Goal: Task Accomplishment & Management: Complete application form

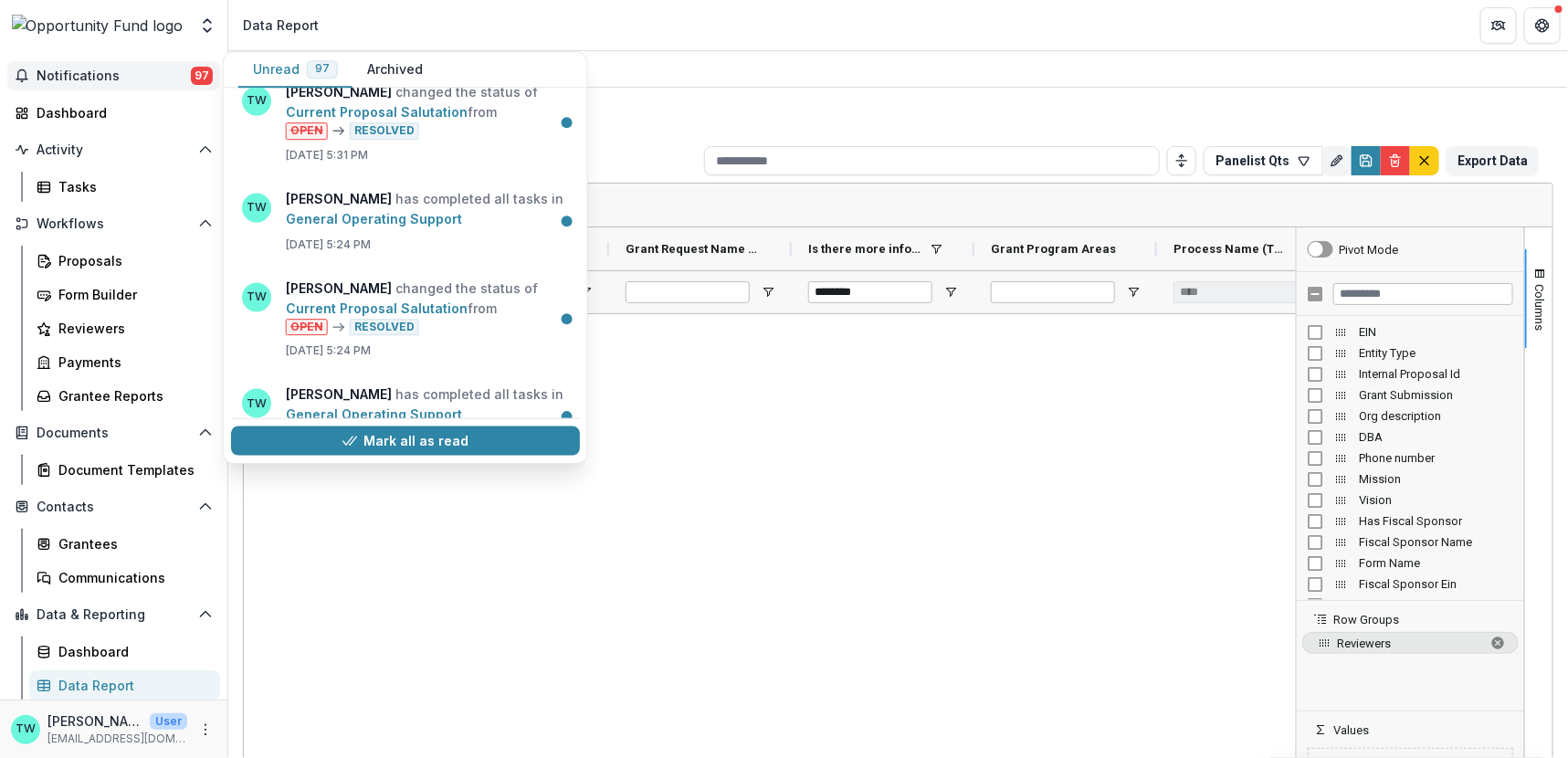
scroll to position [4551, 0]
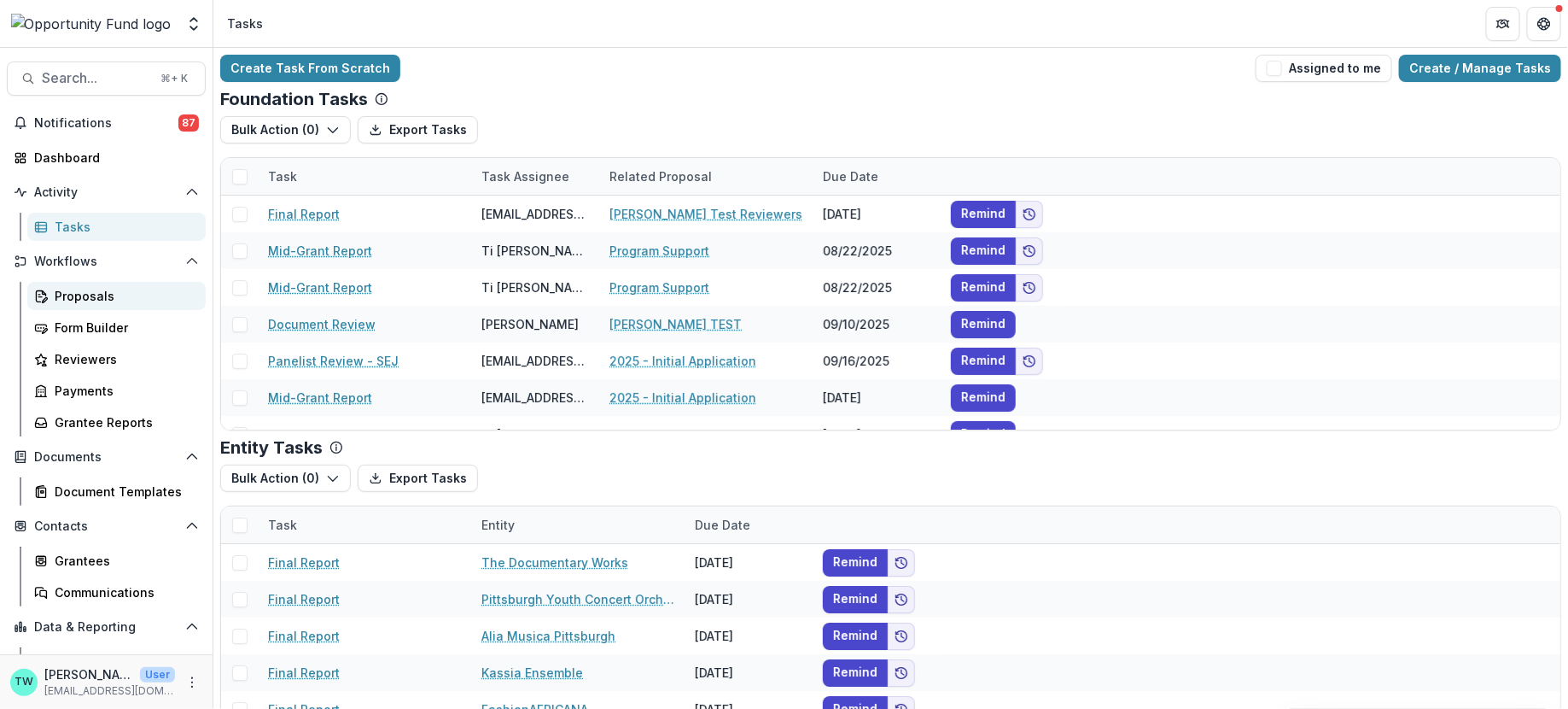
click at [88, 283] on link "Proposals" at bounding box center [116, 296] width 179 height 28
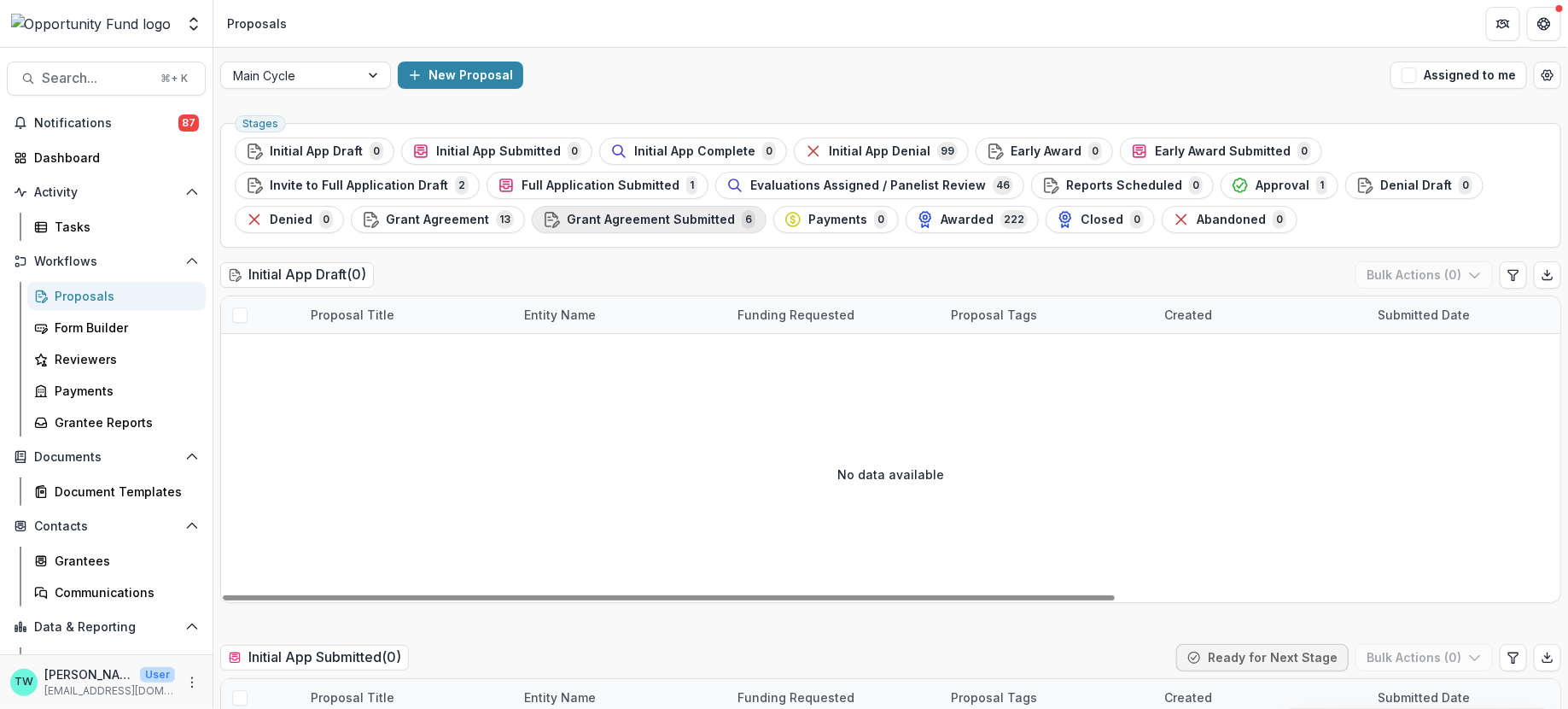
click at [567, 224] on span "Grant Agreement Submitted" at bounding box center [651, 220] width 168 height 15
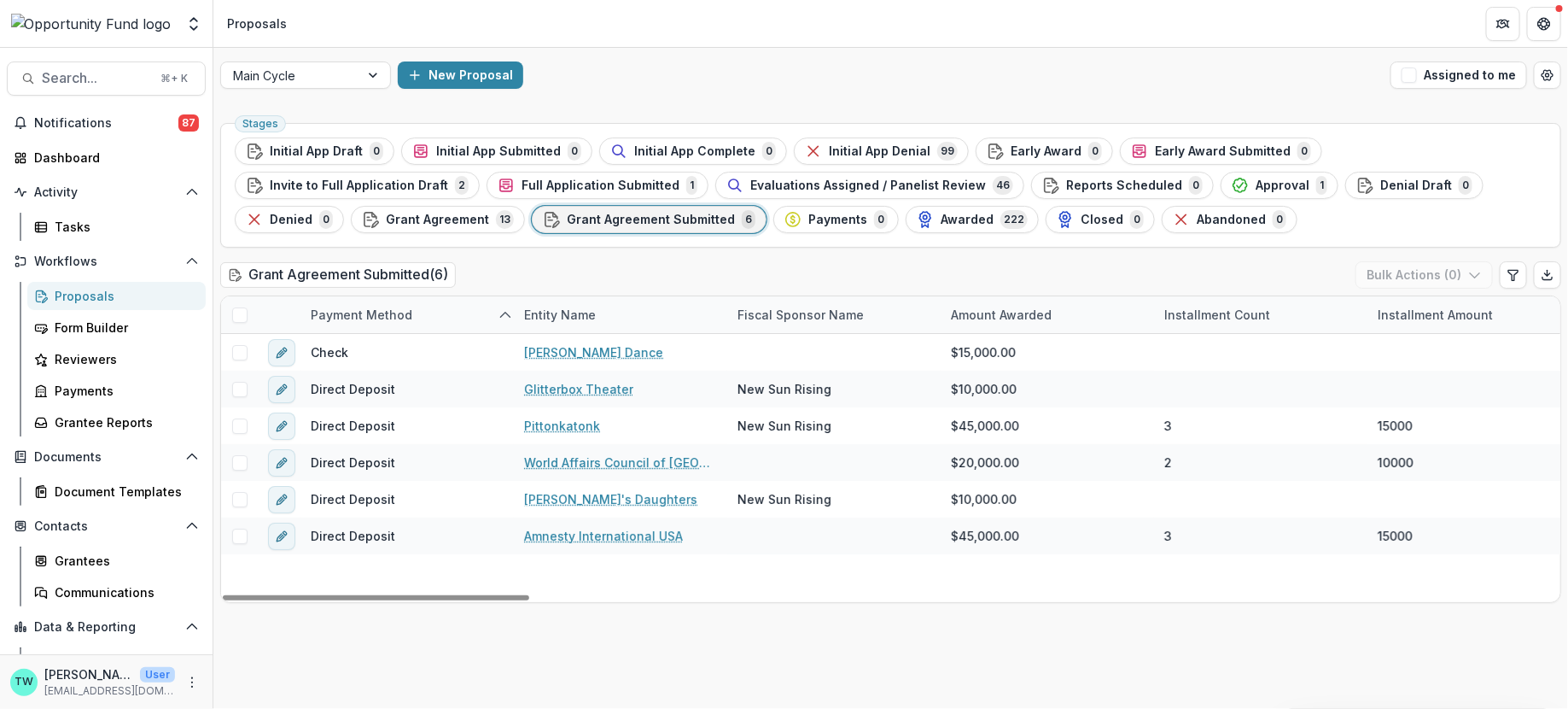
click at [241, 313] on span at bounding box center [240, 315] width 15 height 15
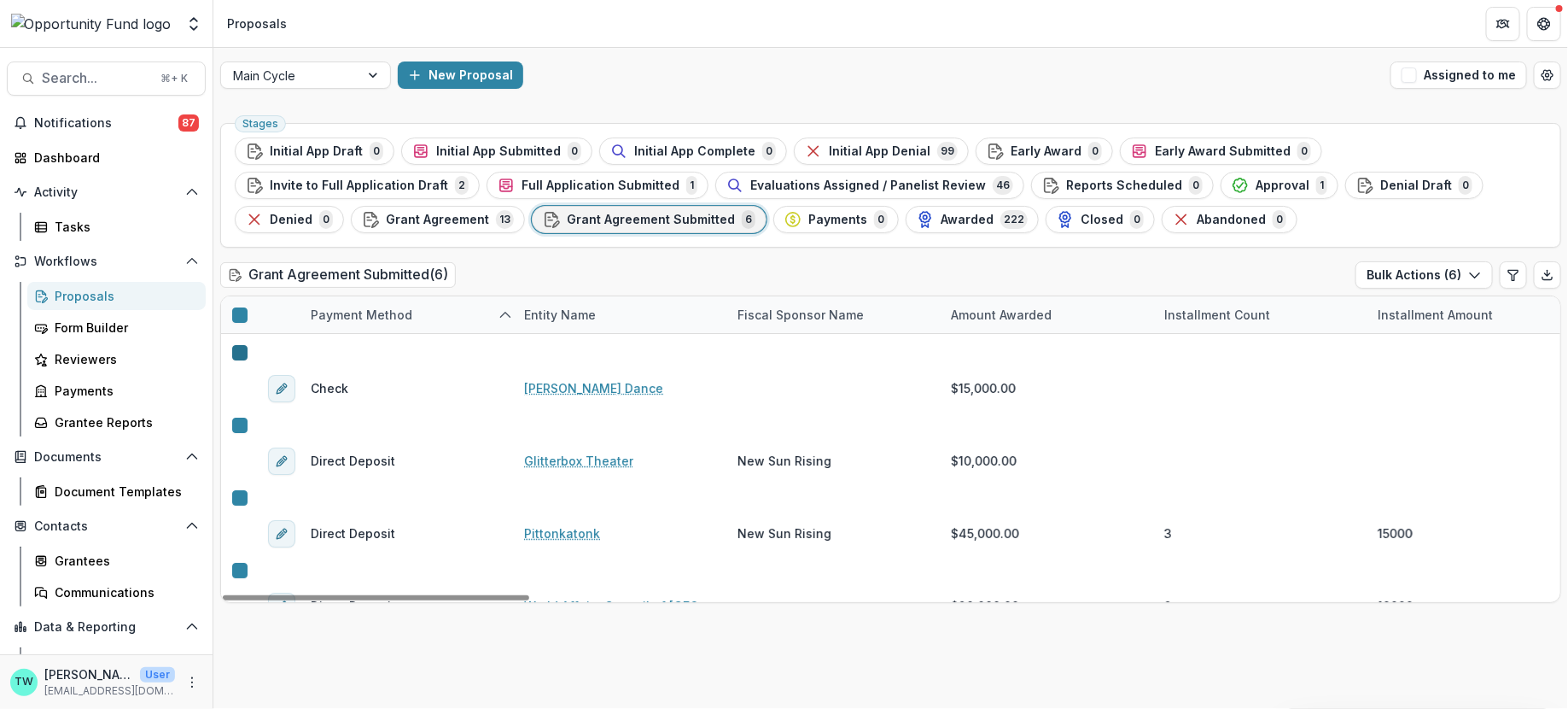
click at [240, 353] on icon at bounding box center [240, 353] width 0 height 0
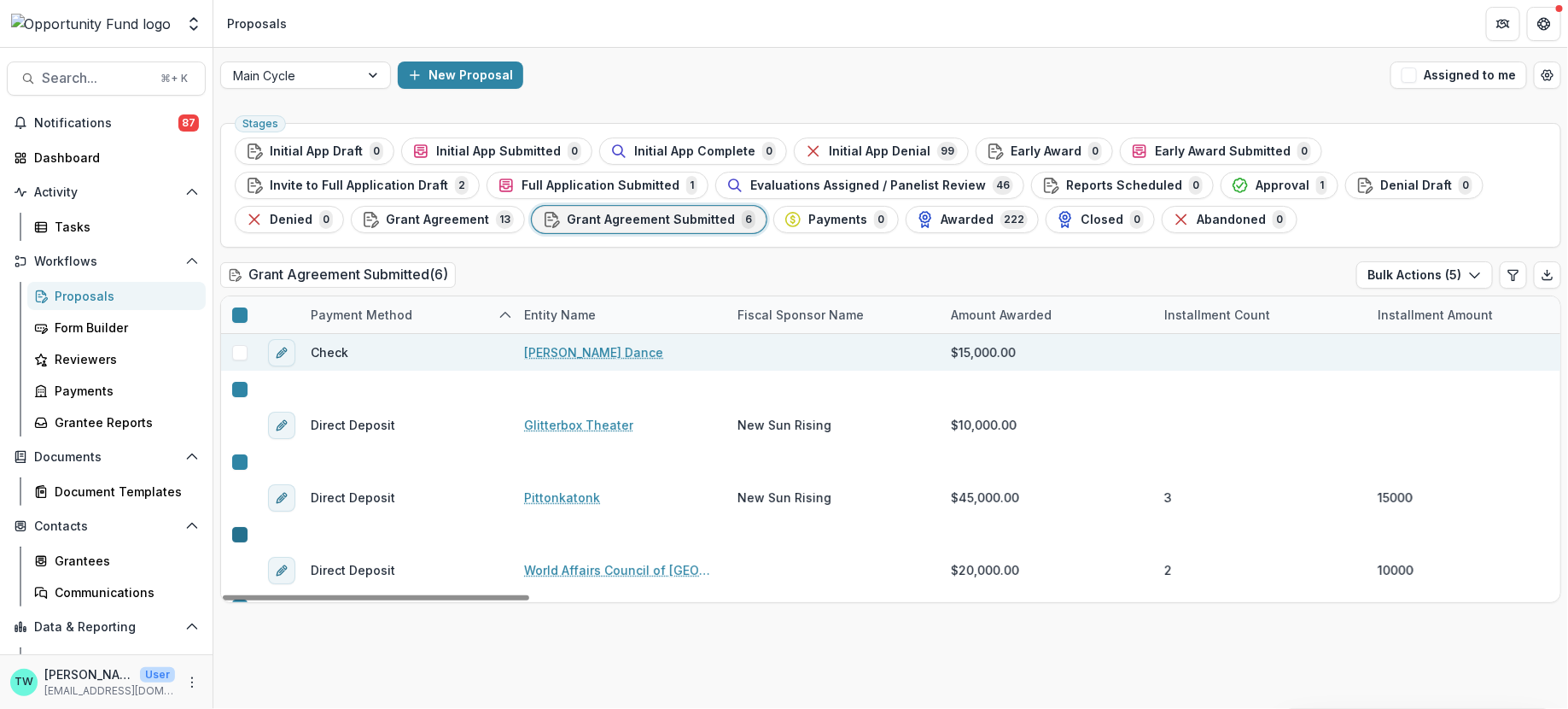
click at [240, 535] on icon at bounding box center [240, 535] width 0 height 0
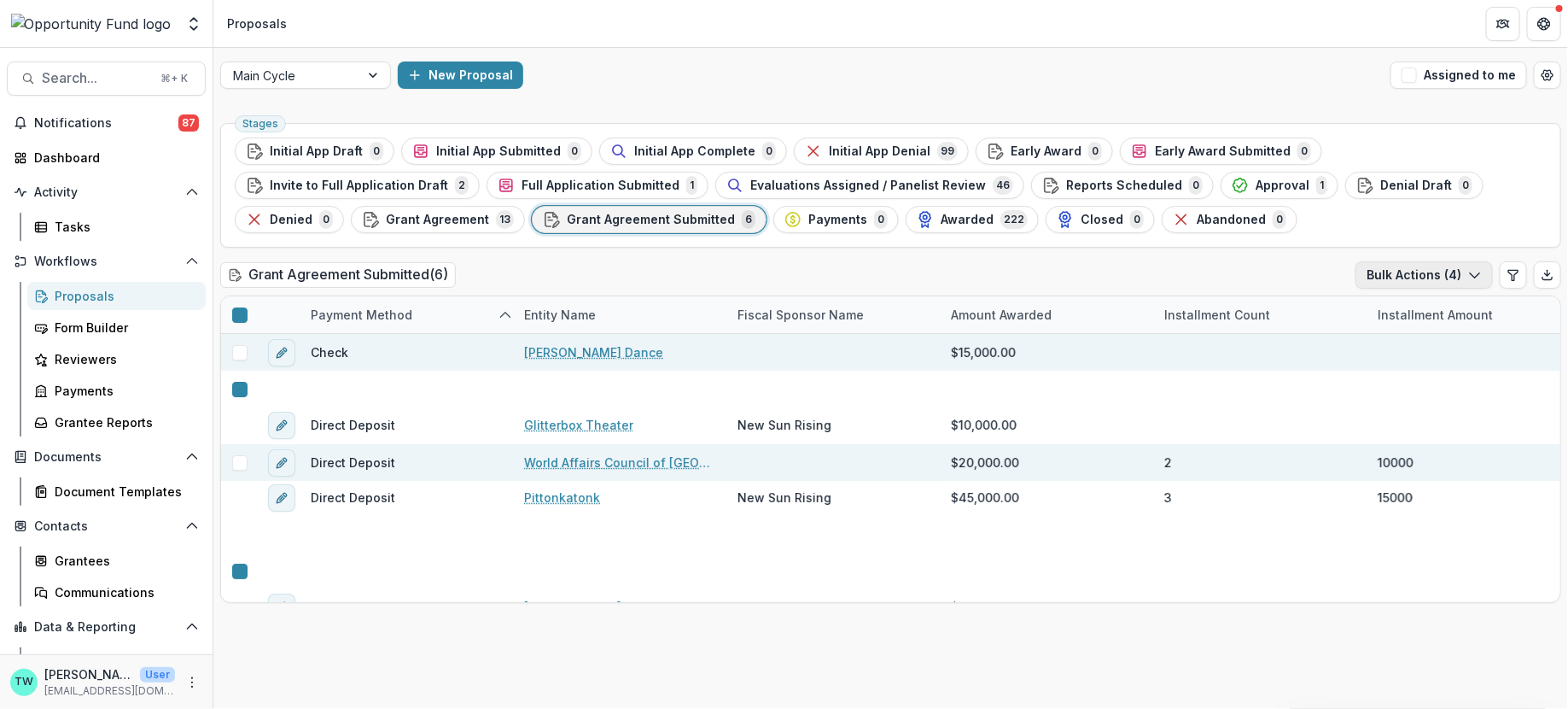
click at [1480, 278] on icon "button" at bounding box center [1475, 274] width 14 height 14
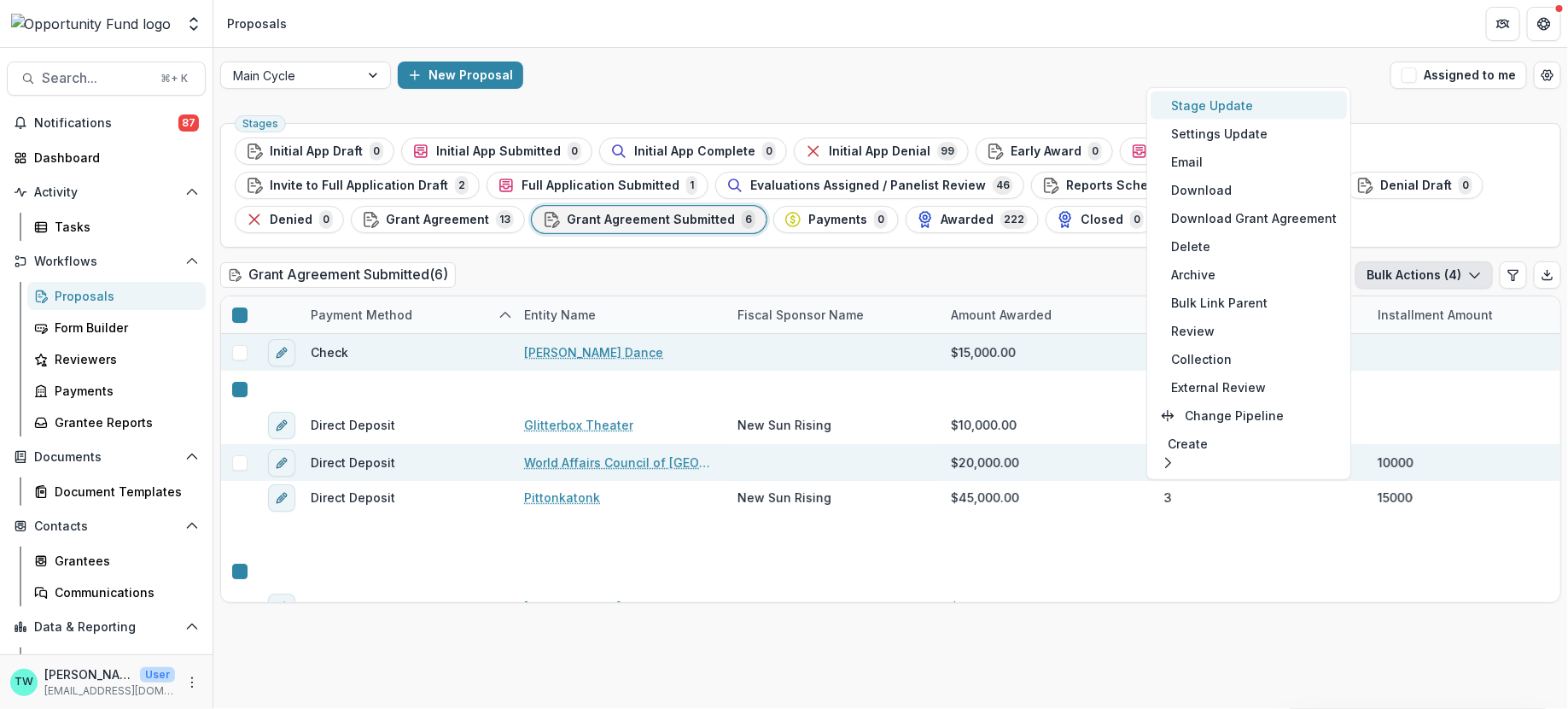
click at [1242, 105] on button "Stage Update" at bounding box center [1249, 105] width 196 height 28
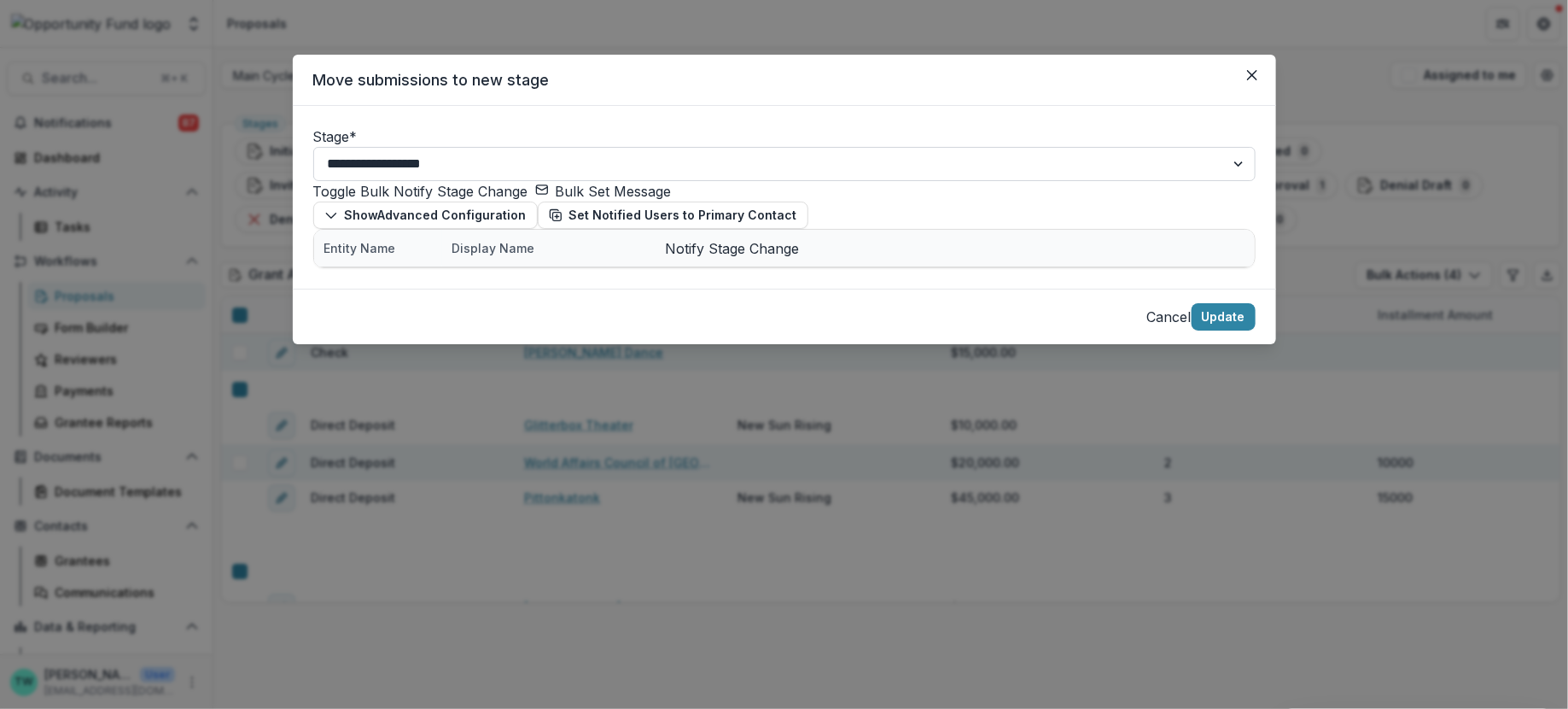
click at [491, 166] on select "**********" at bounding box center [784, 164] width 943 height 34
select select "********"
click at [313, 153] on select "**********" at bounding box center [784, 164] width 943 height 34
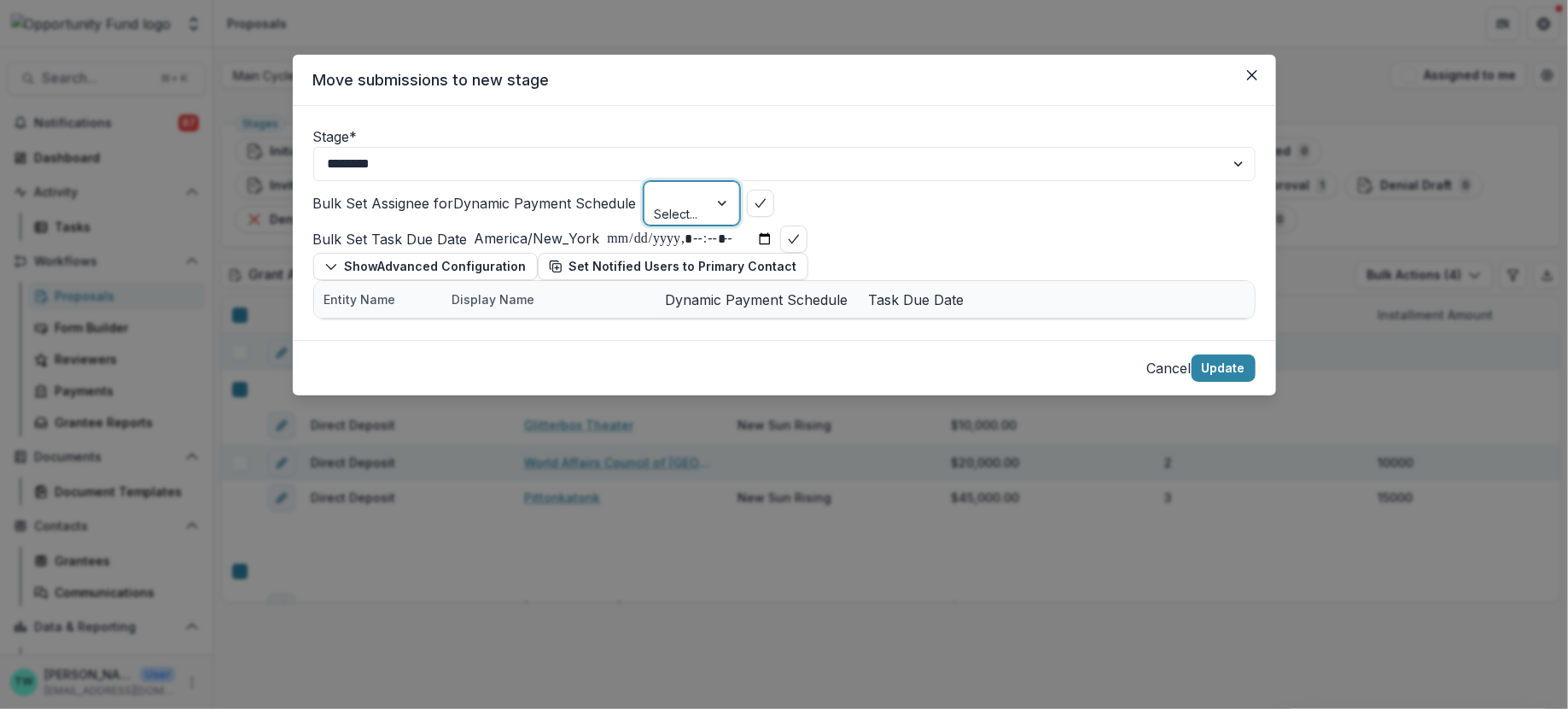
click at [697, 205] on div at bounding box center [677, 194] width 40 height 22
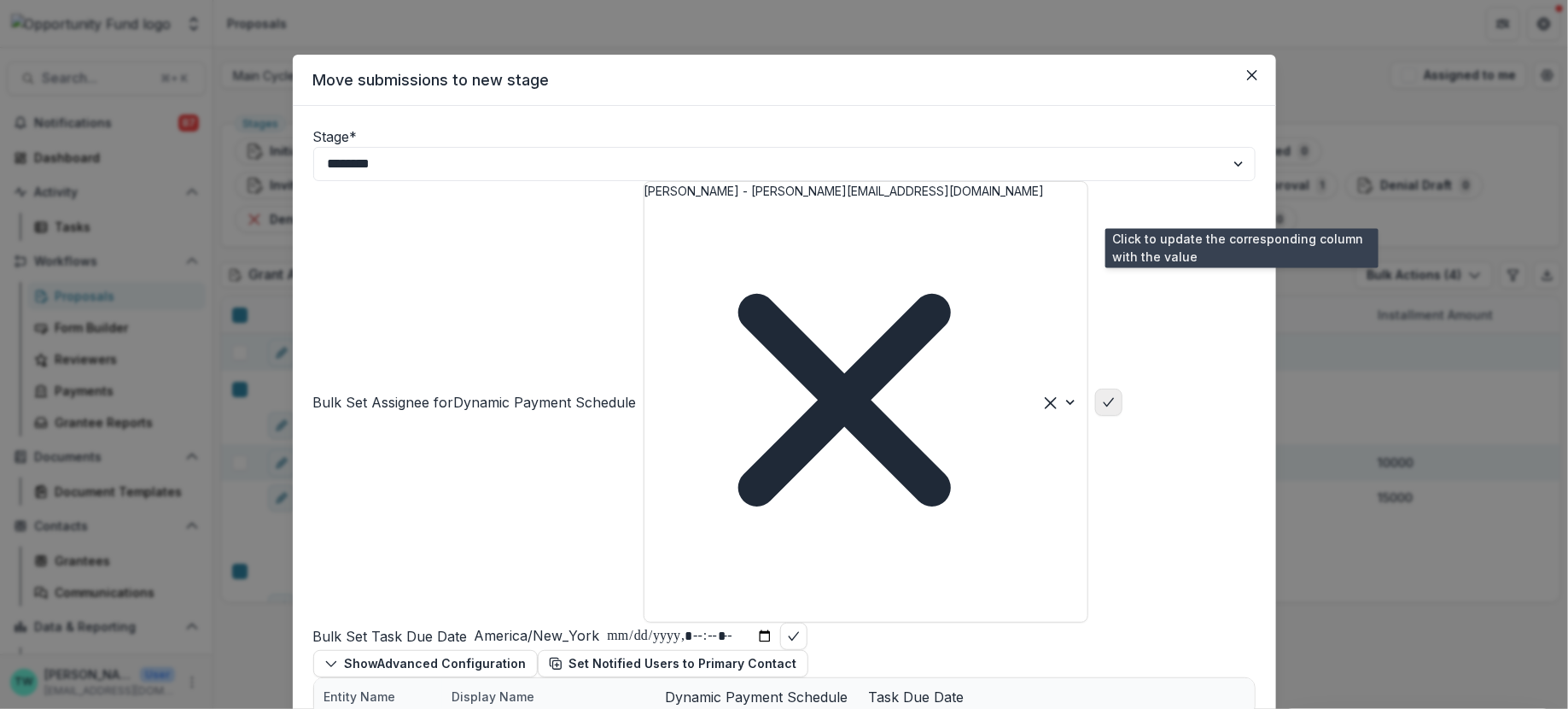
click at [1116, 396] on icon "bulk-confirm-option" at bounding box center [1109, 402] width 14 height 14
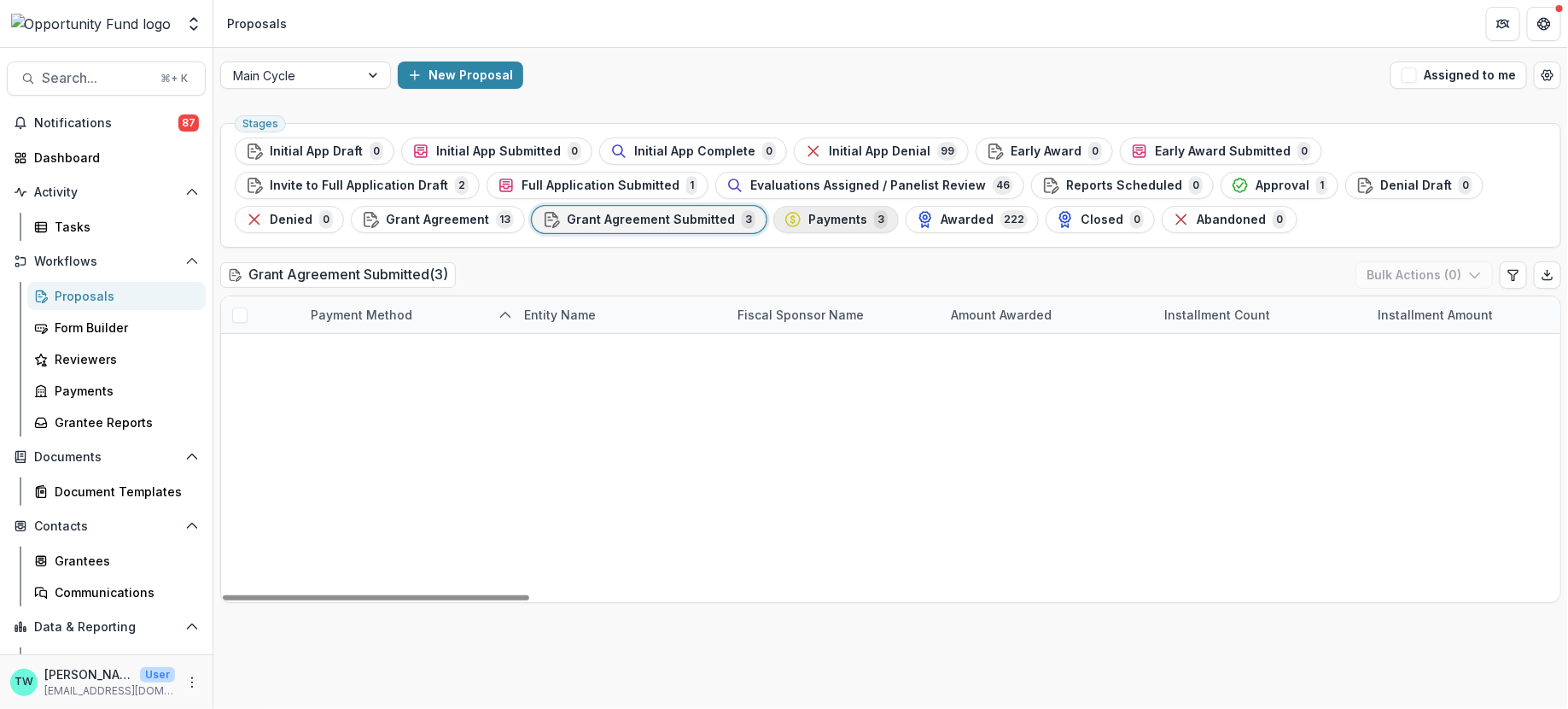
click at [808, 224] on span "Payments" at bounding box center [838, 220] width 59 height 15
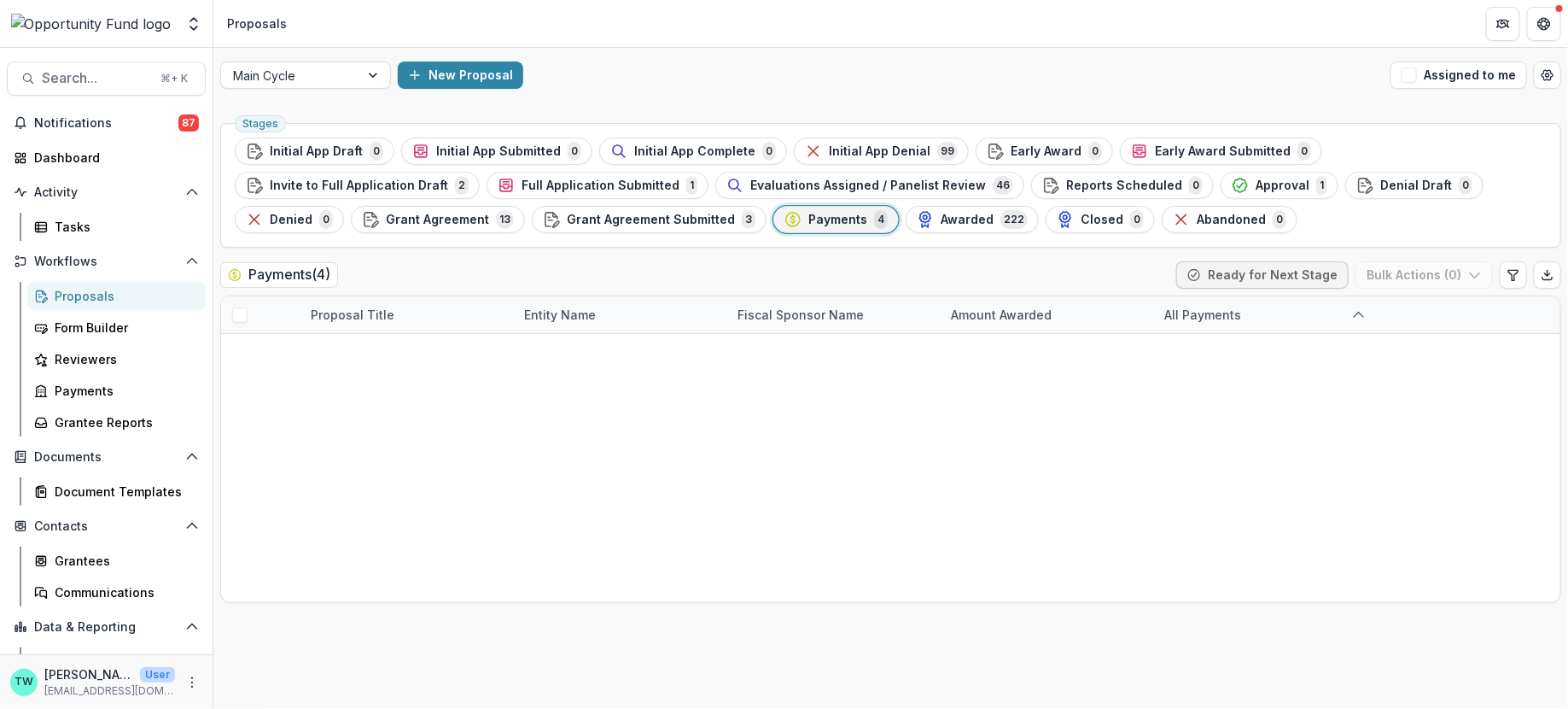
click at [240, 389] on span at bounding box center [240, 389] width 15 height 15
click at [243, 464] on span at bounding box center [240, 463] width 15 height 15
click at [1471, 273] on polyline "button" at bounding box center [1475, 276] width 9 height 5
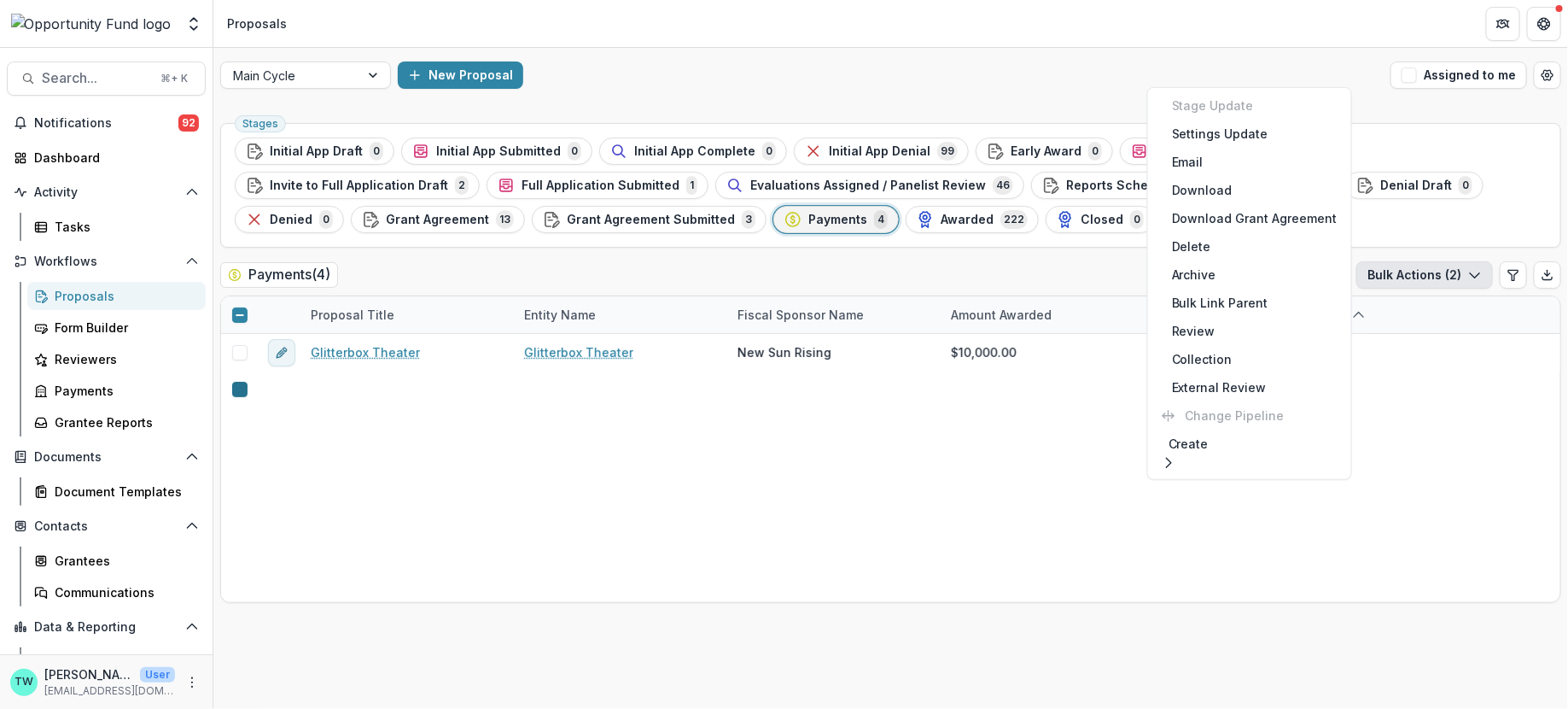
click at [240, 393] on div at bounding box center [240, 389] width 0 height 14
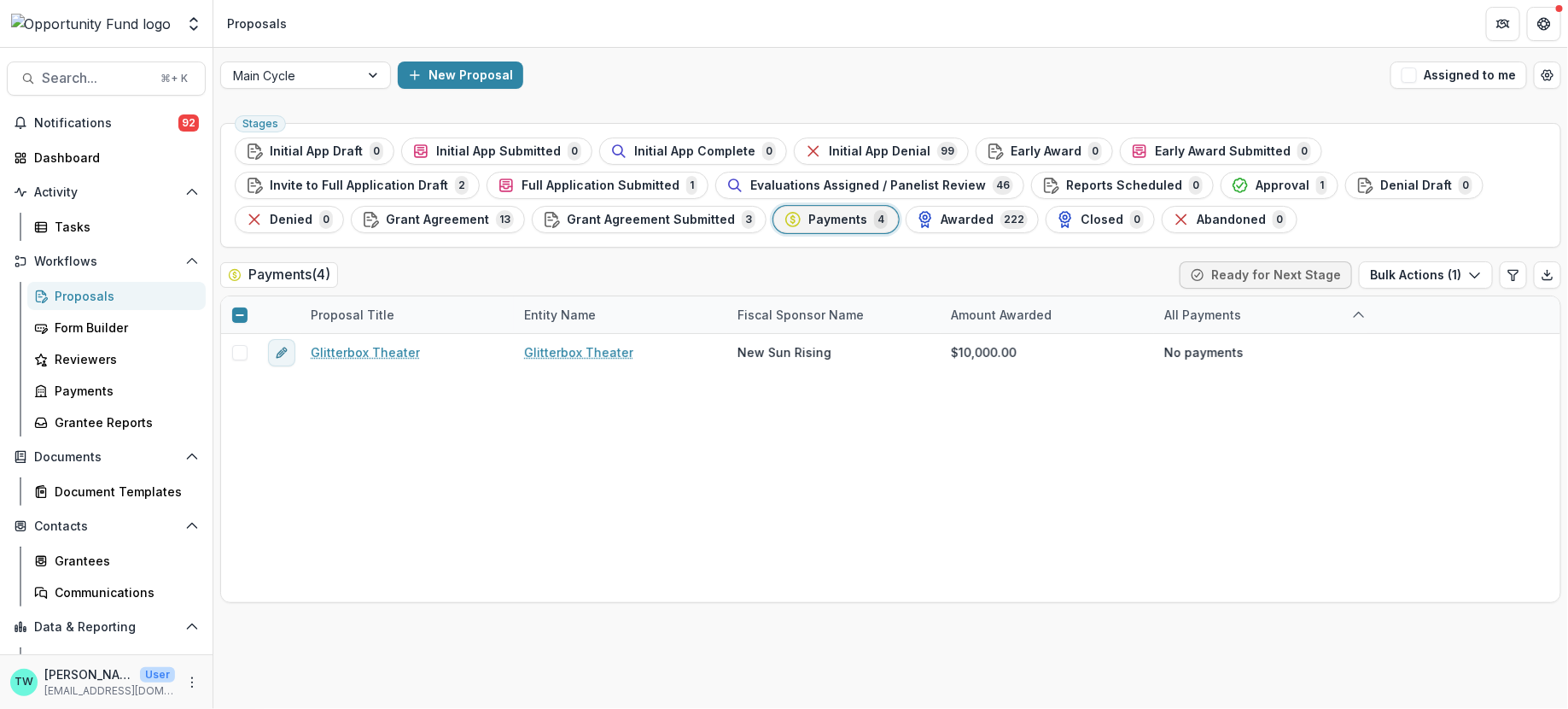
click at [240, 464] on polyline at bounding box center [244, 468] width 7 height 7
click at [283, 357] on button "edit" at bounding box center [281, 353] width 27 height 27
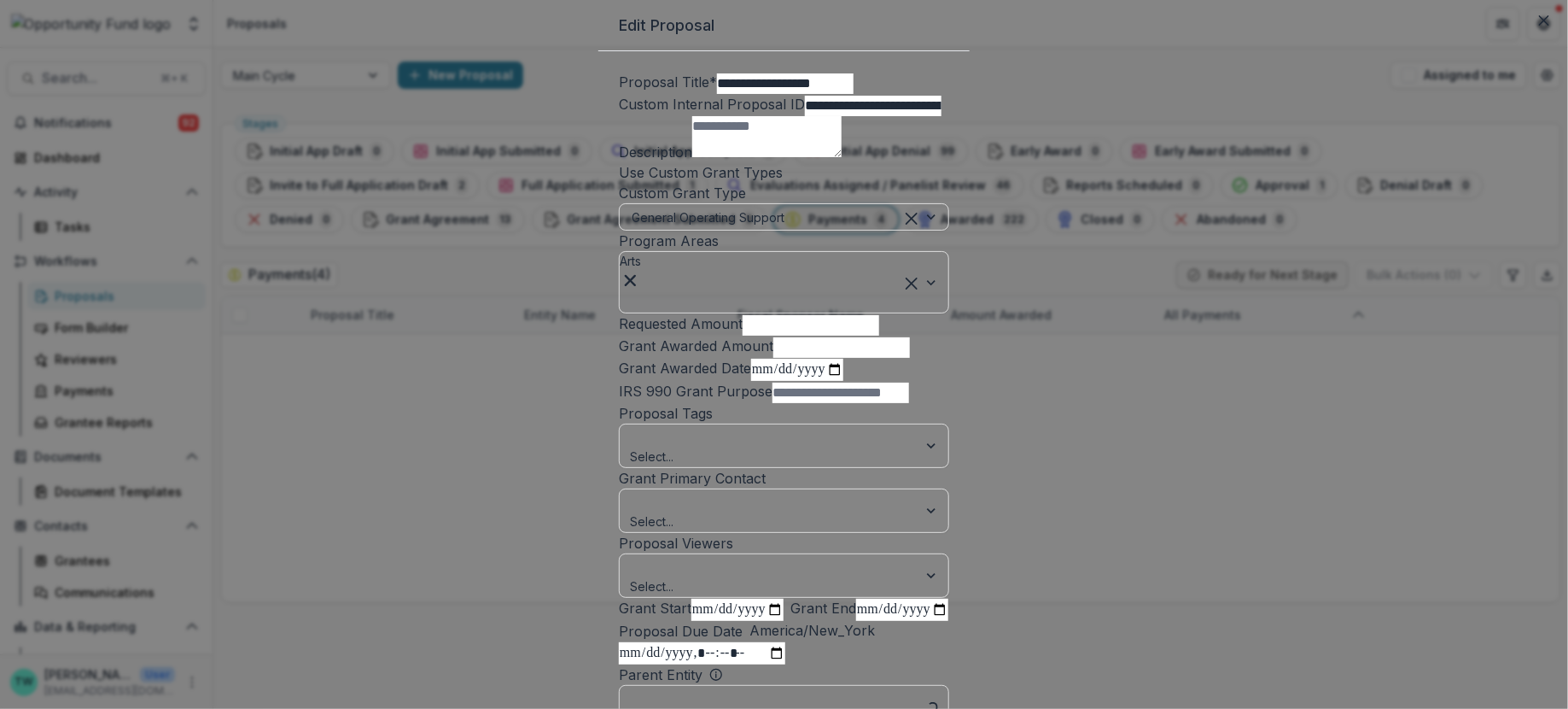
type input "*******"
click at [1531, 34] on button "Close" at bounding box center [1544, 21] width 27 height 27
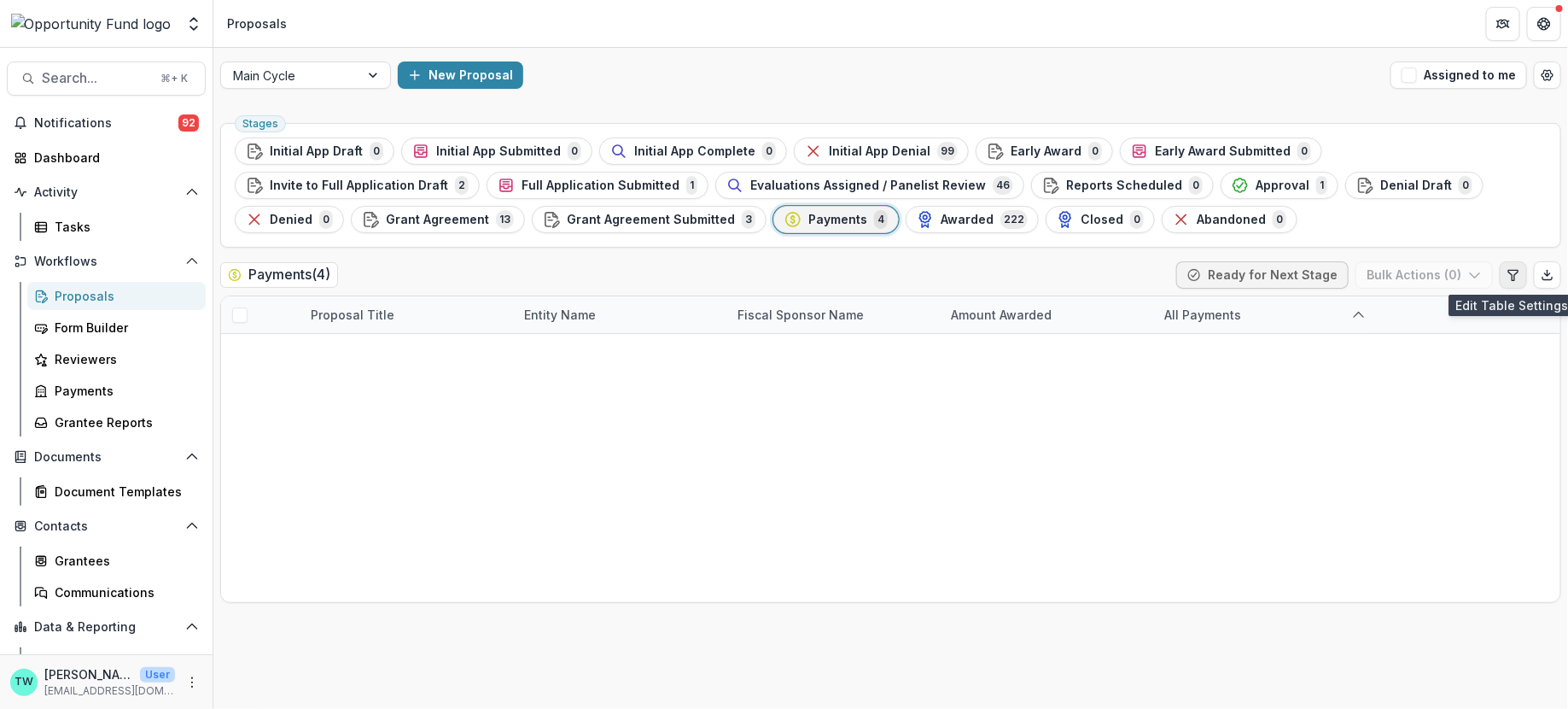
click at [1510, 281] on button "Edit table settings" at bounding box center [1514, 275] width 27 height 27
select select "******"
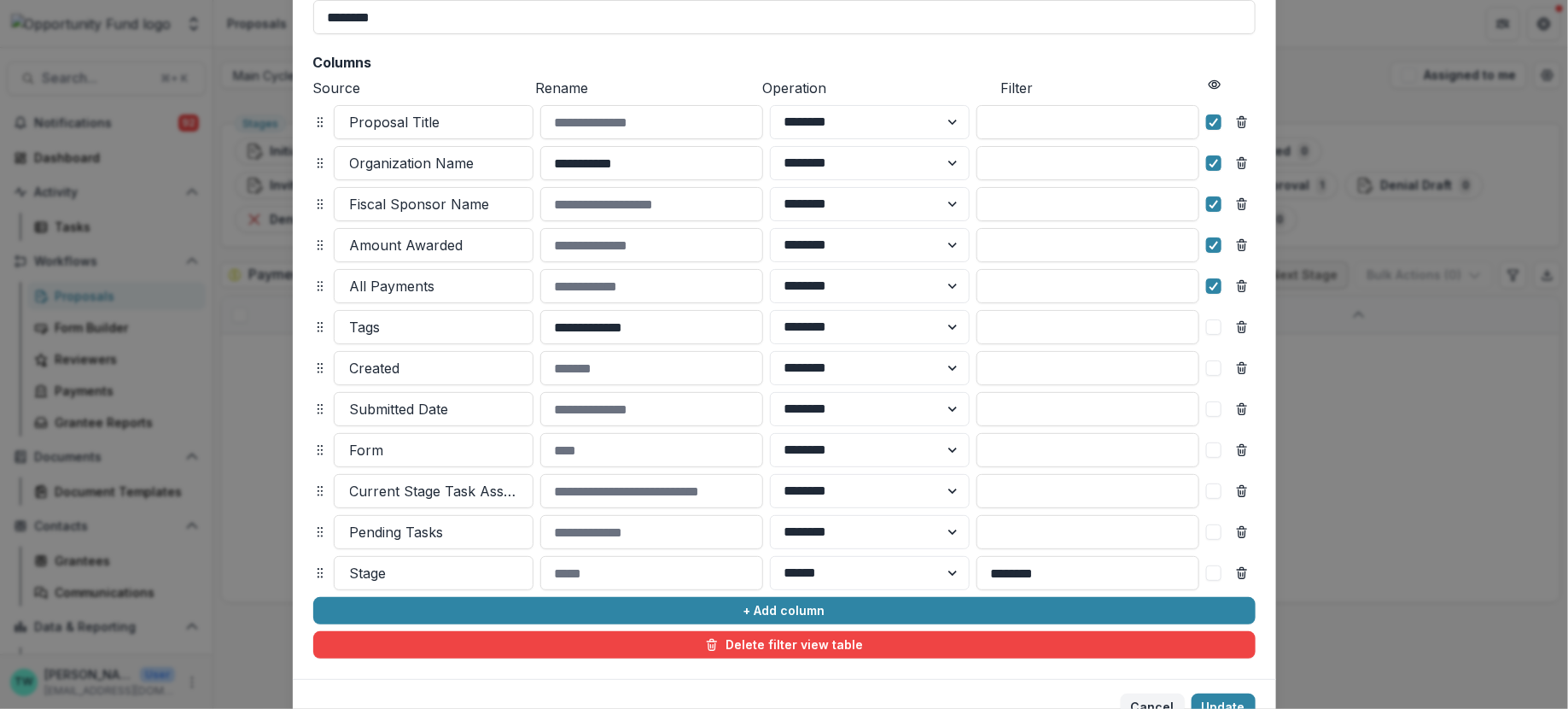
scroll to position [145, 0]
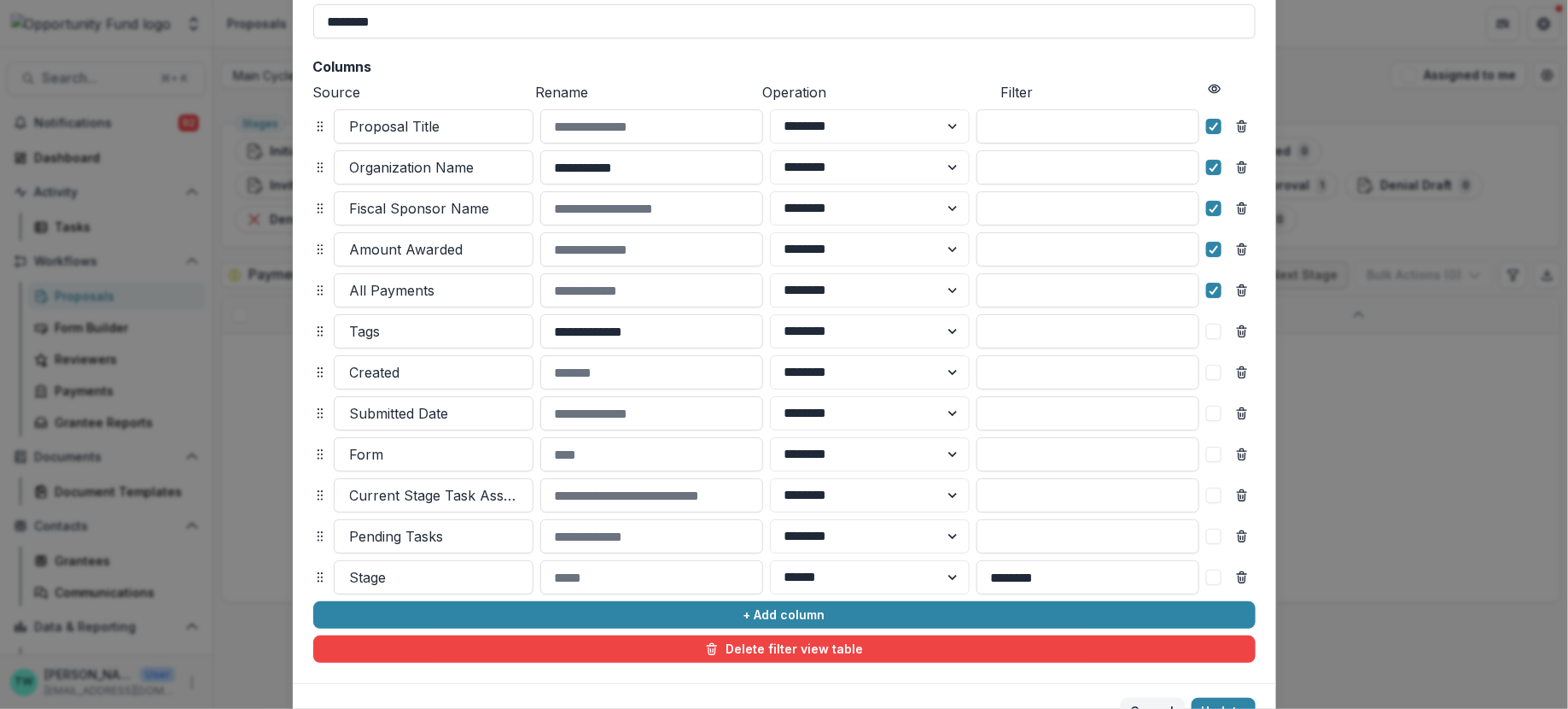
click at [1219, 497] on span at bounding box center [1214, 495] width 15 height 15
click at [1216, 534] on span at bounding box center [1214, 536] width 15 height 15
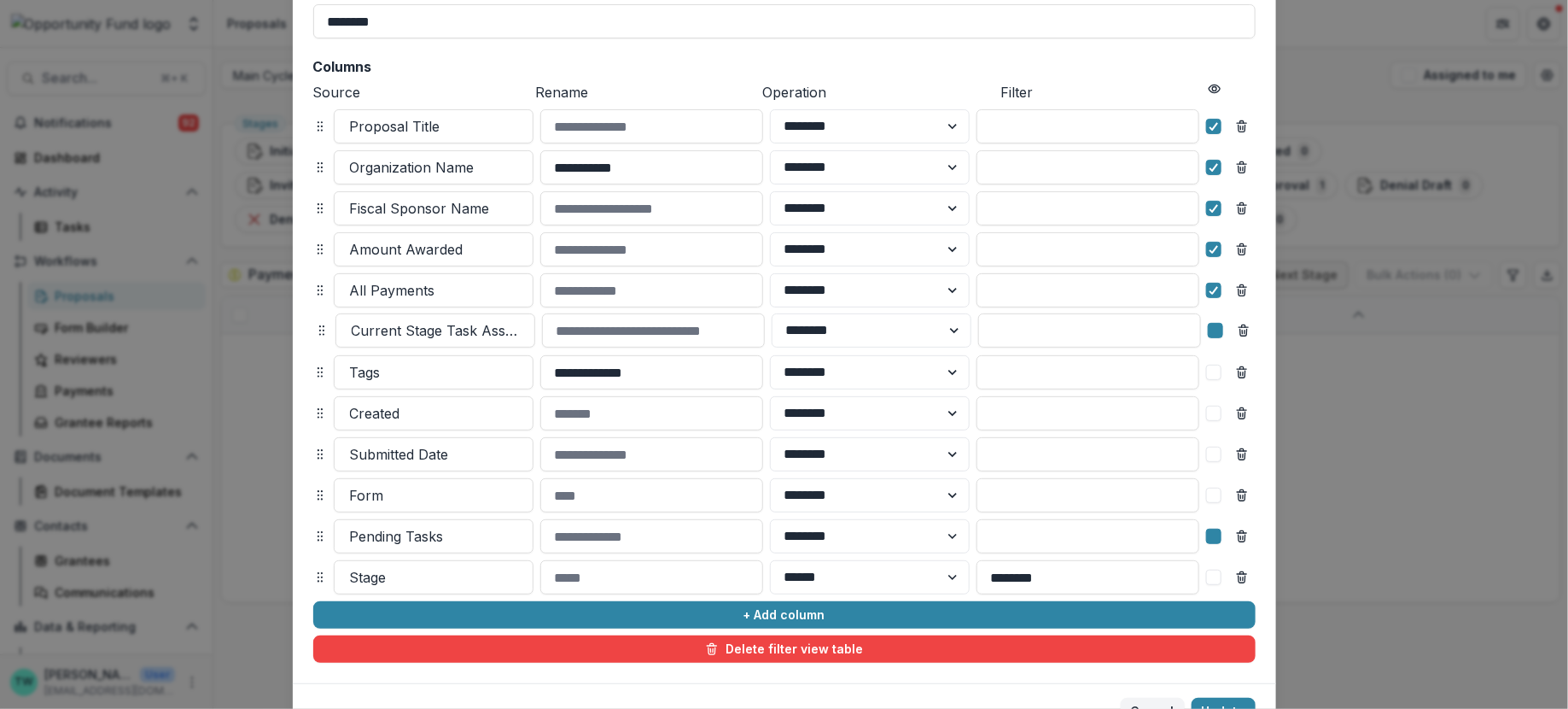
drag, startPoint x: 317, startPoint y: 499, endPoint x: 318, endPoint y: 335, distance: 164.0
click at [318, 335] on icon at bounding box center [321, 330] width 14 height 14
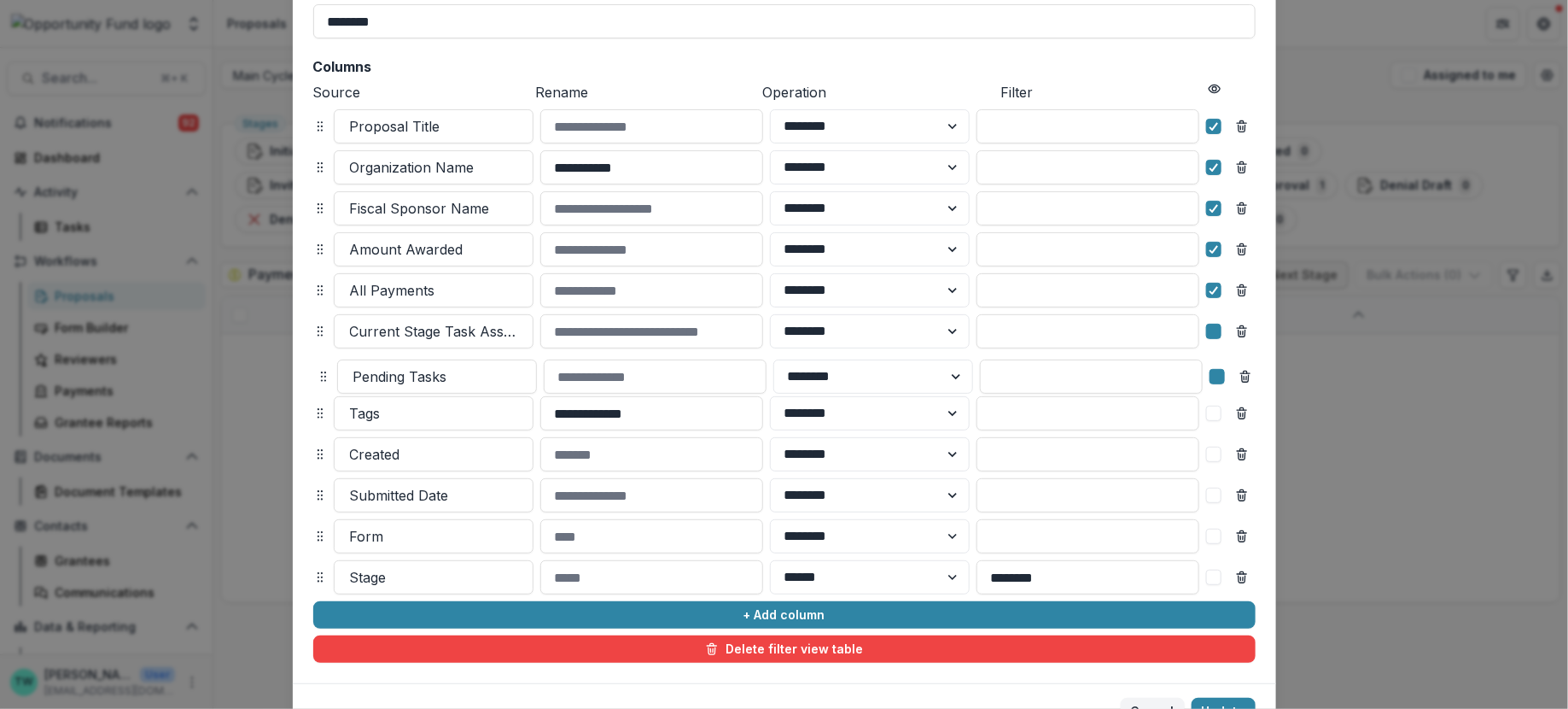
drag, startPoint x: 315, startPoint y: 535, endPoint x: 318, endPoint y: 375, distance: 160.0
click at [318, 375] on icon at bounding box center [323, 376] width 14 height 14
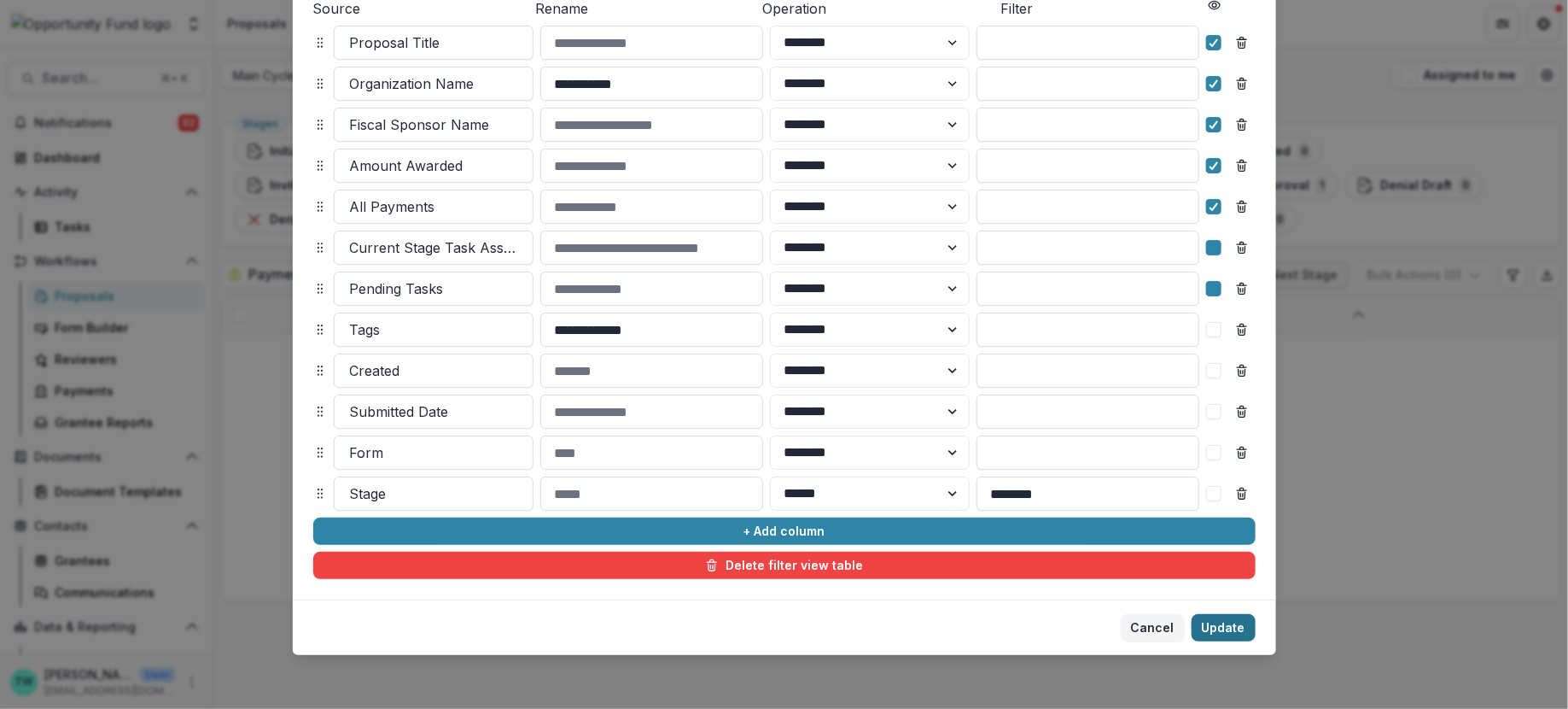
click at [1220, 626] on button "Update" at bounding box center [1224, 628] width 64 height 27
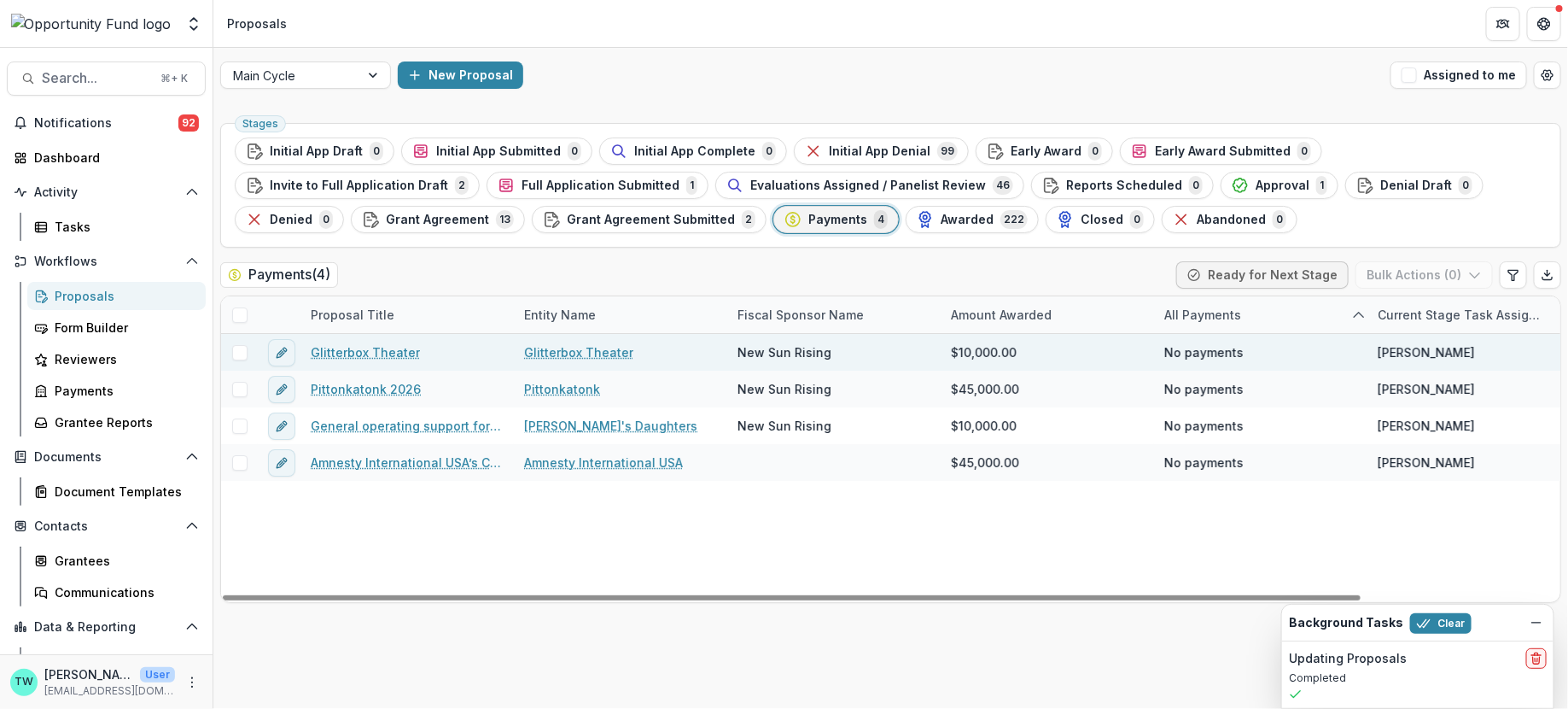
click at [354, 351] on link "Glitterbox Theater" at bounding box center [366, 352] width 109 height 18
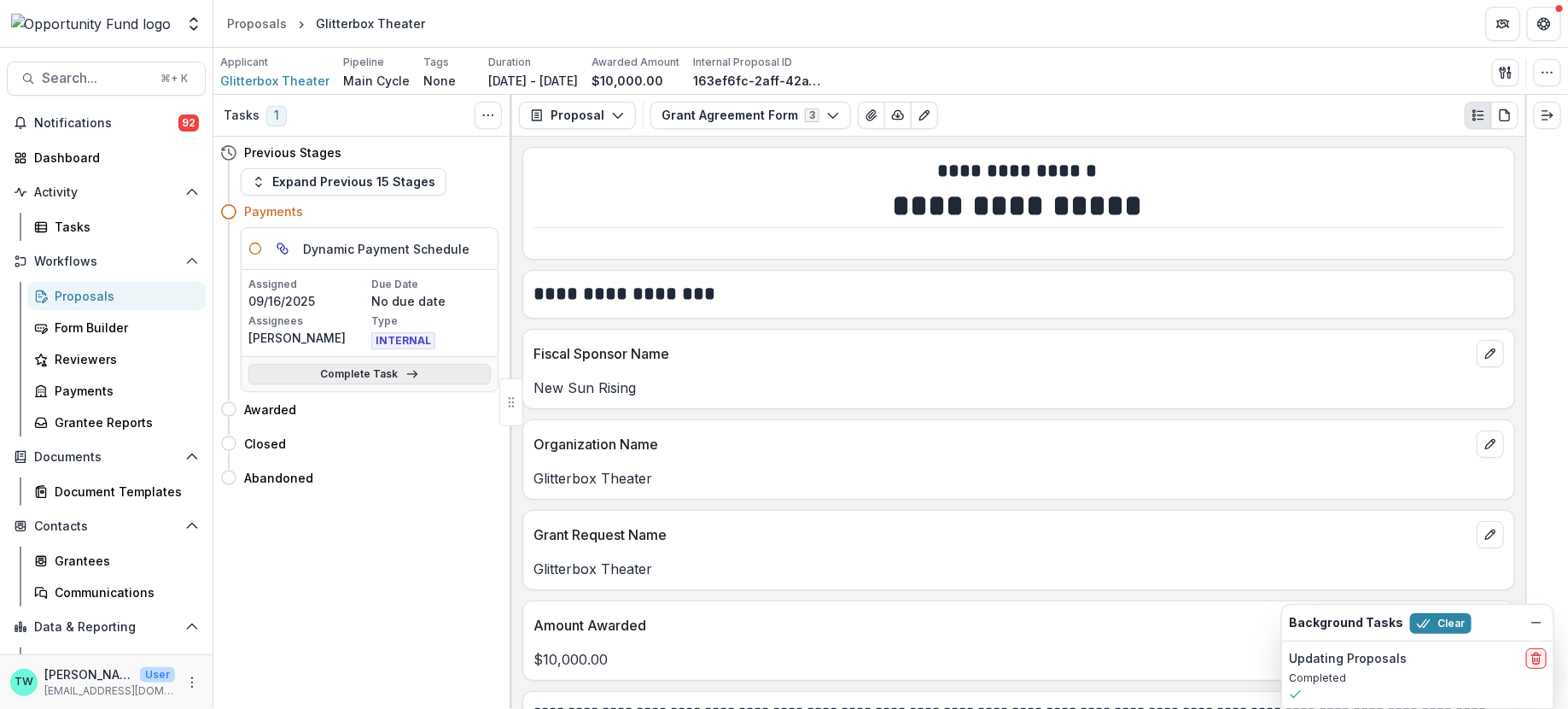
click at [399, 368] on link "Complete Task" at bounding box center [369, 374] width 242 height 21
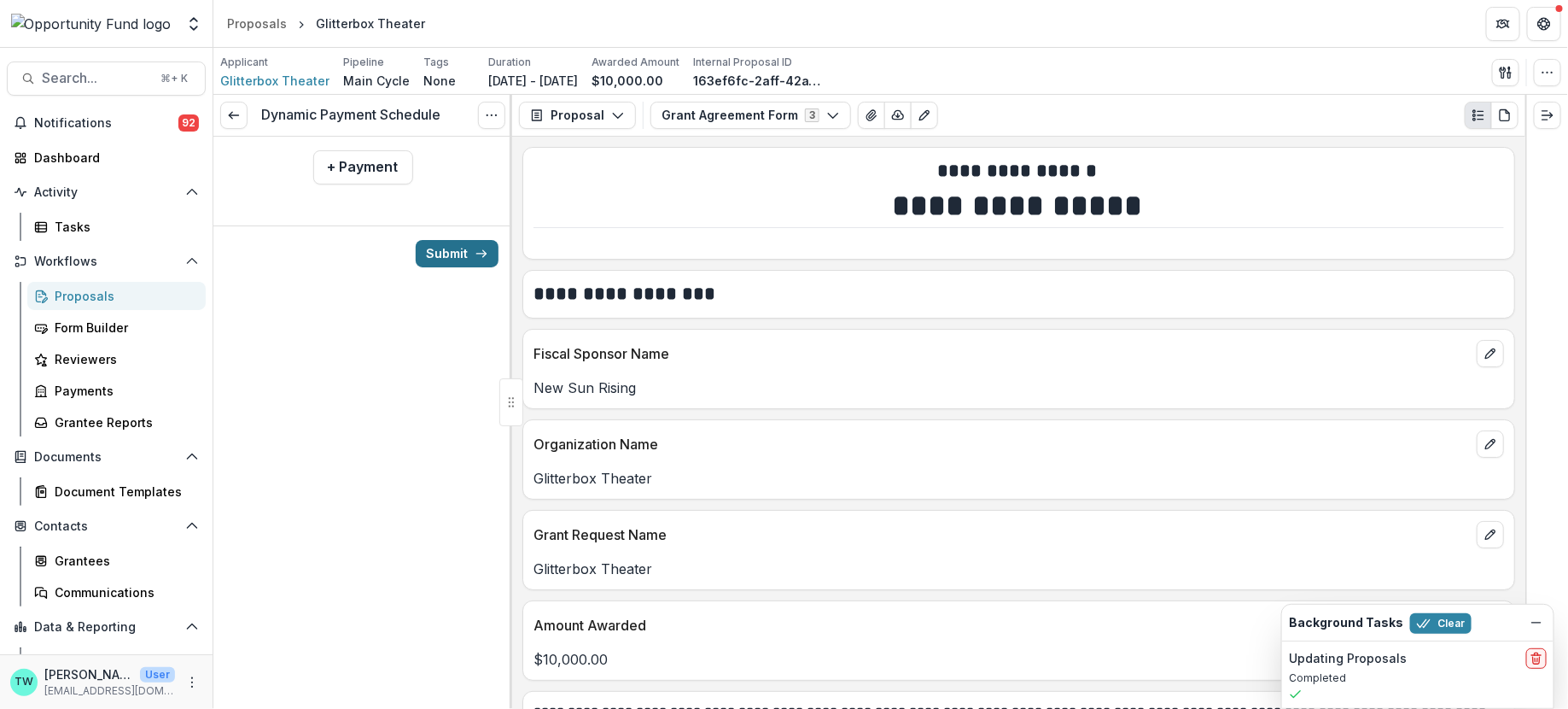
click at [472, 250] on button "Submit" at bounding box center [456, 253] width 83 height 27
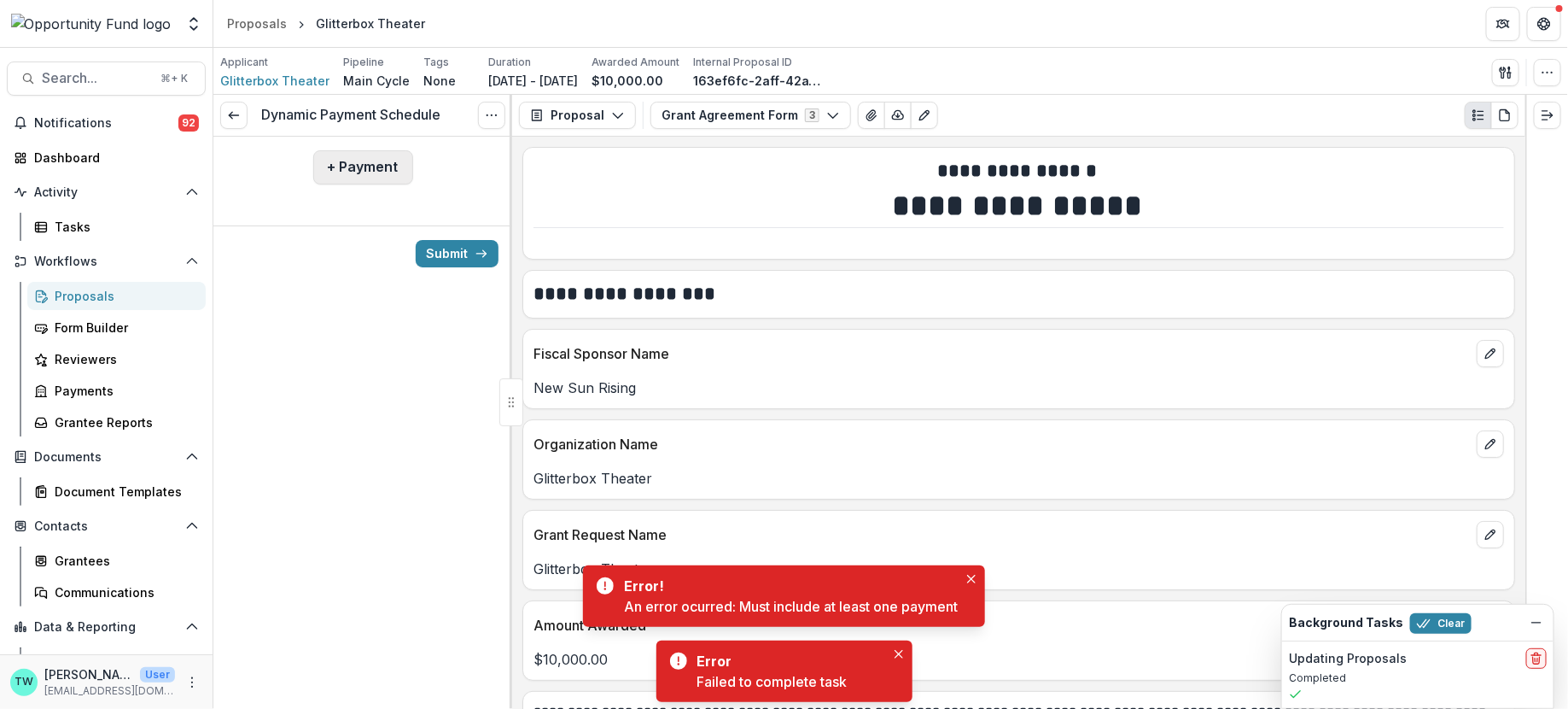
click at [368, 160] on button "+ Payment" at bounding box center [363, 168] width 100 height 34
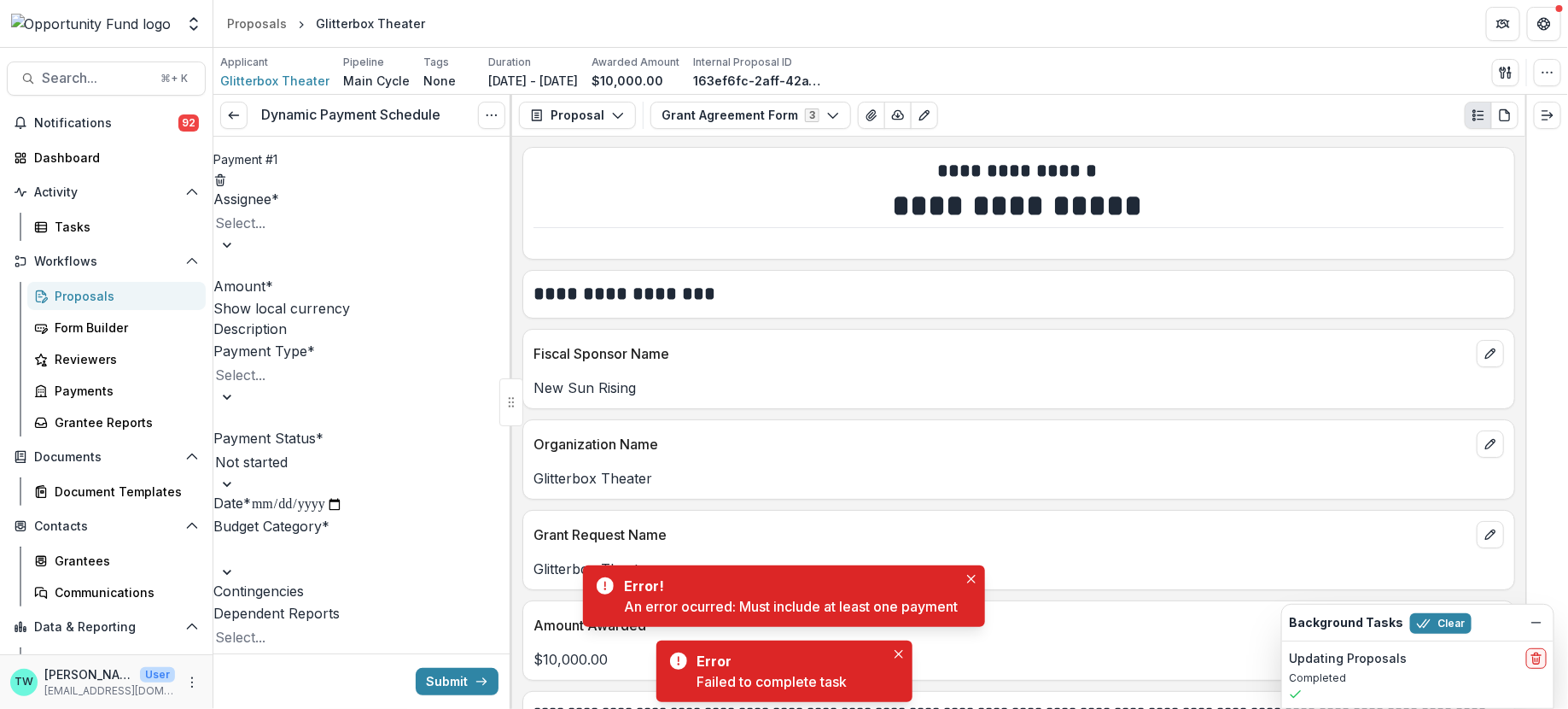
click at [348, 231] on div at bounding box center [281, 222] width 133 height 24
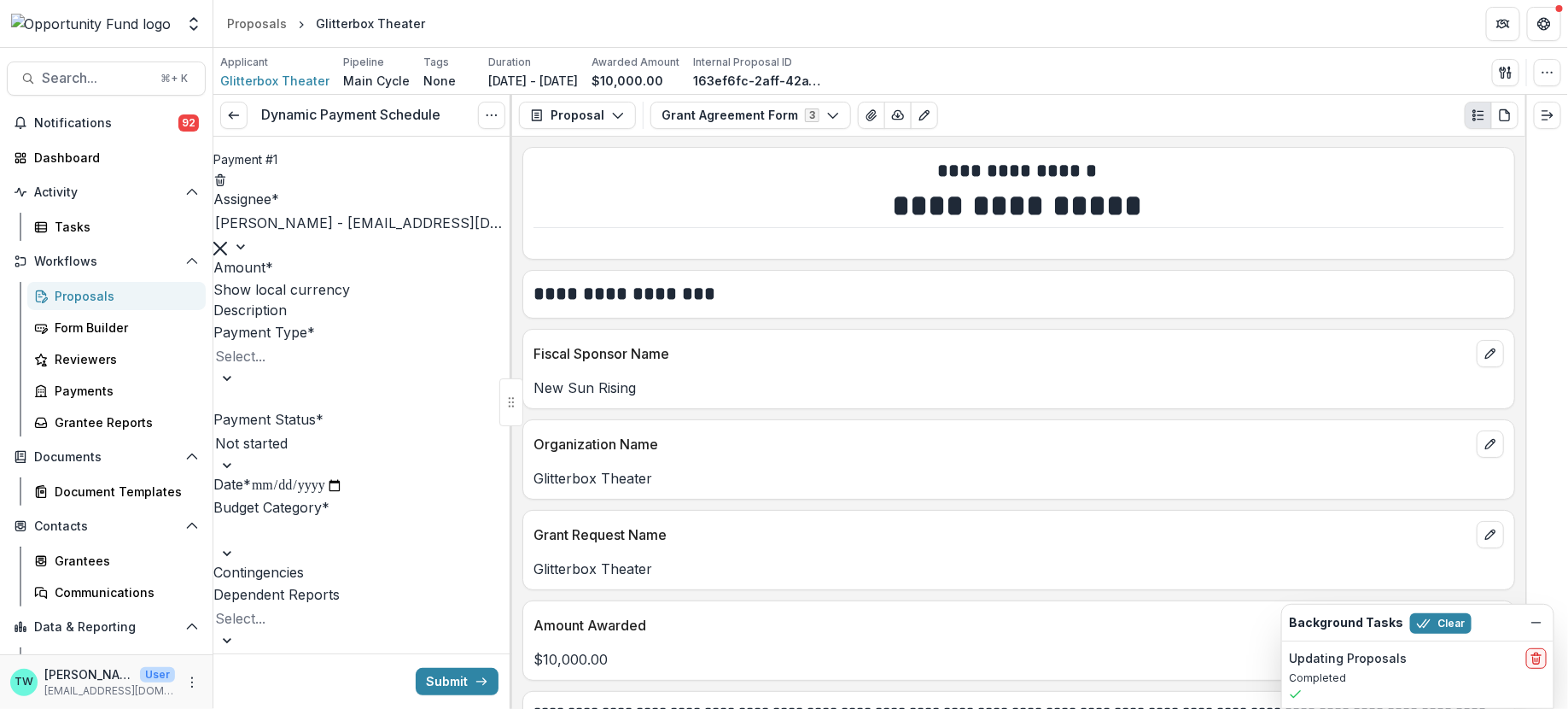
click at [346, 280] on input "Amount *" at bounding box center [341, 269] width 137 height 21
type input "*******"
click at [348, 369] on div at bounding box center [281, 356] width 133 height 24
click at [329, 708] on div "ACH" at bounding box center [784, 719] width 1568 height 21
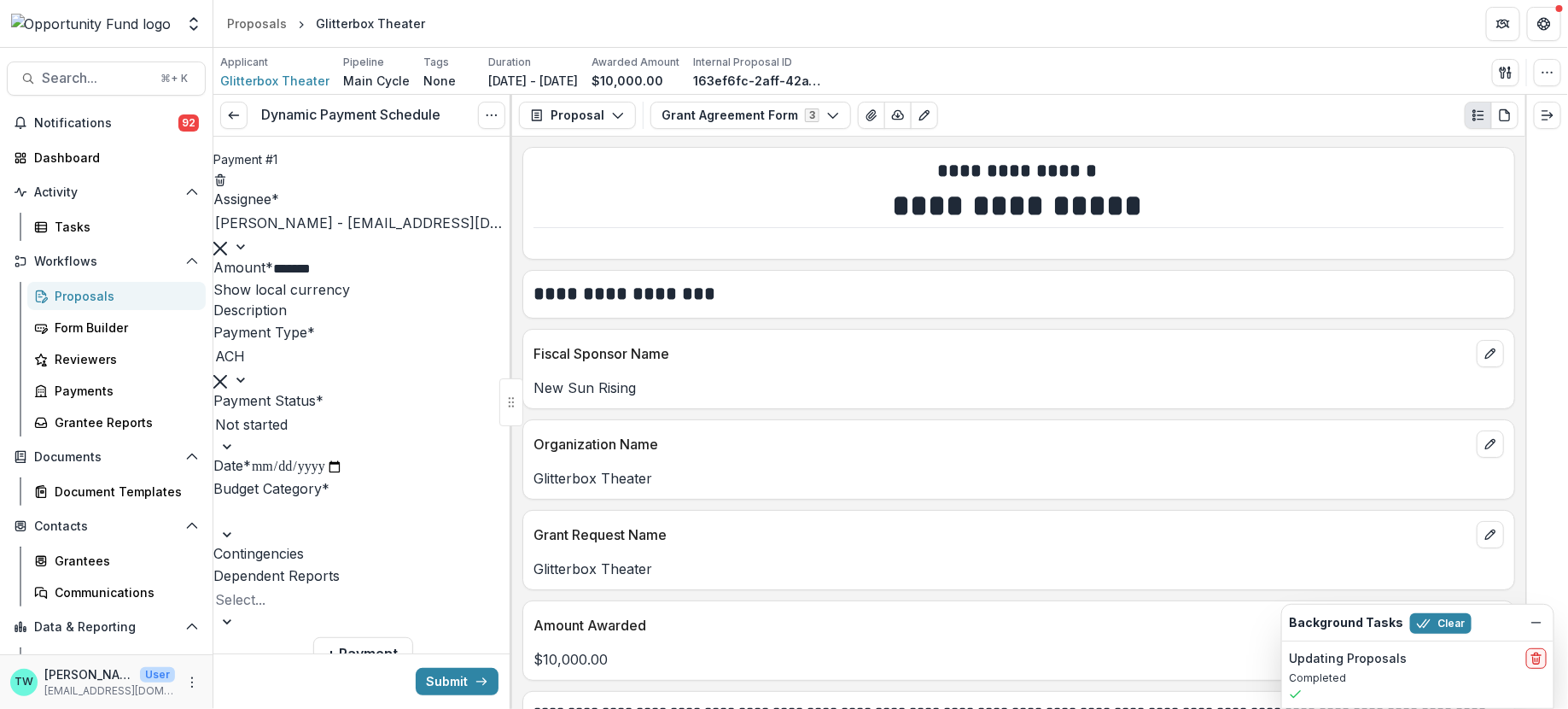
click at [322, 437] on div at bounding box center [269, 424] width 107 height 24
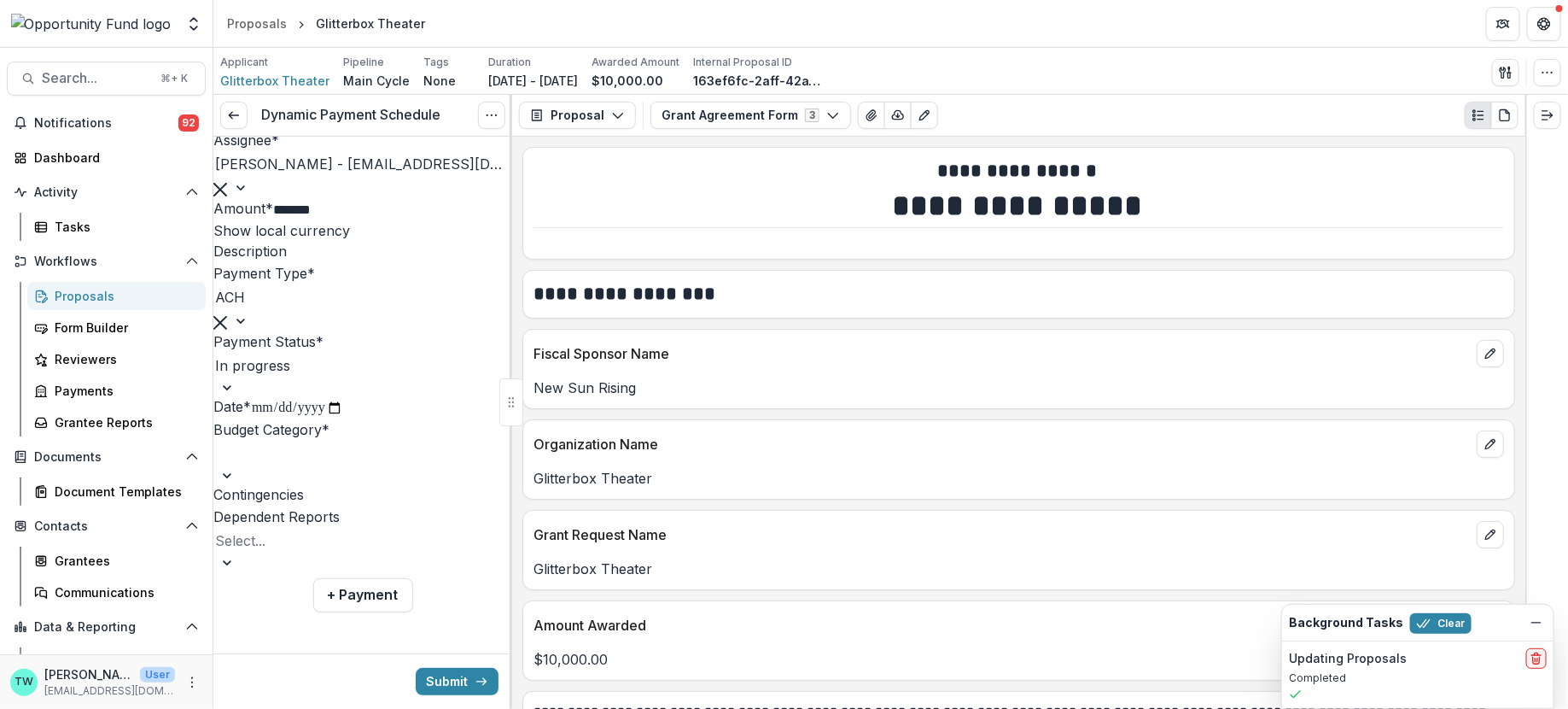
scroll to position [118, 0]
click at [328, 466] on div at bounding box center [271, 453] width 113 height 24
click at [451, 686] on button "Submit" at bounding box center [456, 682] width 83 height 27
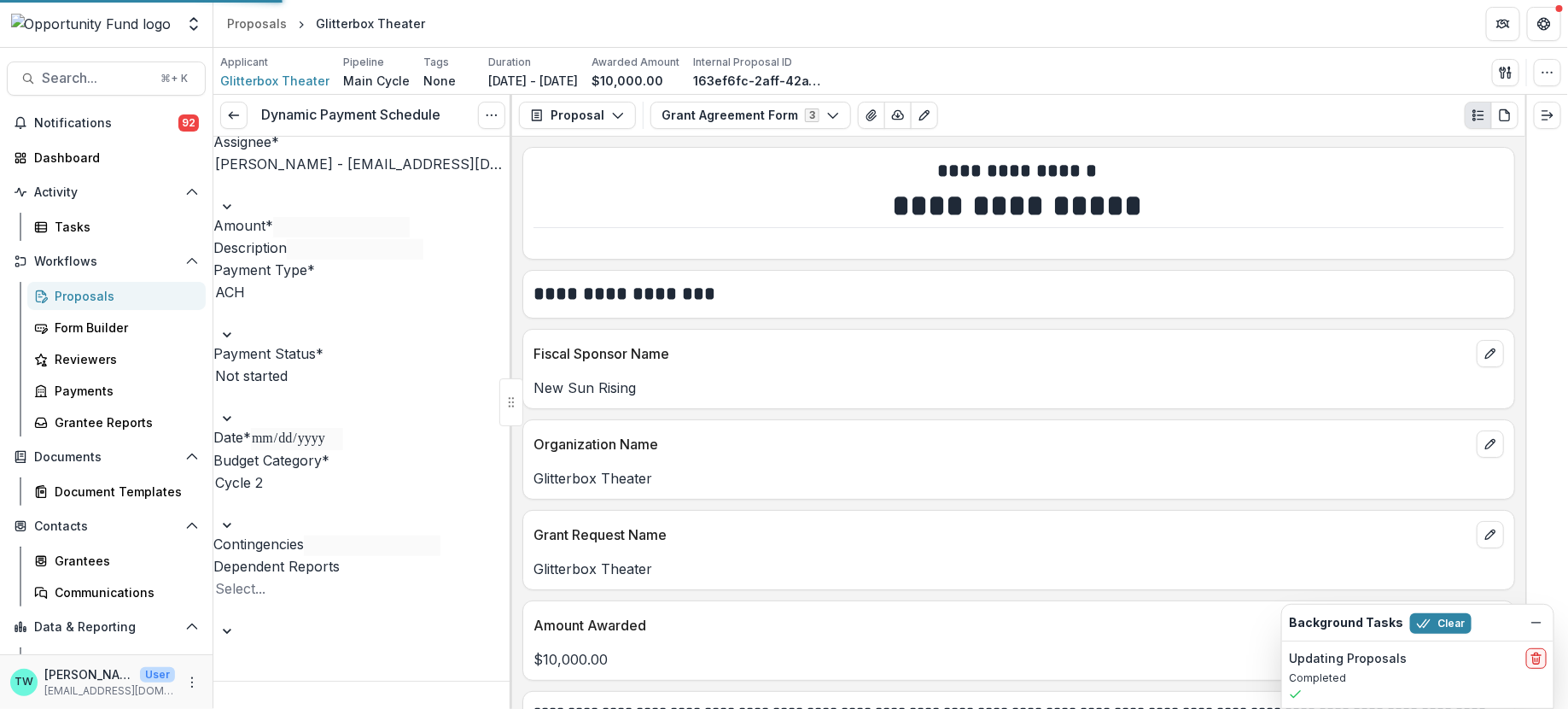
type input "*******"
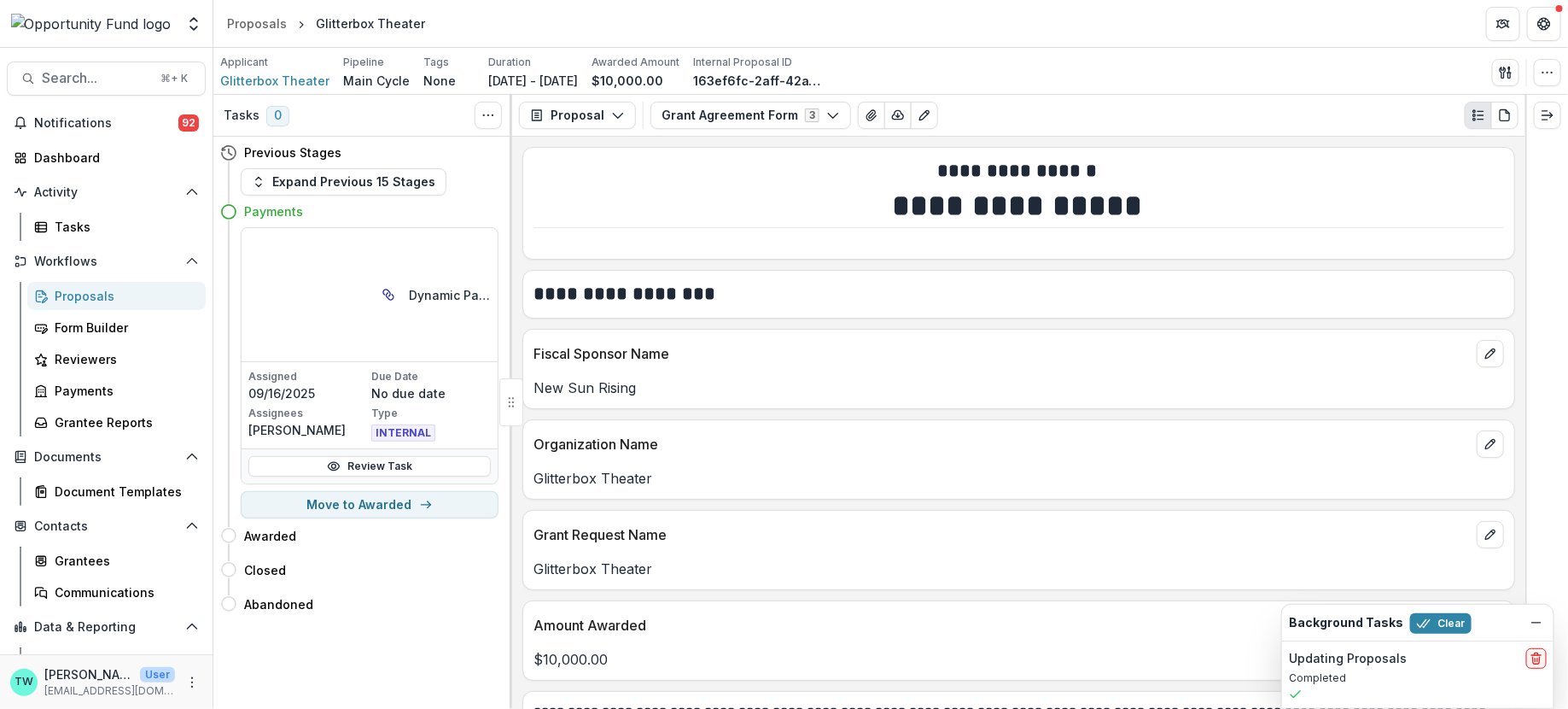
click at [96, 296] on div "Proposals" at bounding box center [122, 296] width 137 height 18
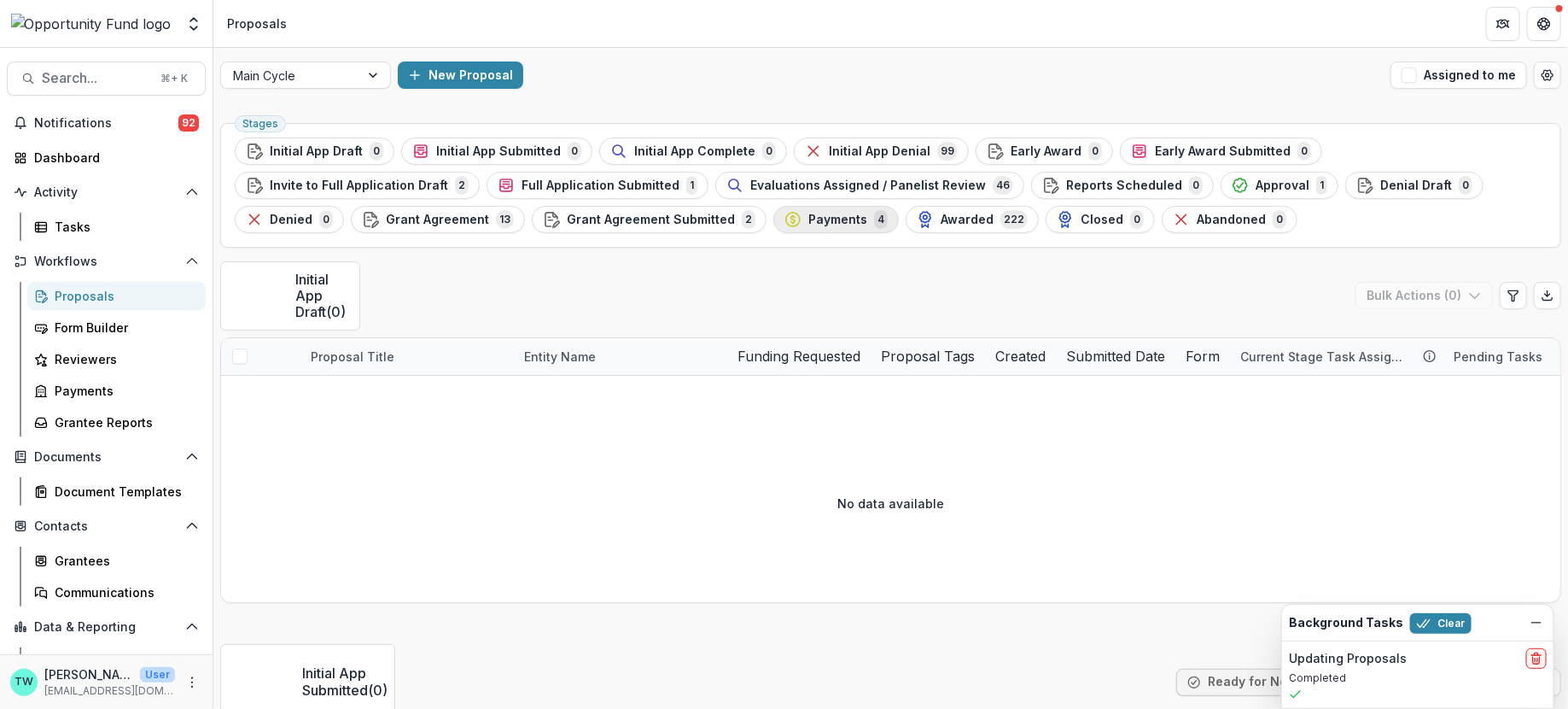
click at [785, 227] on div "Payments 4" at bounding box center [837, 219] width 103 height 19
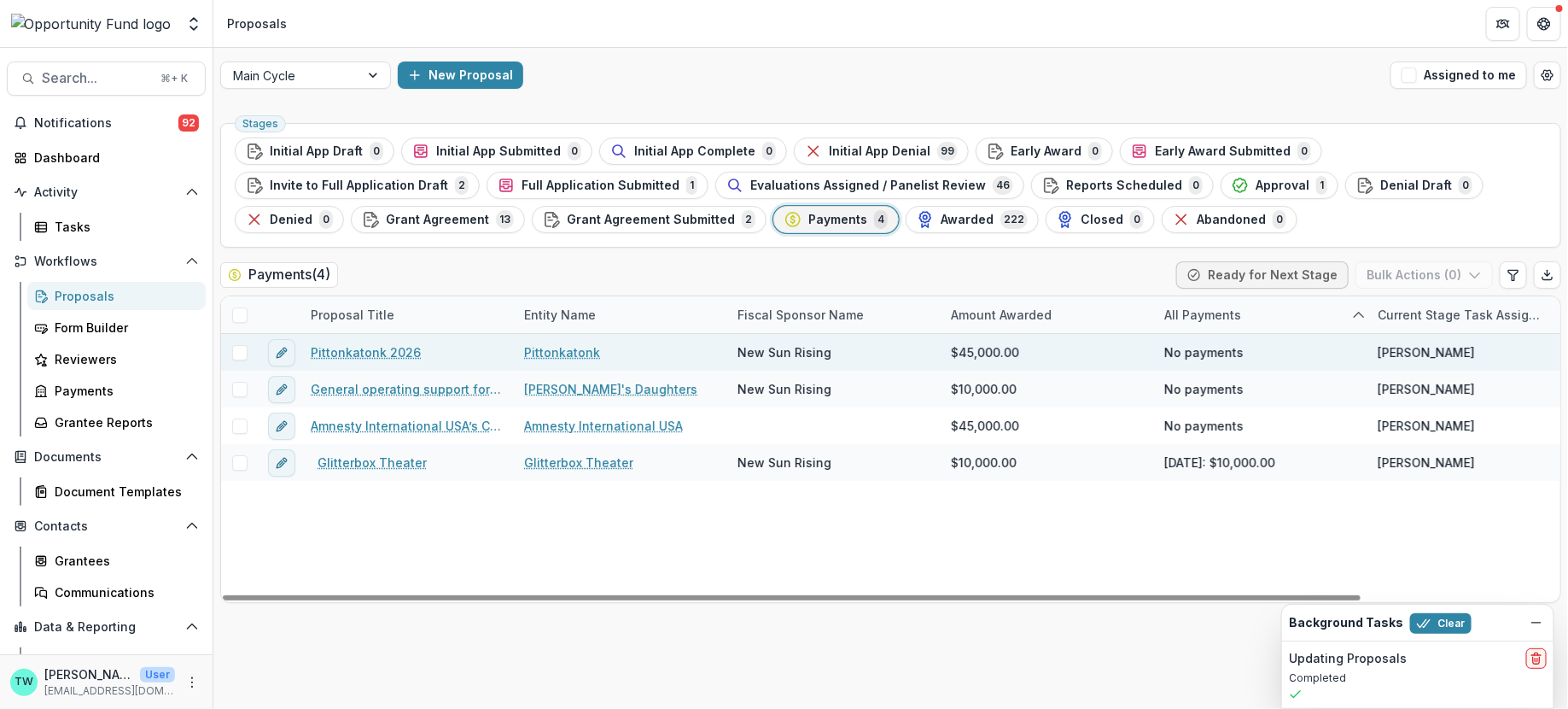
click at [378, 350] on link "Pittonkatonk 2026" at bounding box center [366, 352] width 110 height 18
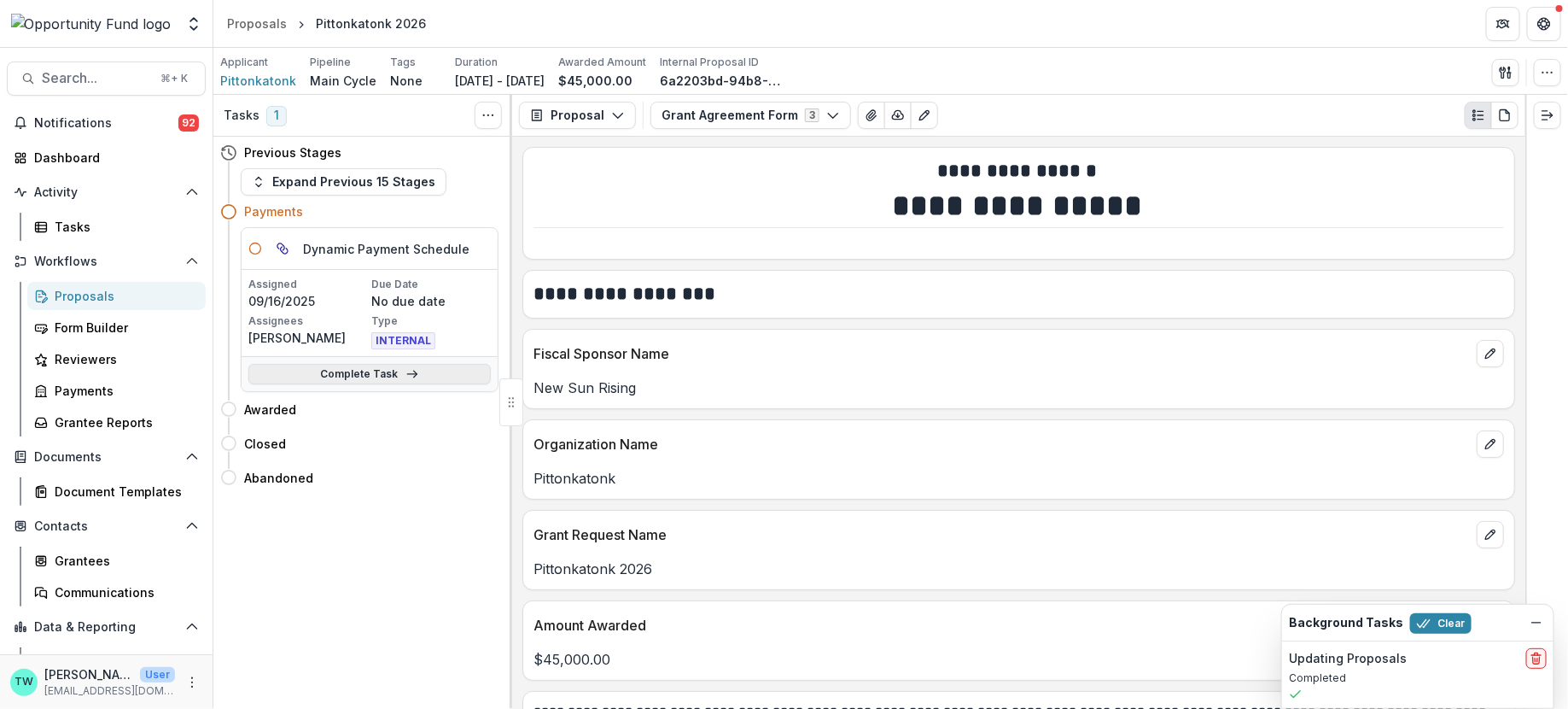
click at [351, 374] on link "Complete Task" at bounding box center [369, 374] width 242 height 21
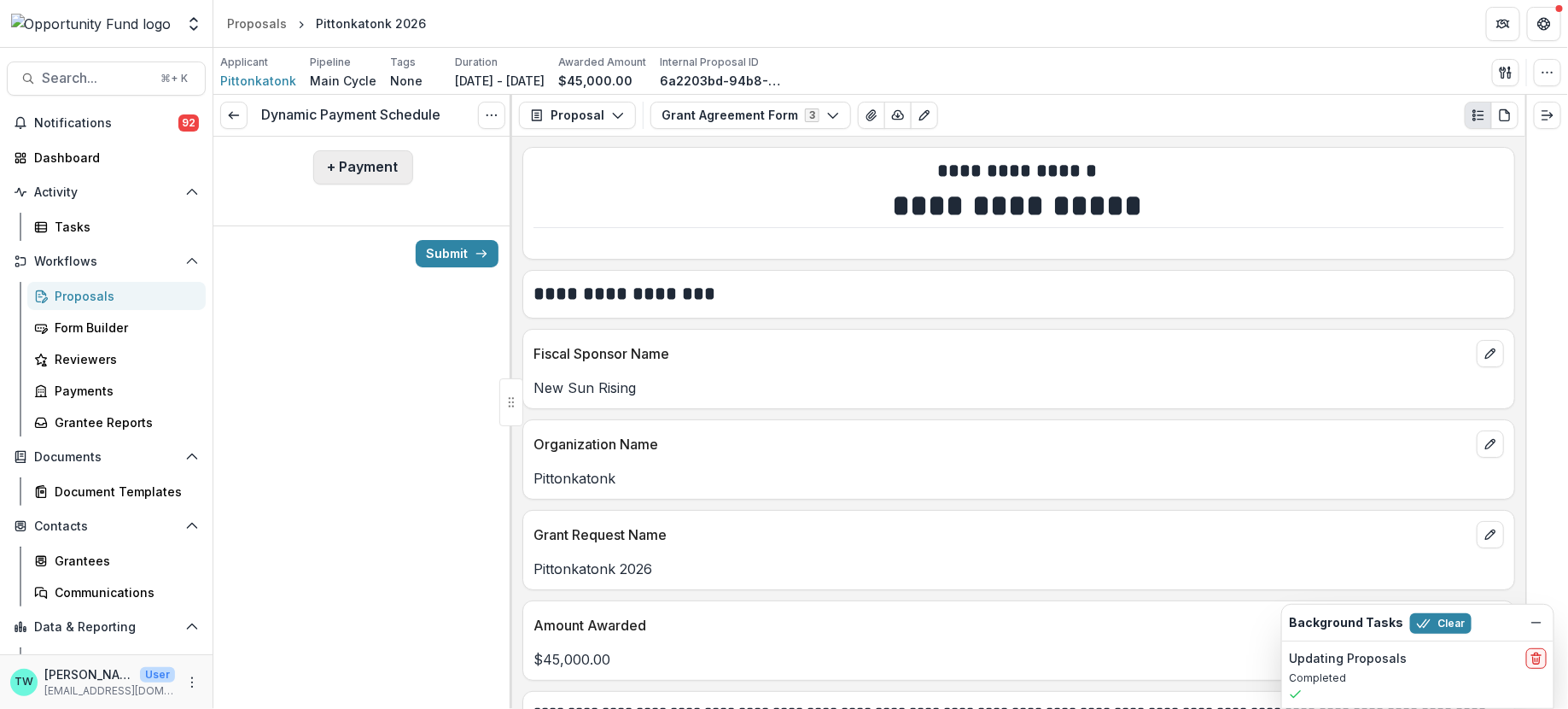
click at [366, 162] on button "+ Payment" at bounding box center [363, 168] width 100 height 34
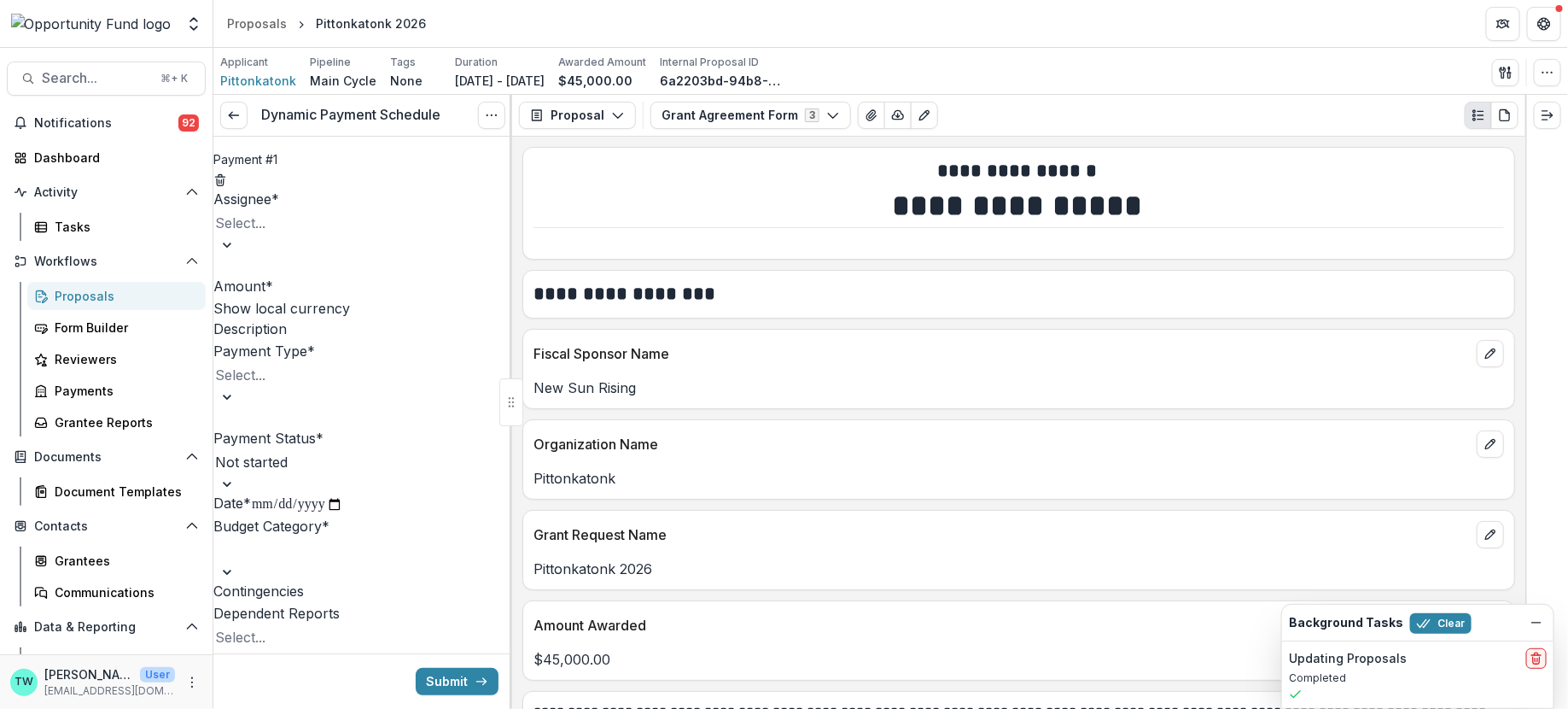
click at [334, 235] on div at bounding box center [281, 222] width 133 height 24
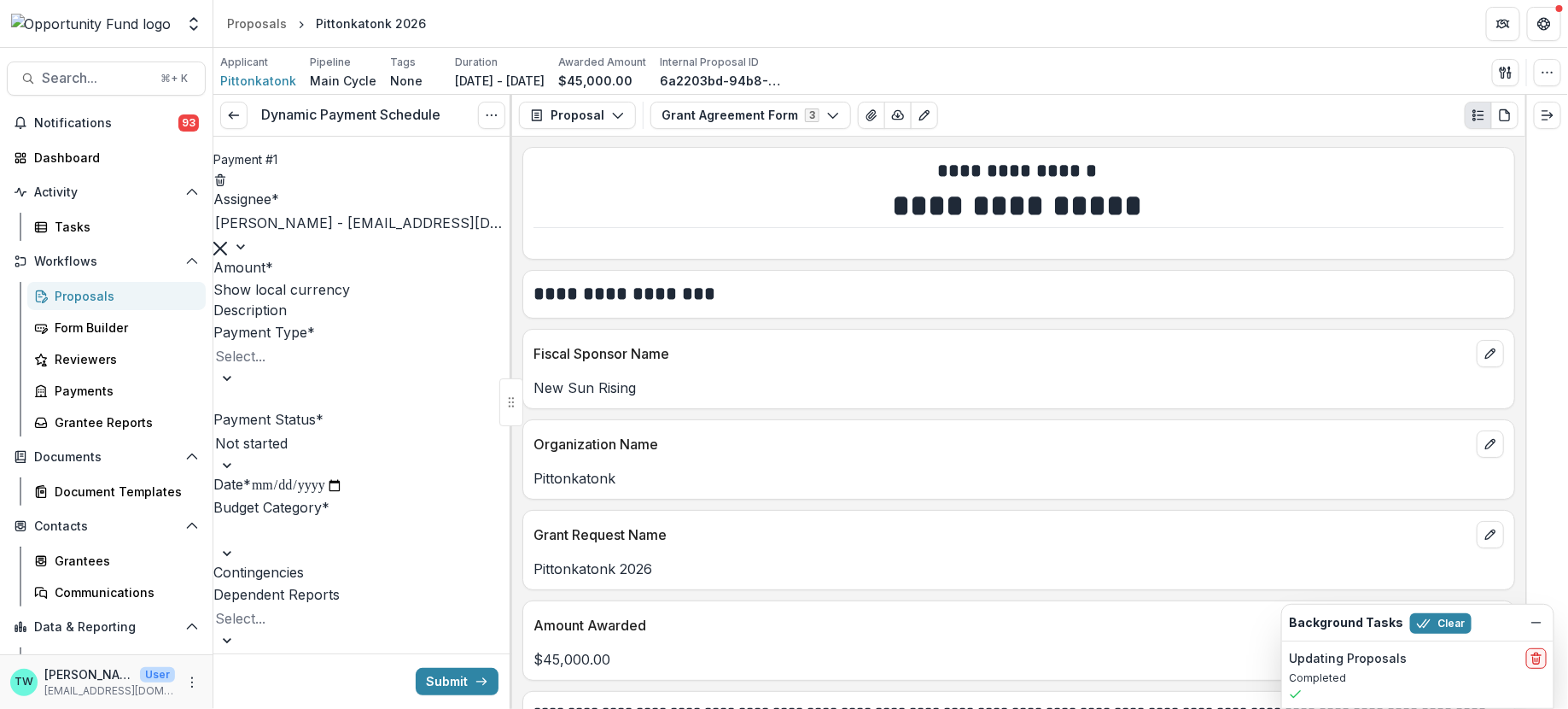
click at [341, 280] on input "Amount *" at bounding box center [341, 269] width 137 height 21
type input "*******"
click at [331, 369] on div at bounding box center [281, 356] width 133 height 24
click at [322, 708] on div "ACH" at bounding box center [784, 719] width 1568 height 21
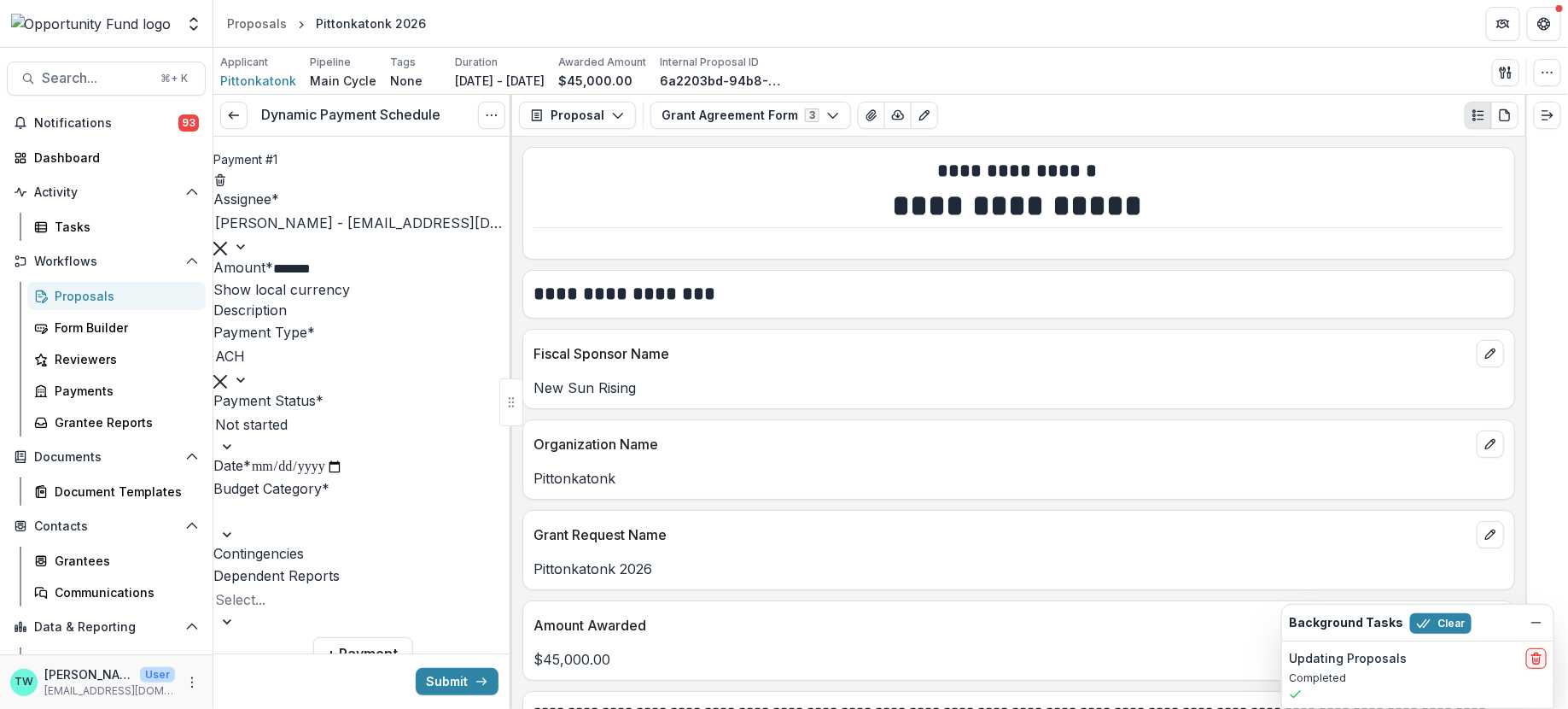
click at [315, 437] on div at bounding box center [269, 424] width 107 height 24
click at [311, 525] on div at bounding box center [271, 512] width 113 height 24
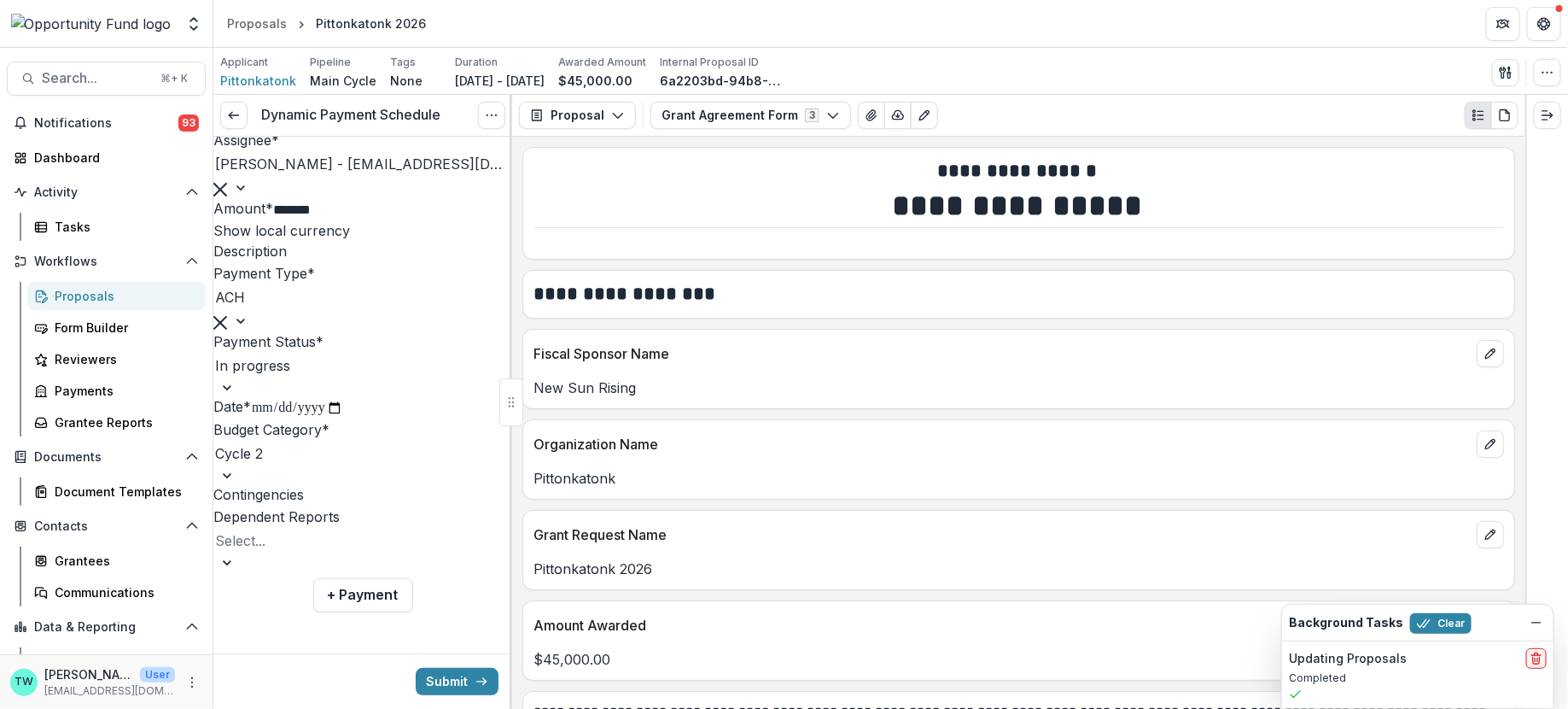
scroll to position [169, 0]
click at [362, 599] on button "+ Payment" at bounding box center [363, 596] width 100 height 34
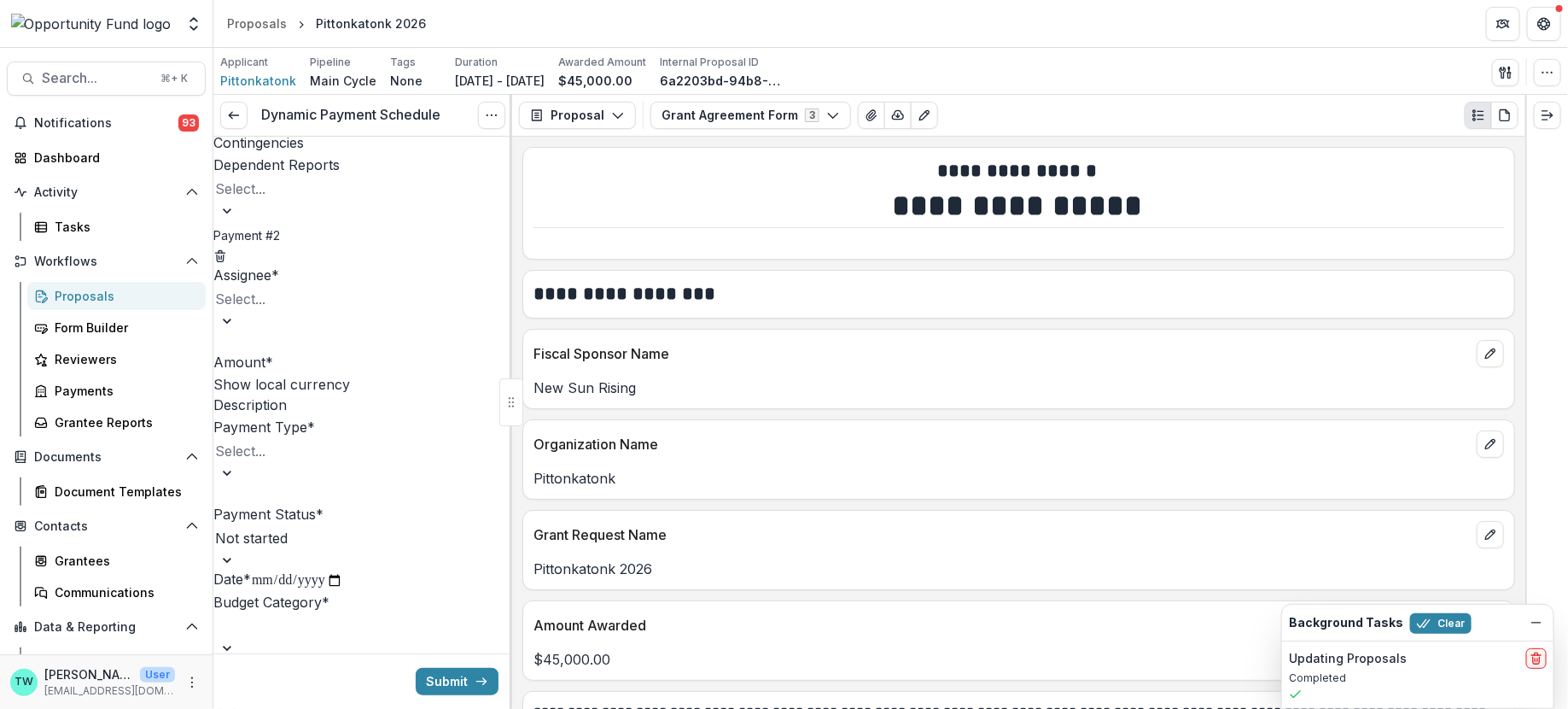
scroll to position [434, 0]
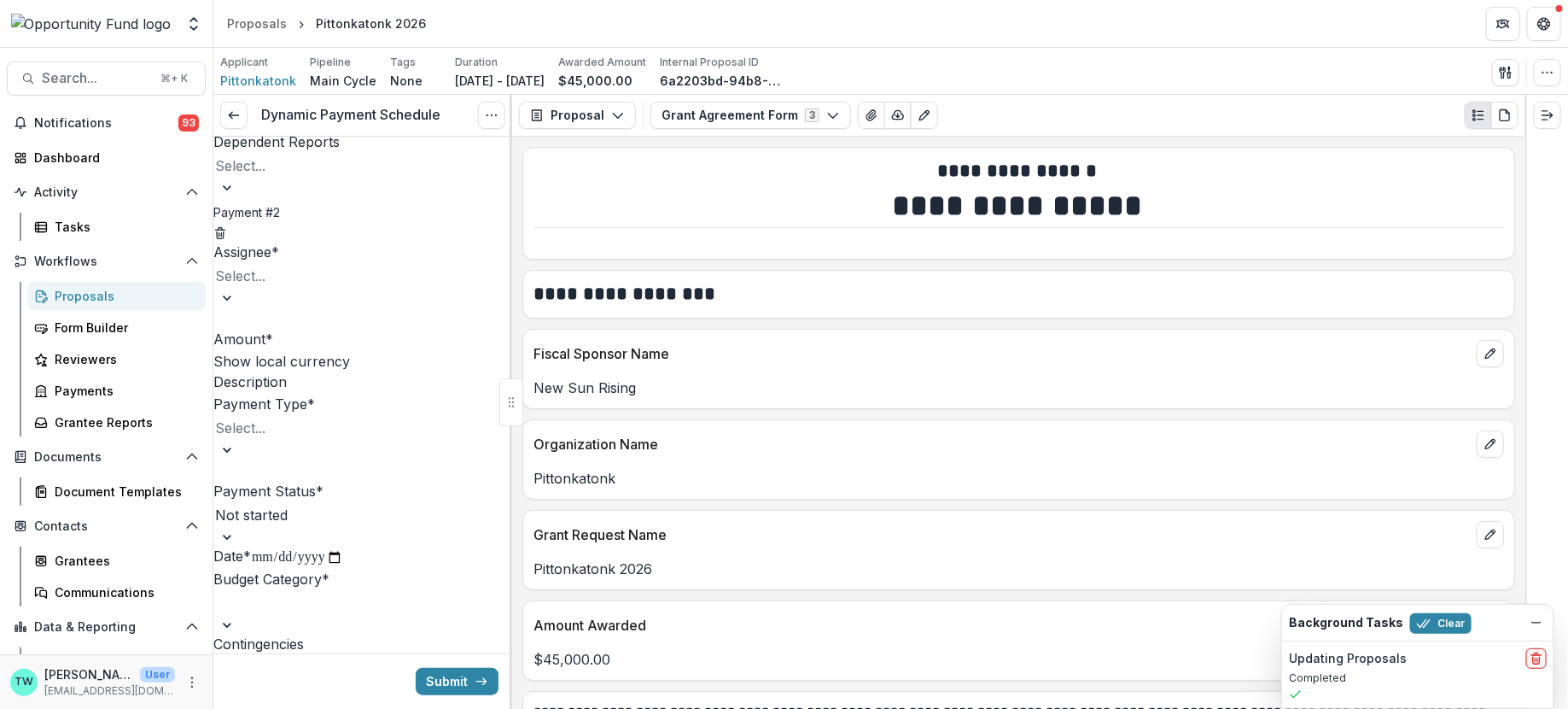
click at [335, 288] on div at bounding box center [281, 276] width 133 height 24
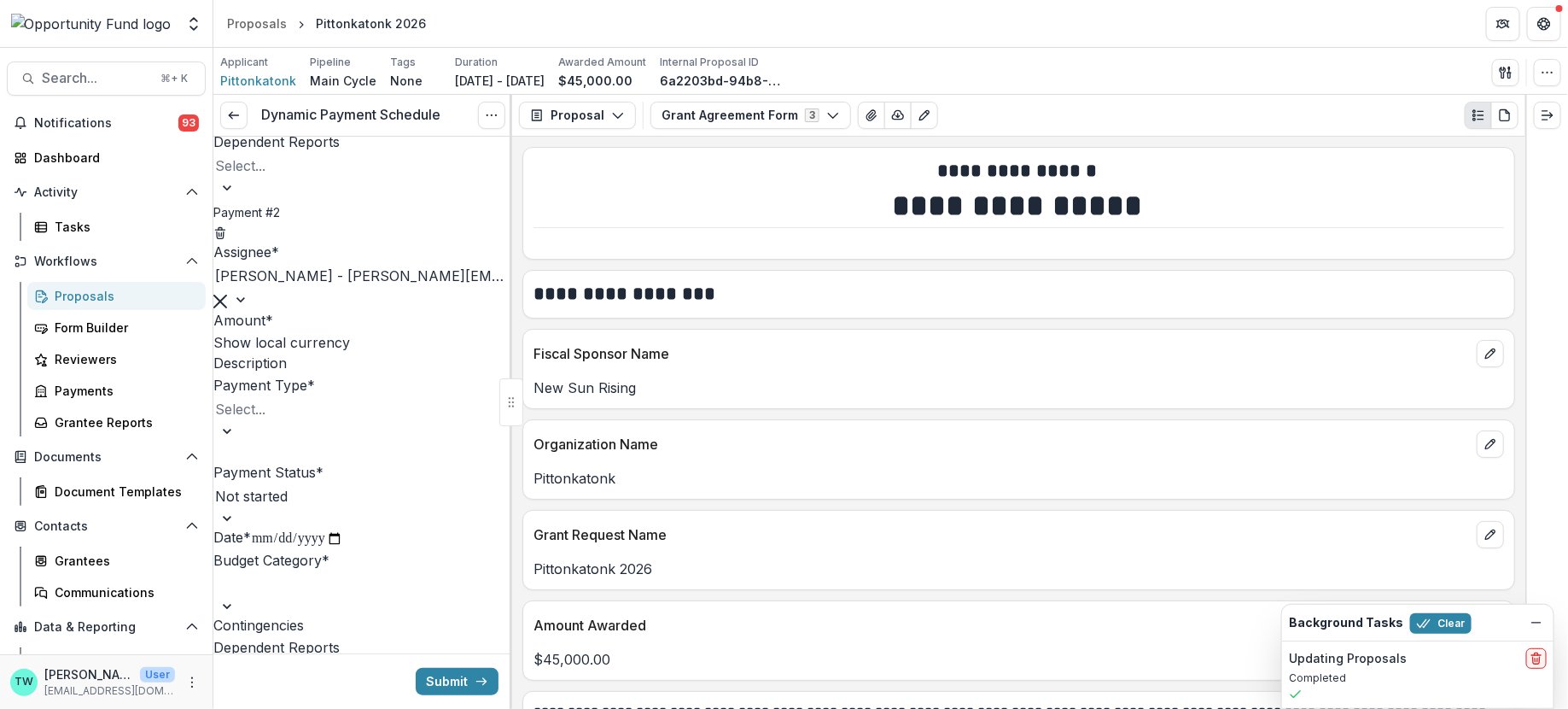
click at [308, 332] on input "Amount *" at bounding box center [341, 321] width 137 height 21
type input "*******"
click at [332, 421] on div at bounding box center [281, 409] width 133 height 24
click at [318, 708] on div "ACH" at bounding box center [784, 719] width 1568 height 21
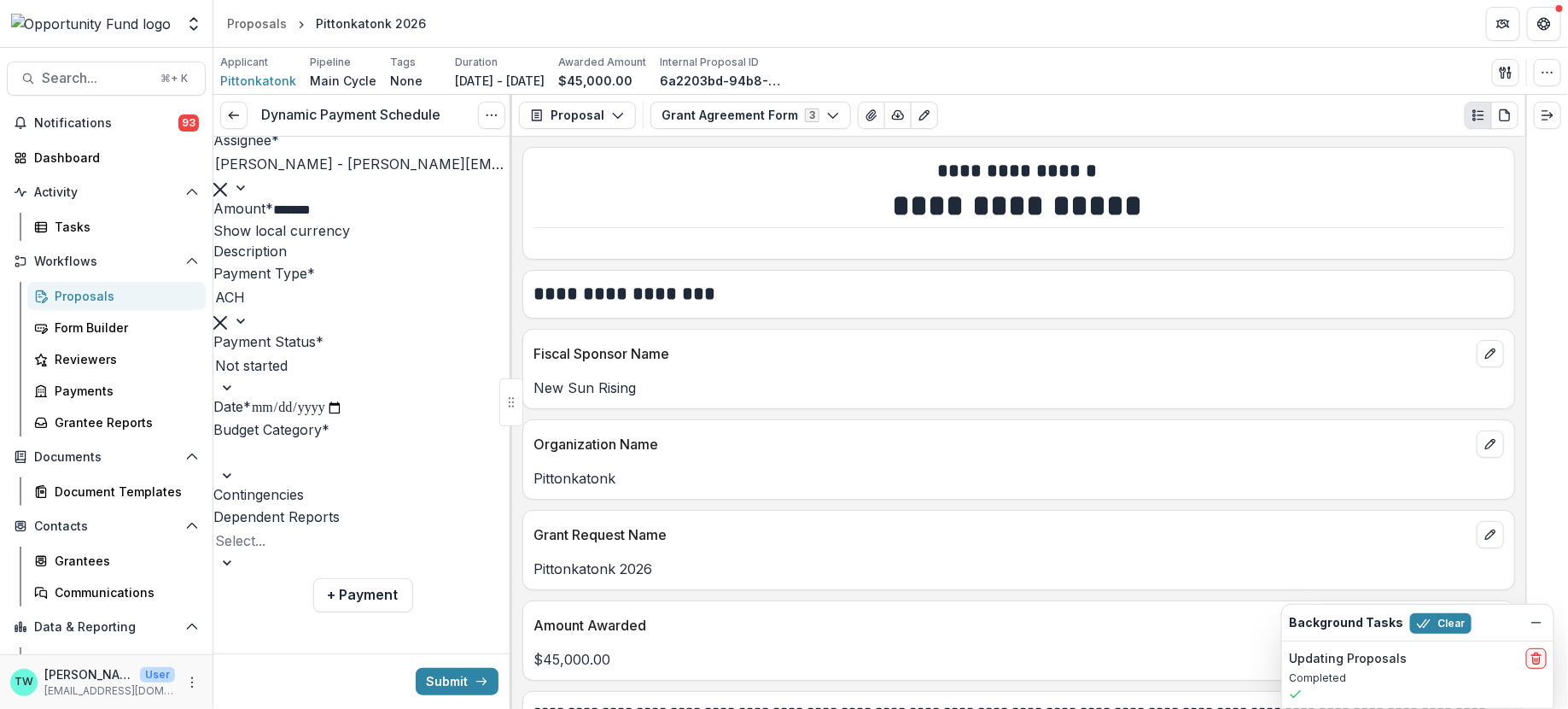
scroll to position [768, 0]
click at [251, 398] on input "**********" at bounding box center [298, 409] width 93 height 22
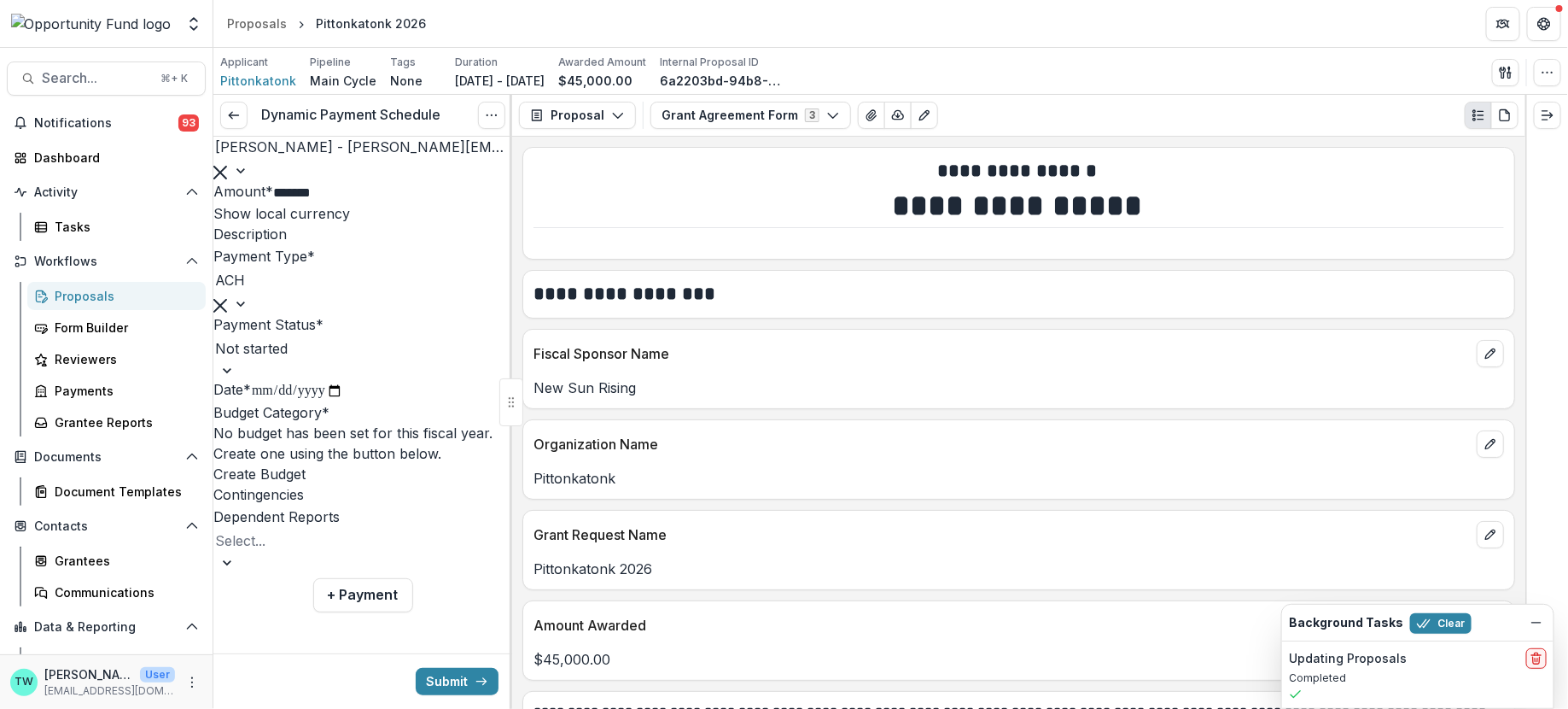
type input "**********"
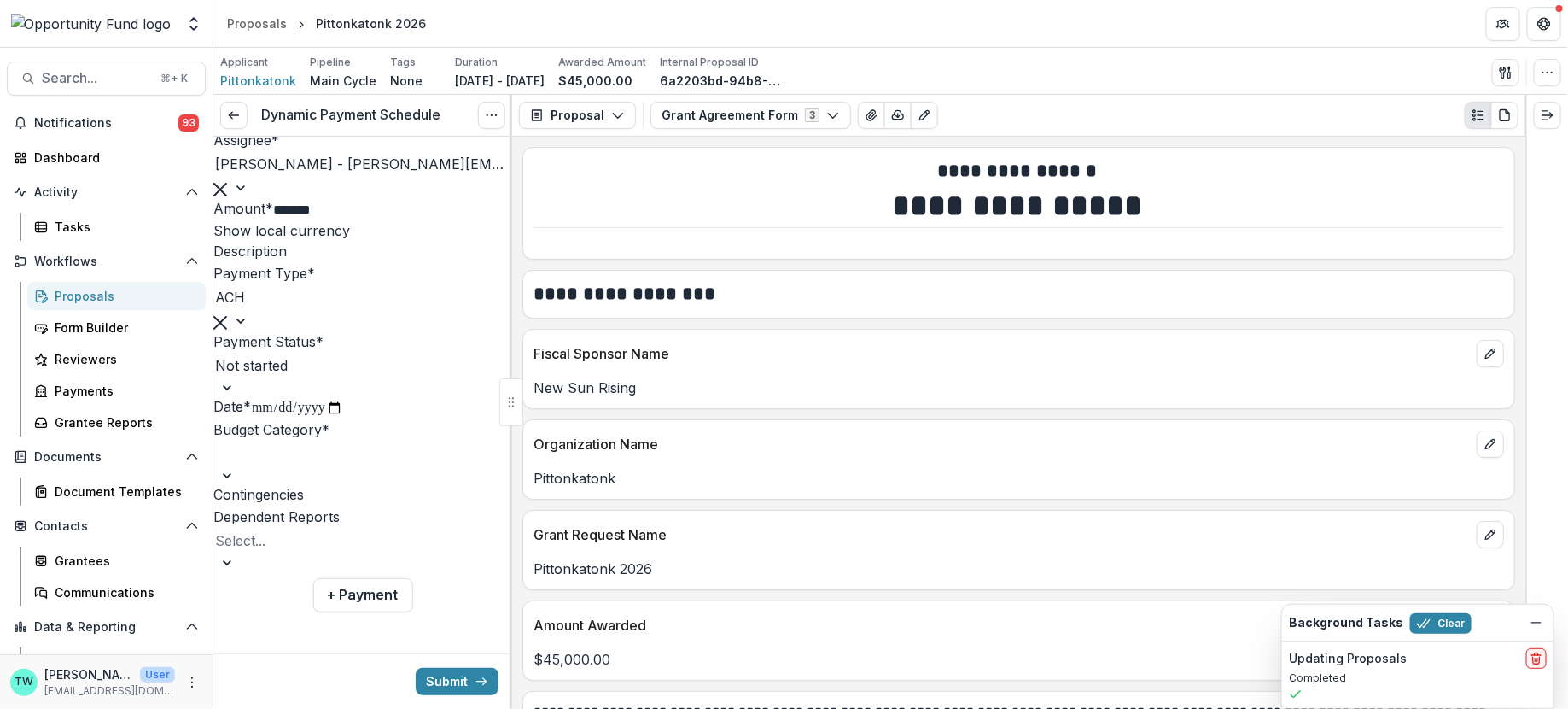
click at [328, 441] on div at bounding box center [271, 453] width 113 height 24
click at [326, 546] on div at bounding box center [276, 540] width 122 height 24
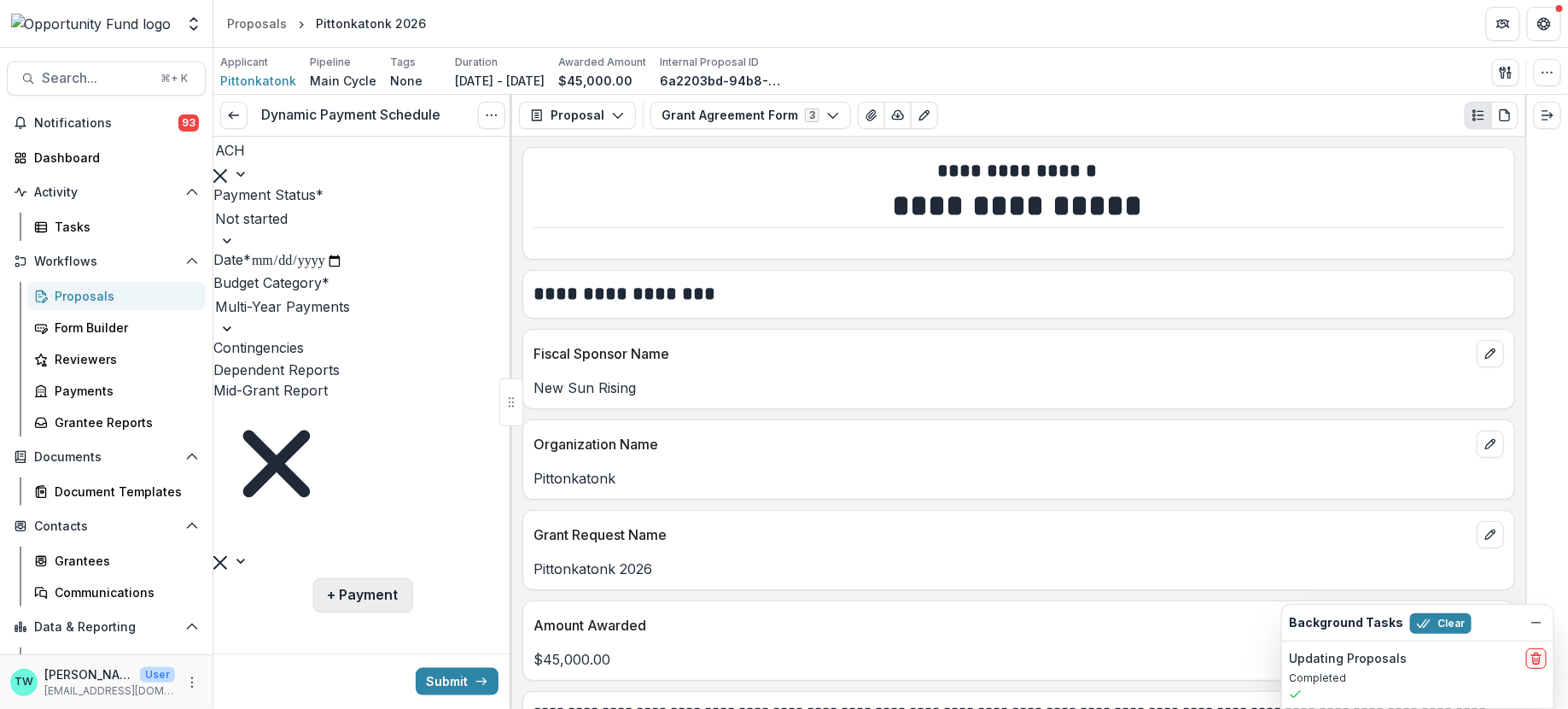
click at [359, 602] on button "+ Payment" at bounding box center [363, 596] width 100 height 34
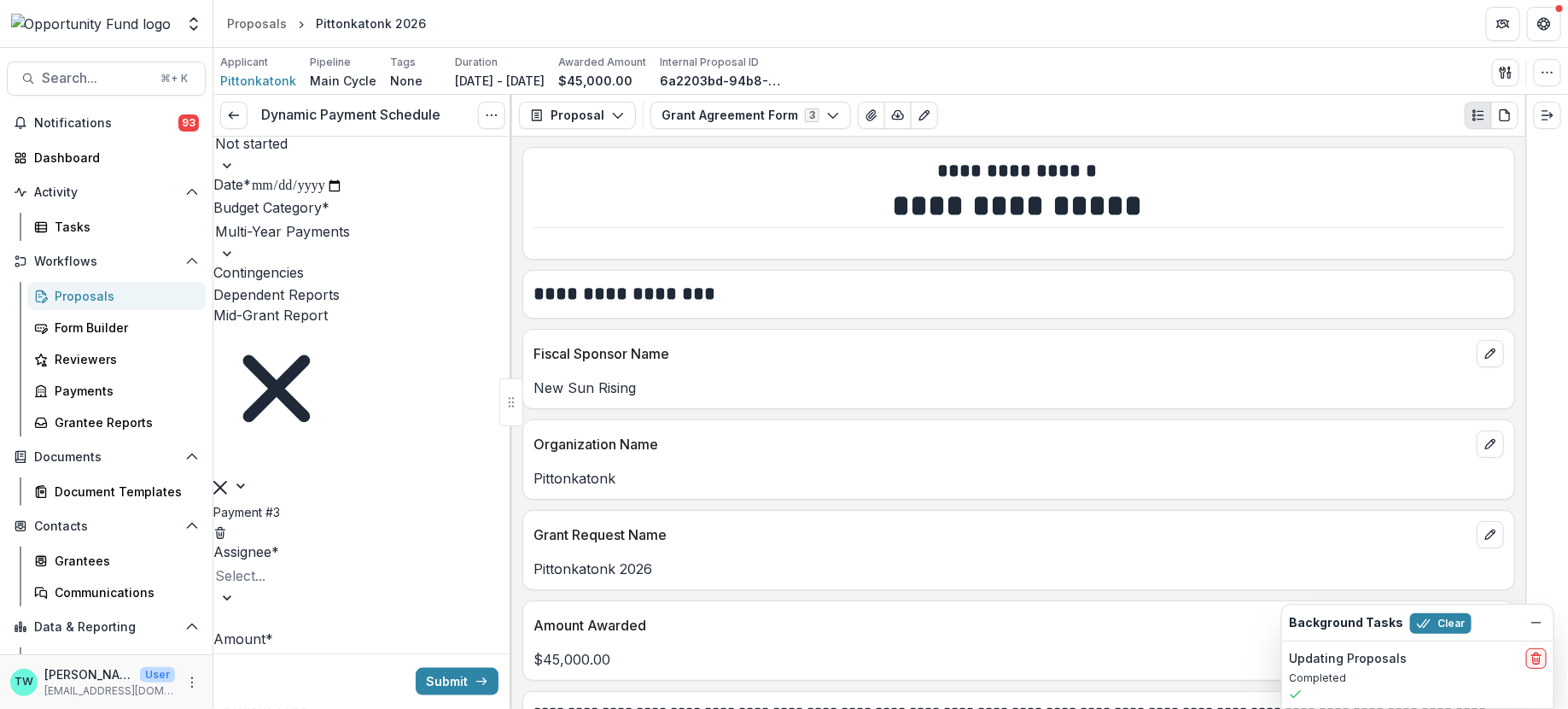
click at [251, 197] on input "**********" at bounding box center [298, 186] width 93 height 22
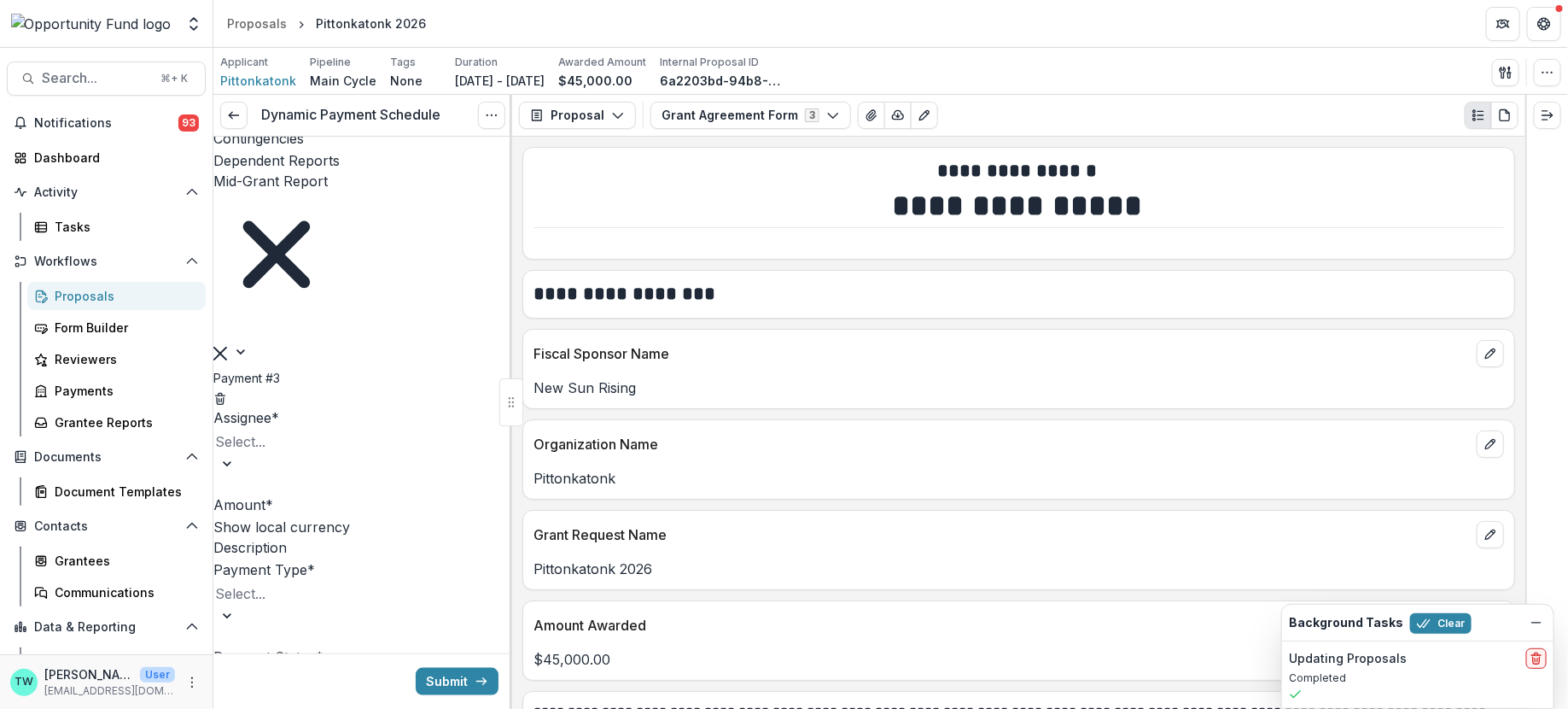
click at [322, 454] on div at bounding box center [281, 441] width 133 height 24
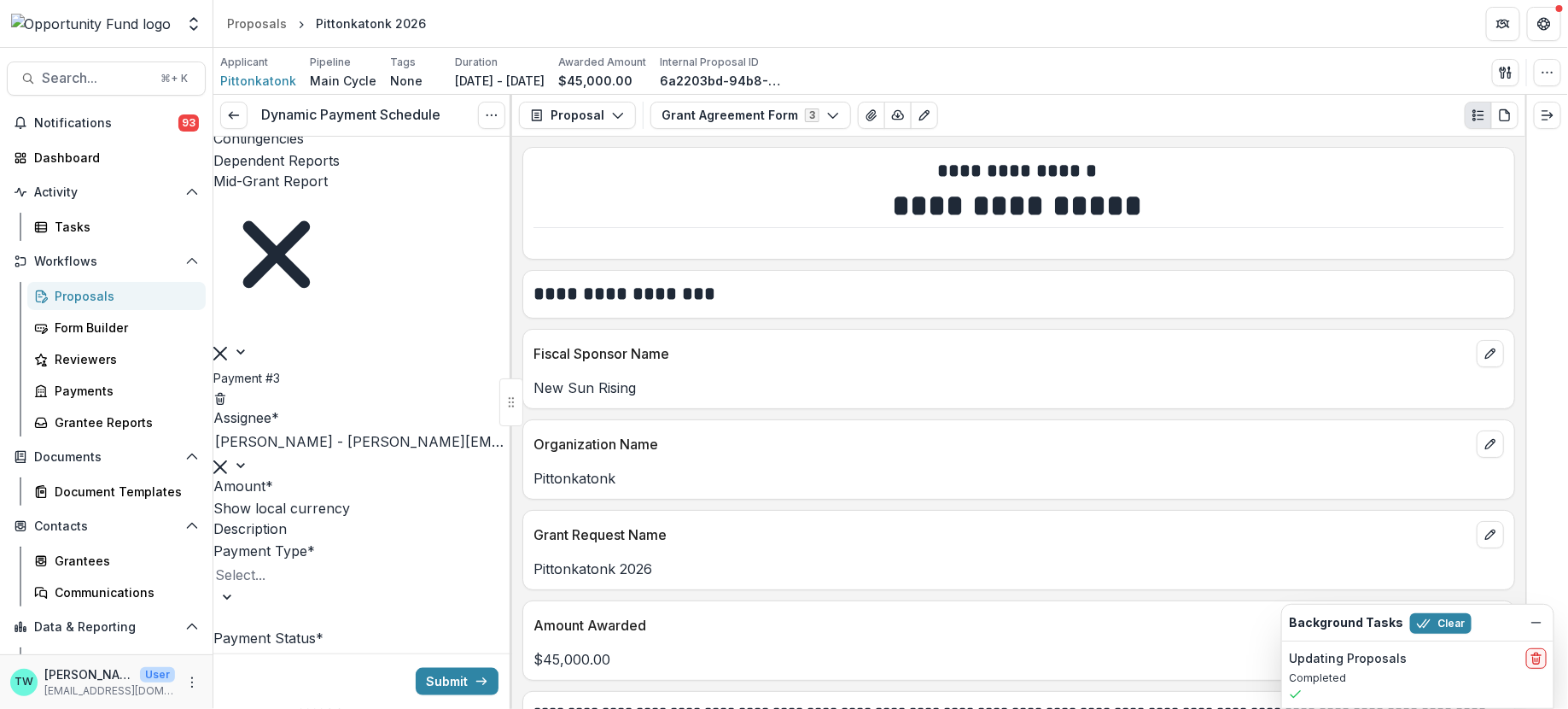
click at [296, 498] on input "Amount *" at bounding box center [341, 487] width 137 height 21
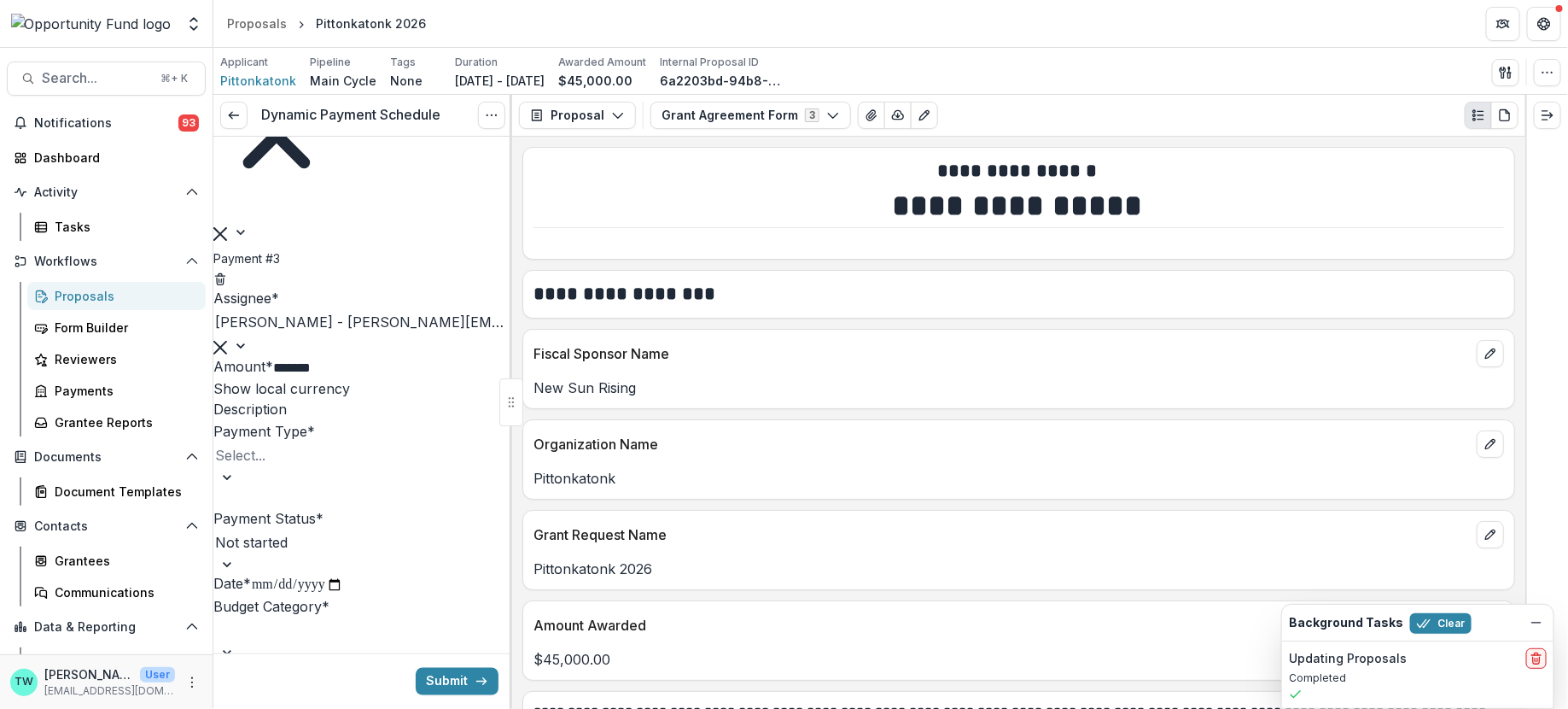
scroll to position [1045, 0]
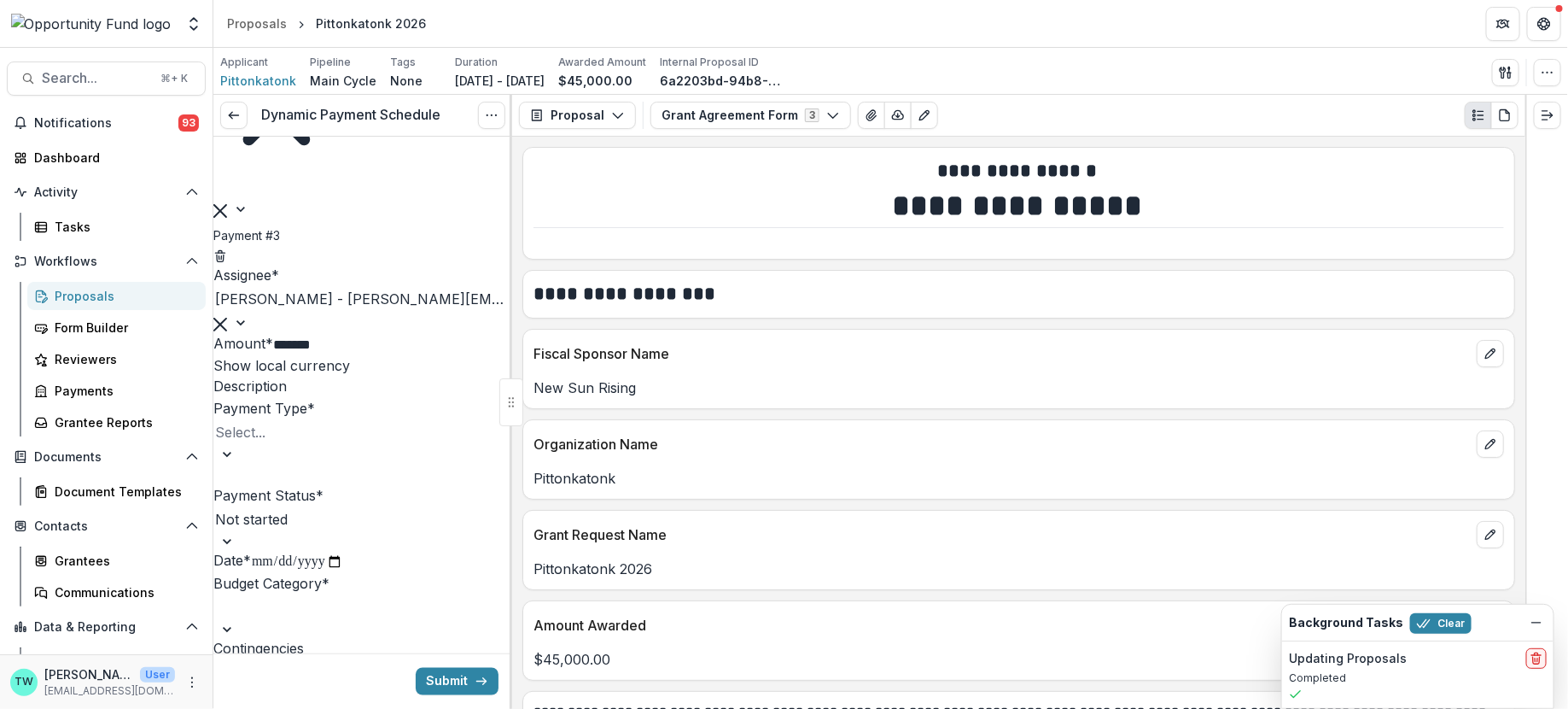
type input "*******"
click at [309, 444] on div at bounding box center [281, 432] width 133 height 24
click at [282, 708] on div "ACH" at bounding box center [784, 719] width 1568 height 21
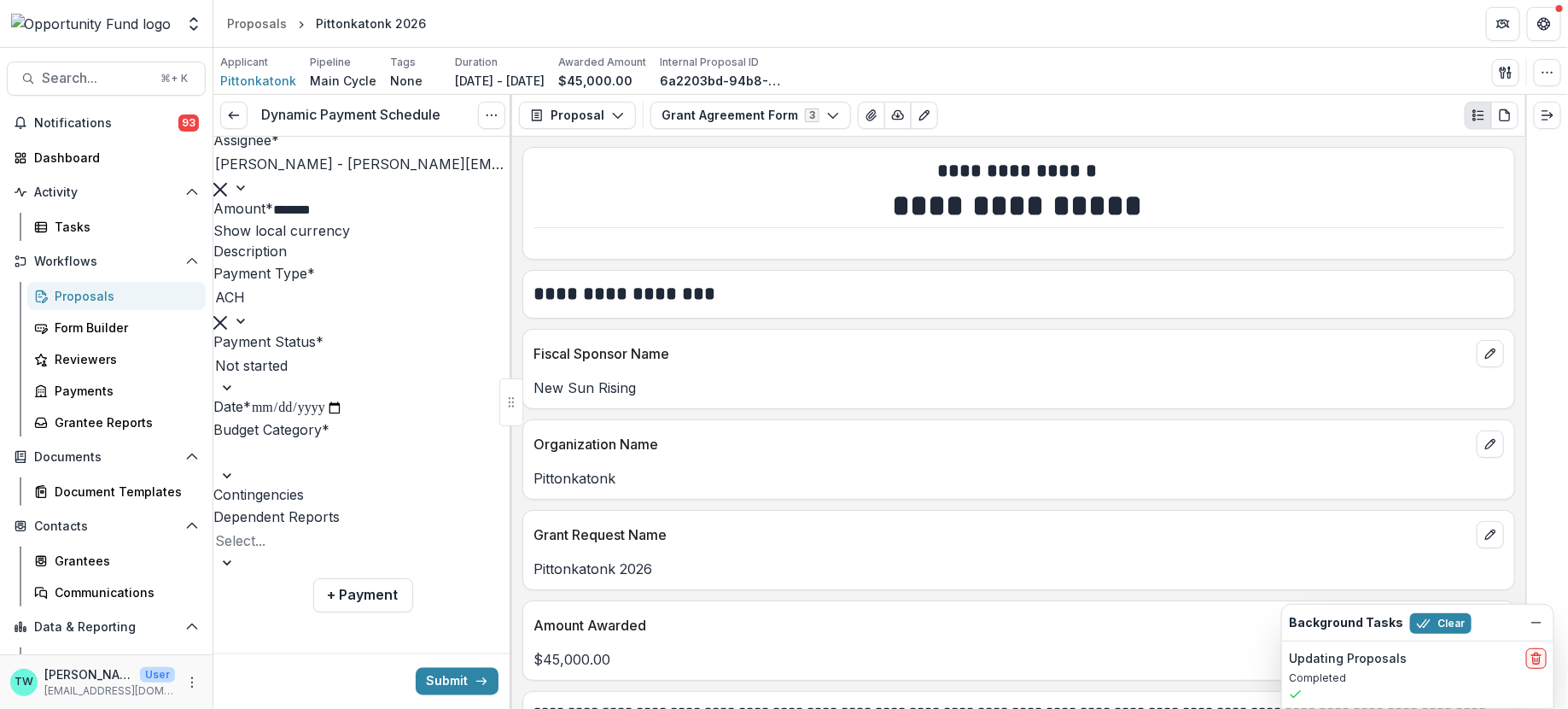
scroll to position [1366, 0]
click at [322, 354] on div at bounding box center [269, 366] width 107 height 24
click at [322, 553] on div at bounding box center [276, 540] width 122 height 24
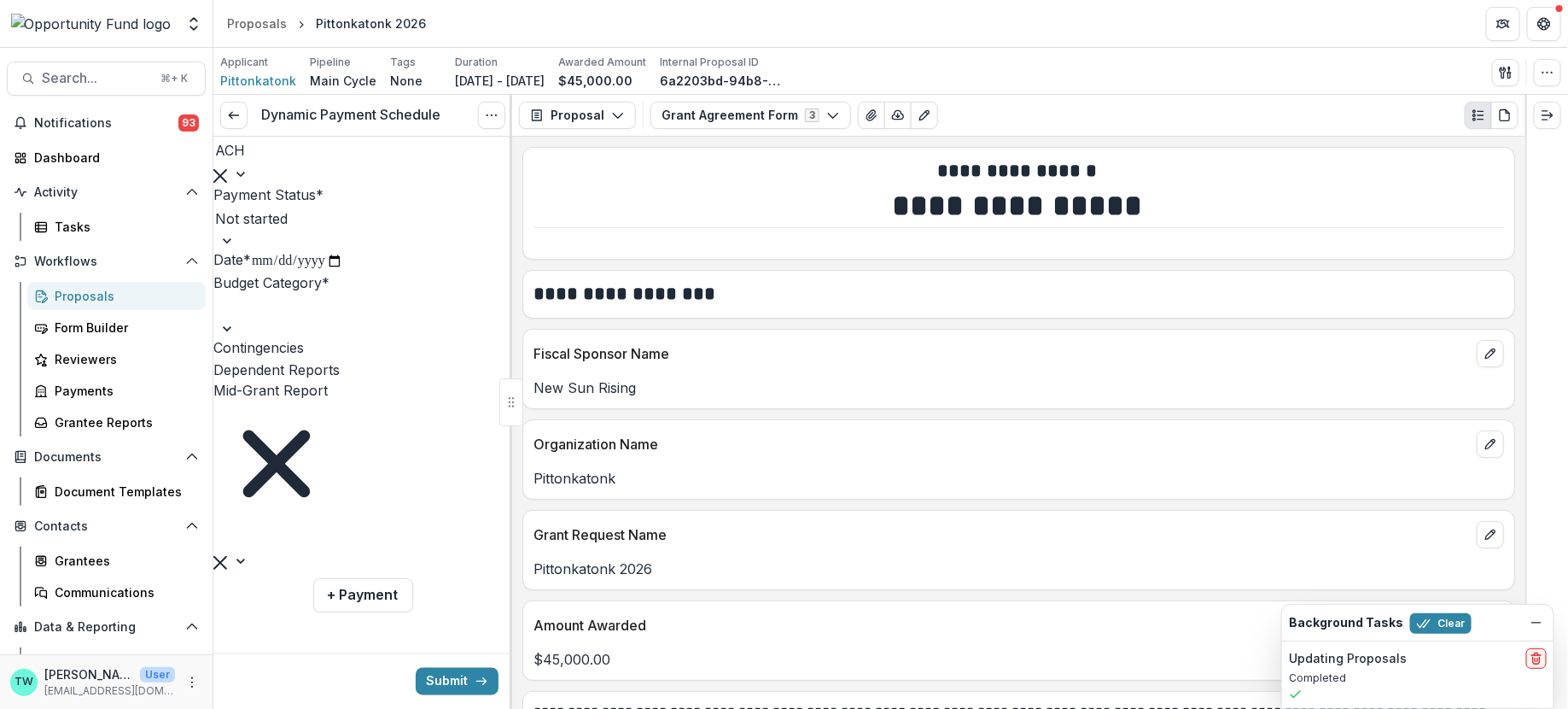
click at [251, 272] on input "**********" at bounding box center [298, 261] width 93 height 22
click at [325, 272] on input "**********" at bounding box center [298, 261] width 93 height 22
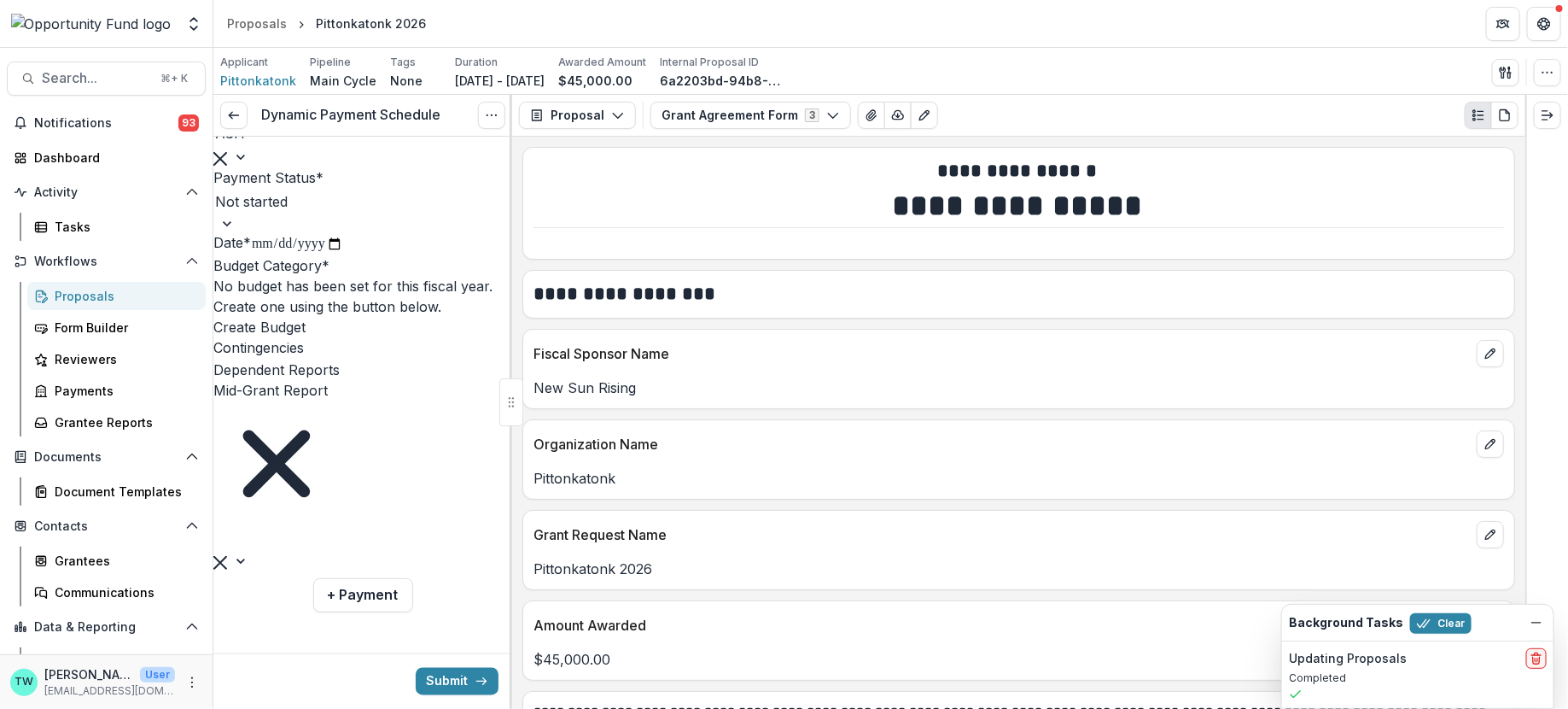
type input "**********"
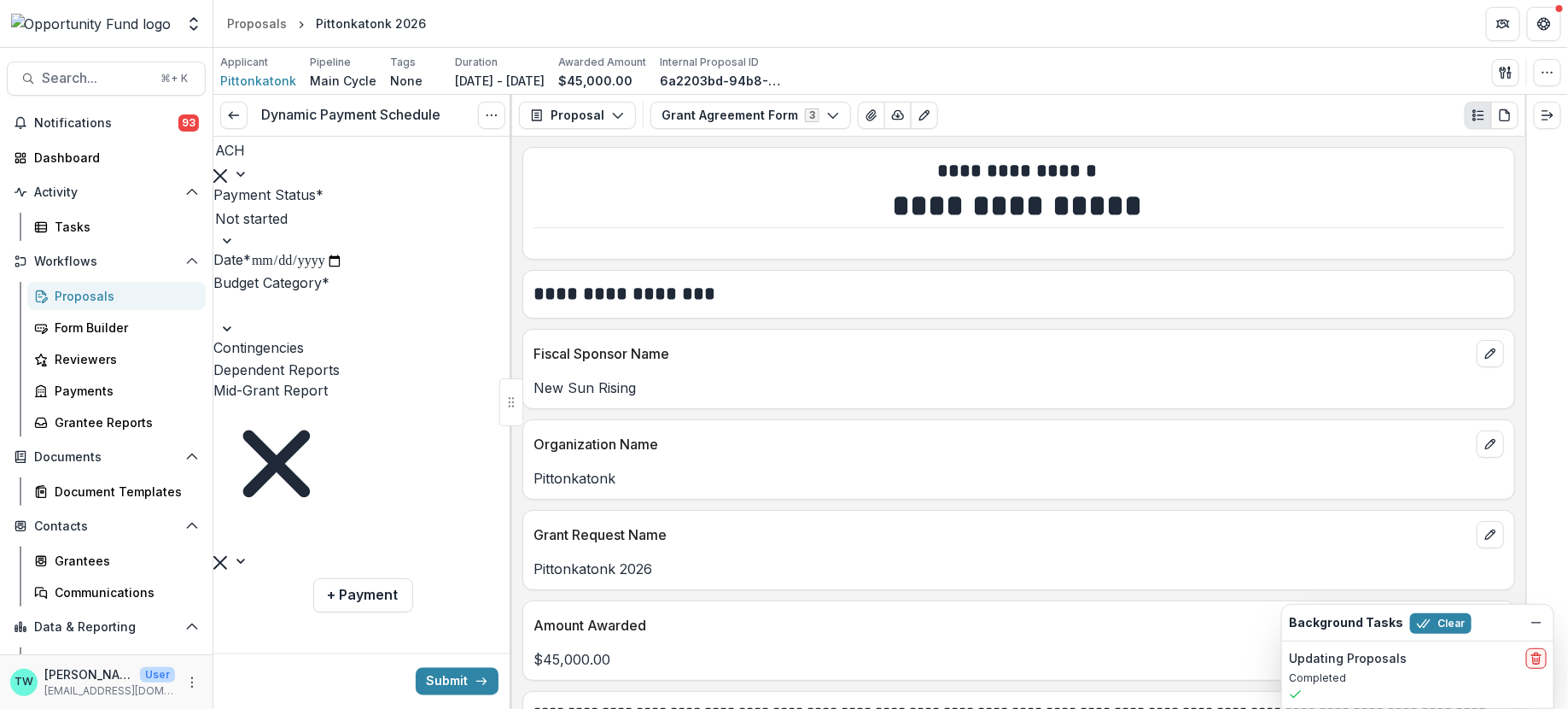
scroll to position [1339, 0]
click at [321, 319] on div at bounding box center [271, 307] width 113 height 24
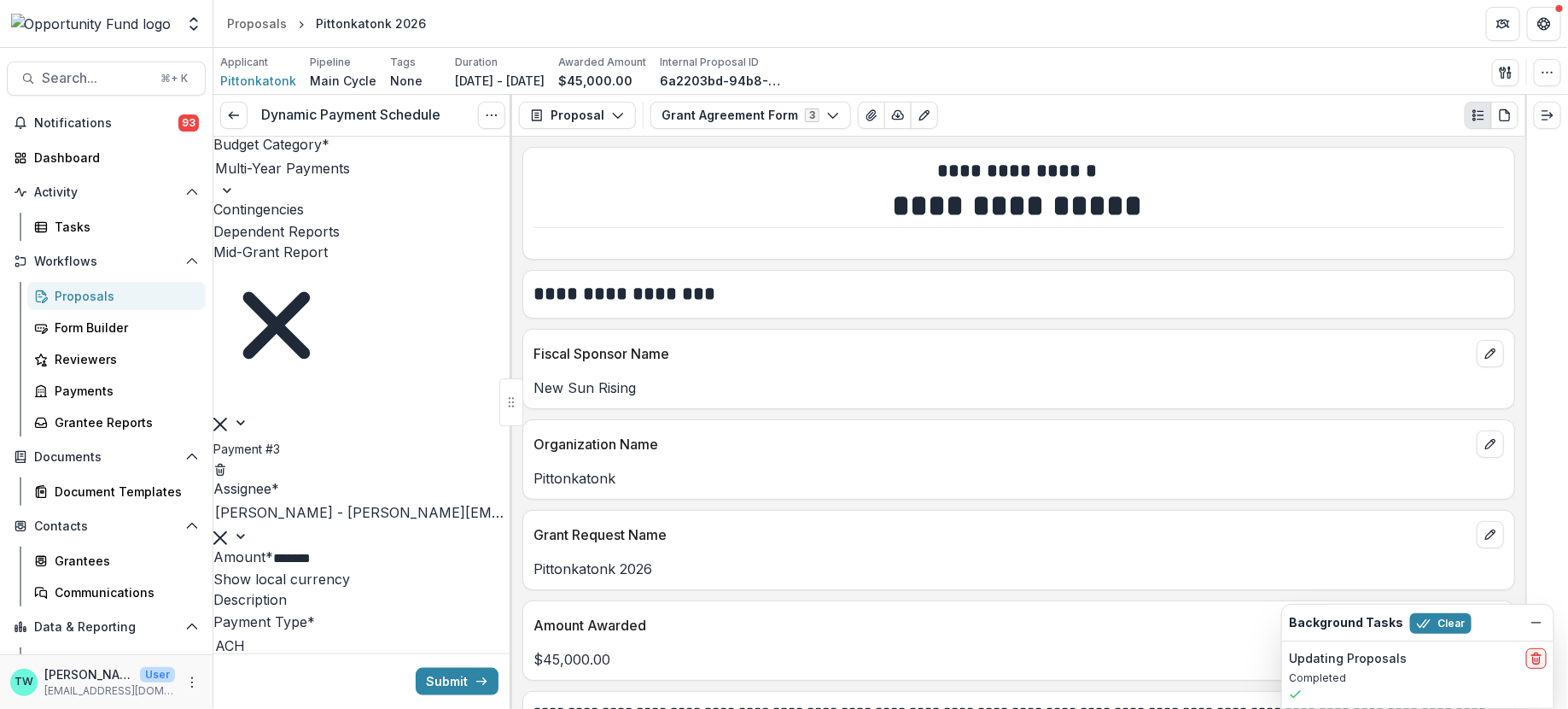
scroll to position [828, 0]
click at [251, 137] on input "**********" at bounding box center [298, 126] width 93 height 22
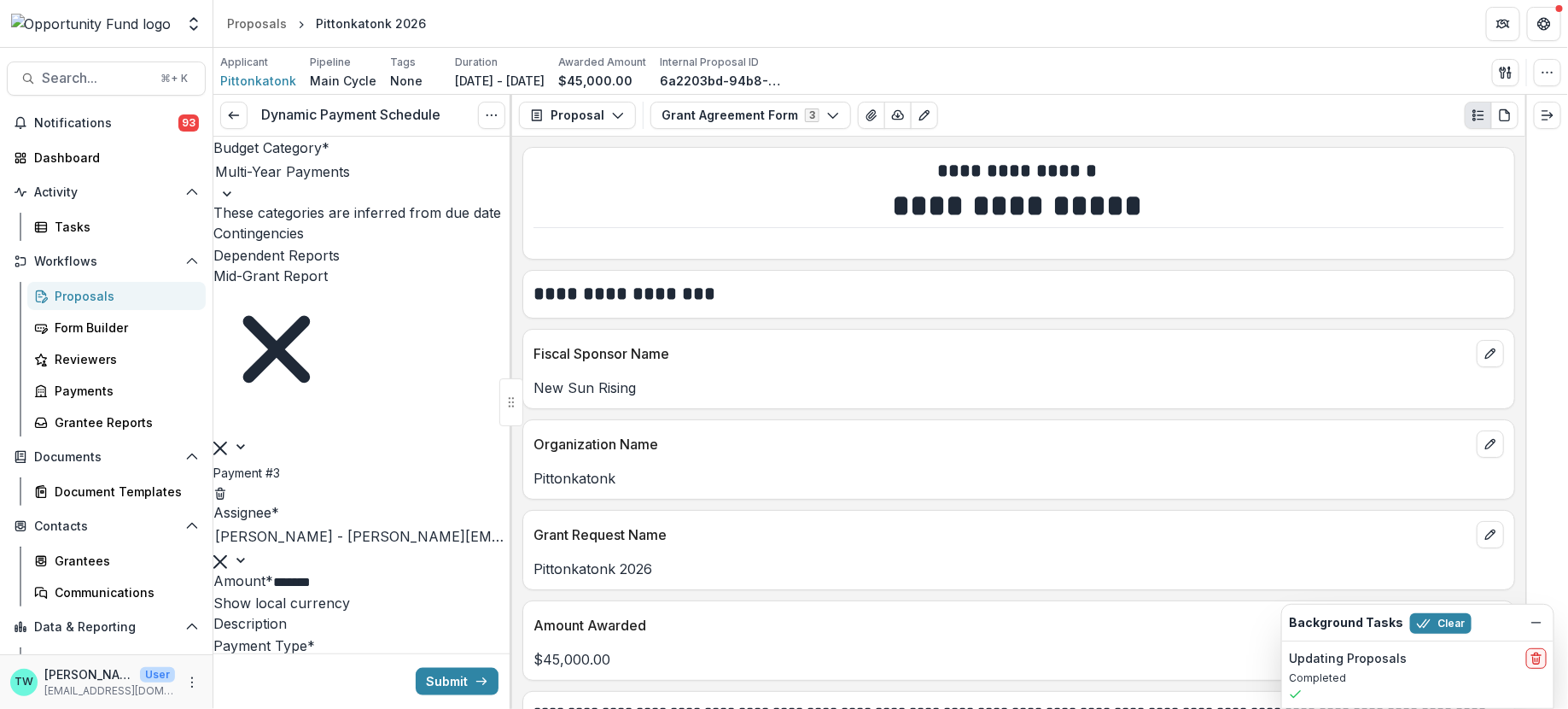
type input "**********"
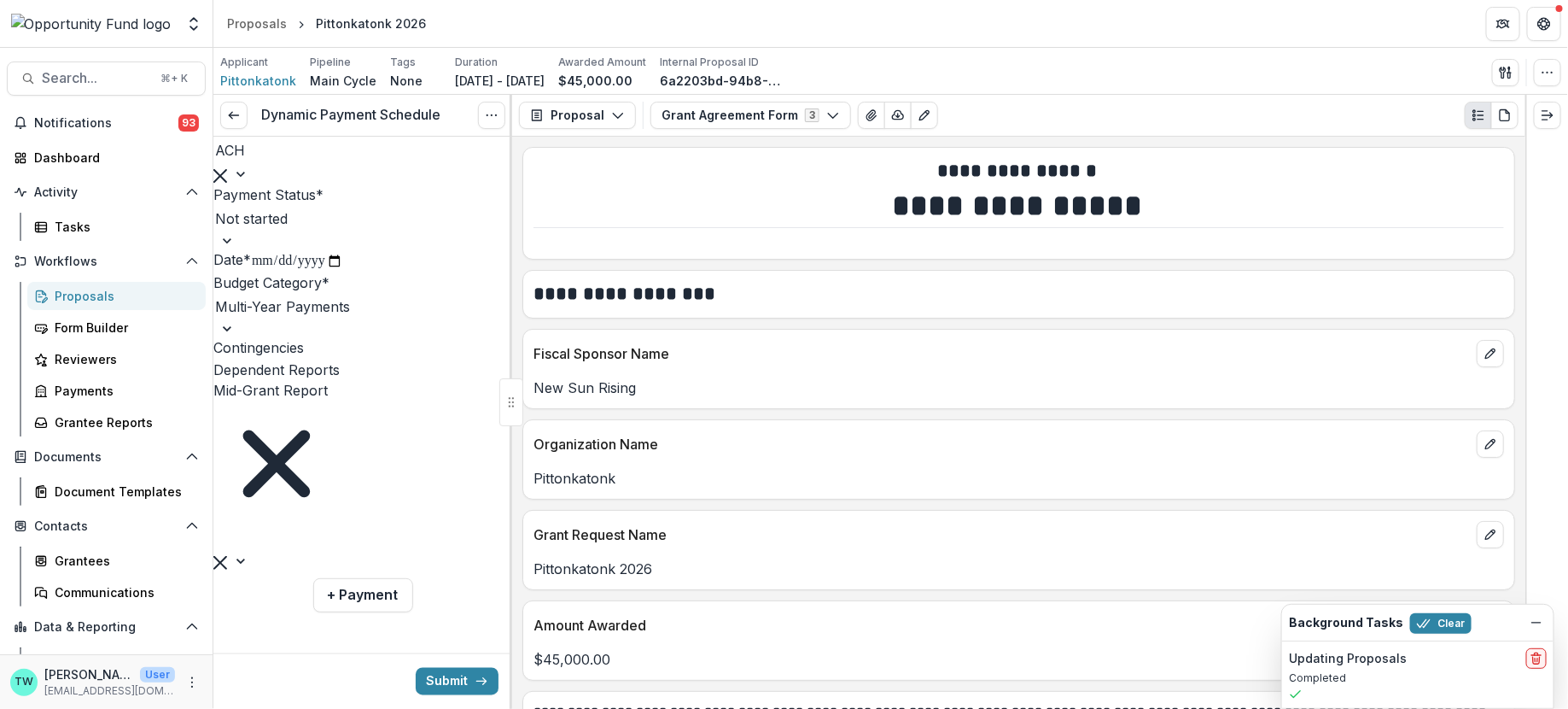
scroll to position [1366, 0]
click at [457, 681] on button "Submit" at bounding box center [456, 682] width 83 height 27
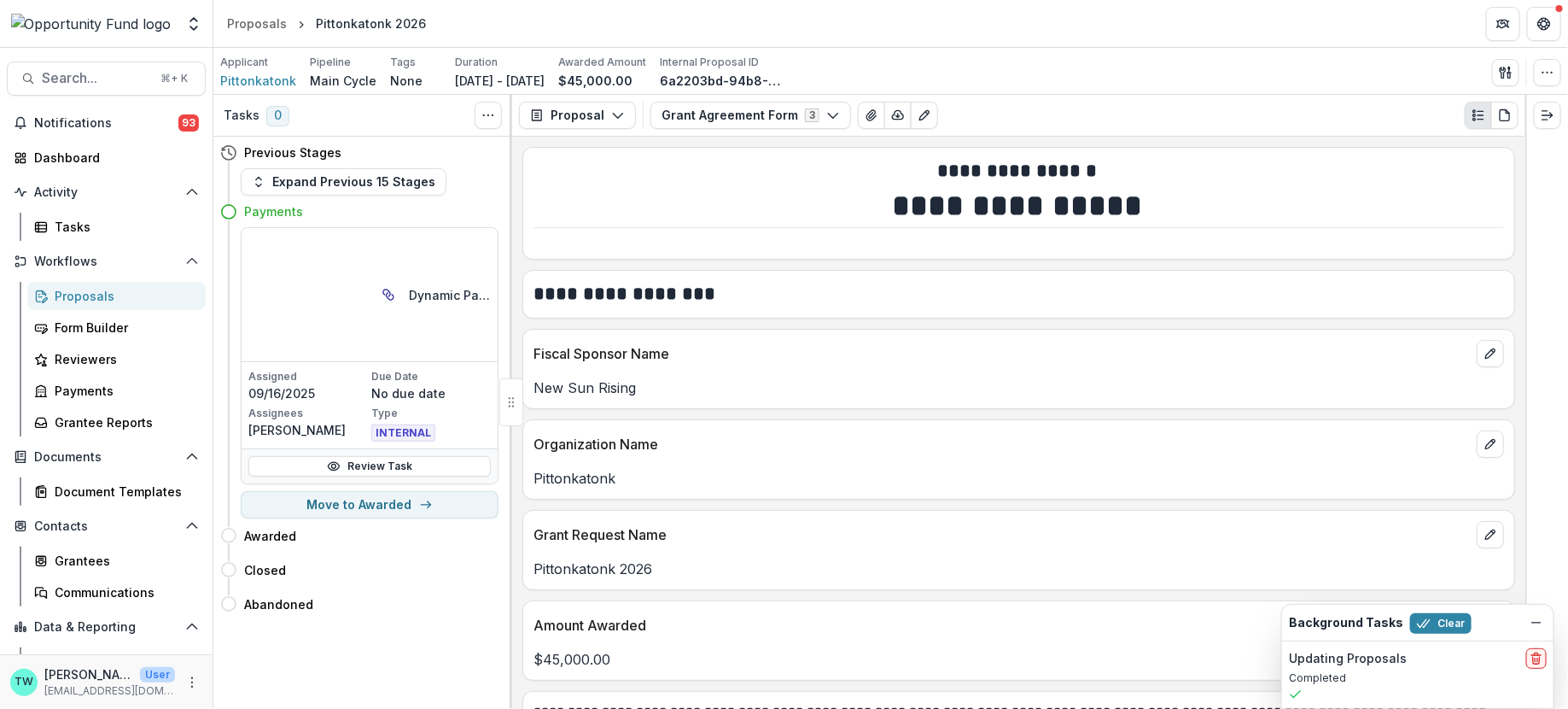
click at [85, 290] on div "Proposals" at bounding box center [122, 296] width 137 height 18
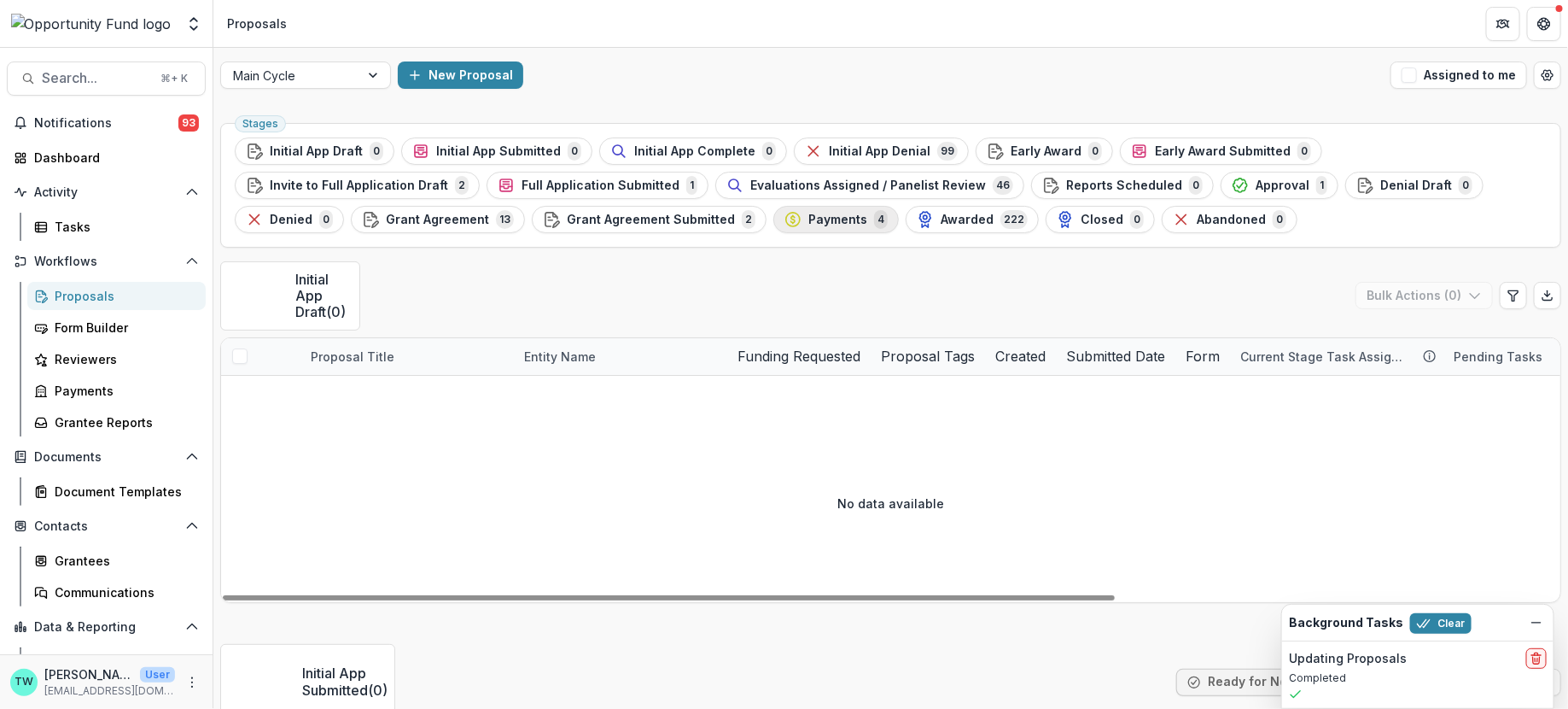
click at [808, 222] on span "Payments" at bounding box center [838, 220] width 59 height 15
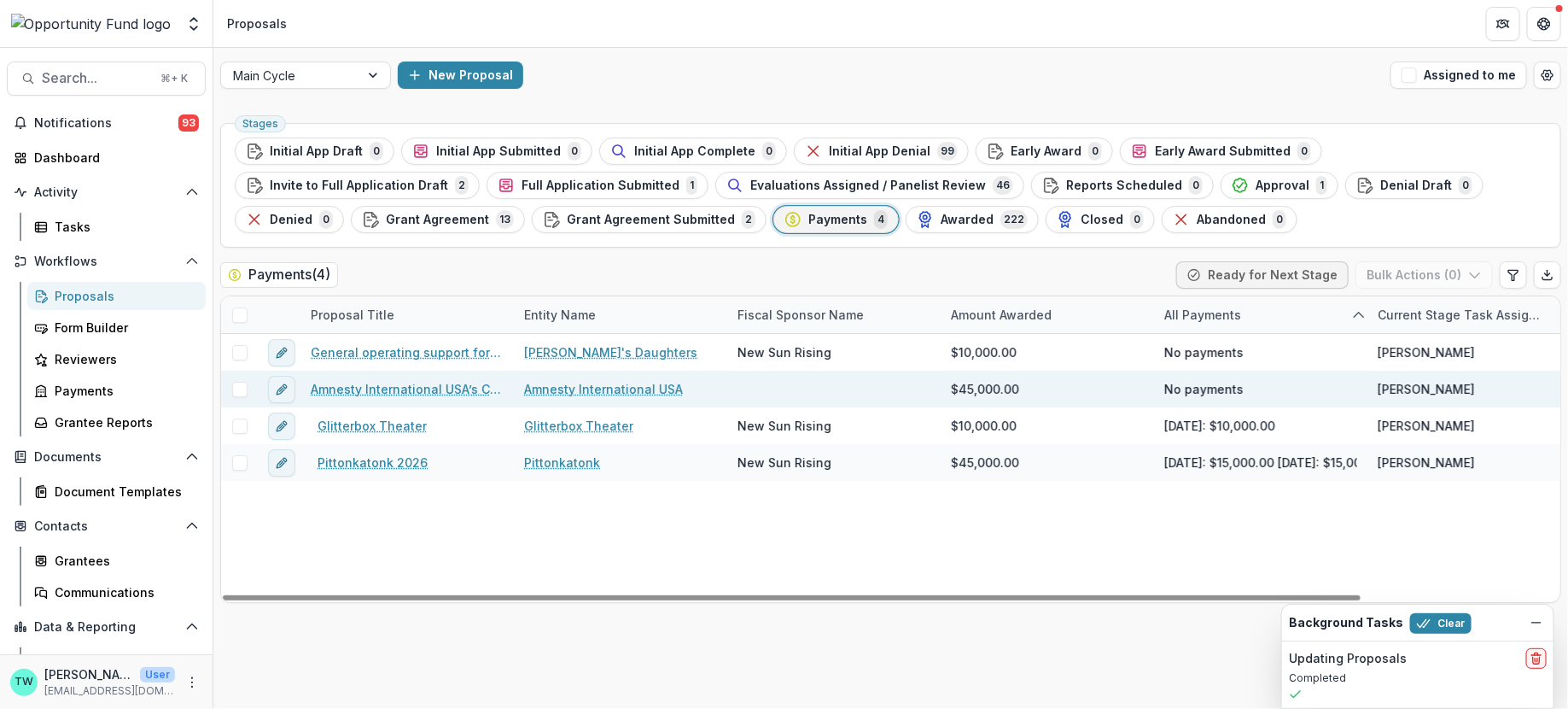
click at [355, 385] on link "Amnesty International USA’s Crisis Campaign" at bounding box center [407, 389] width 193 height 18
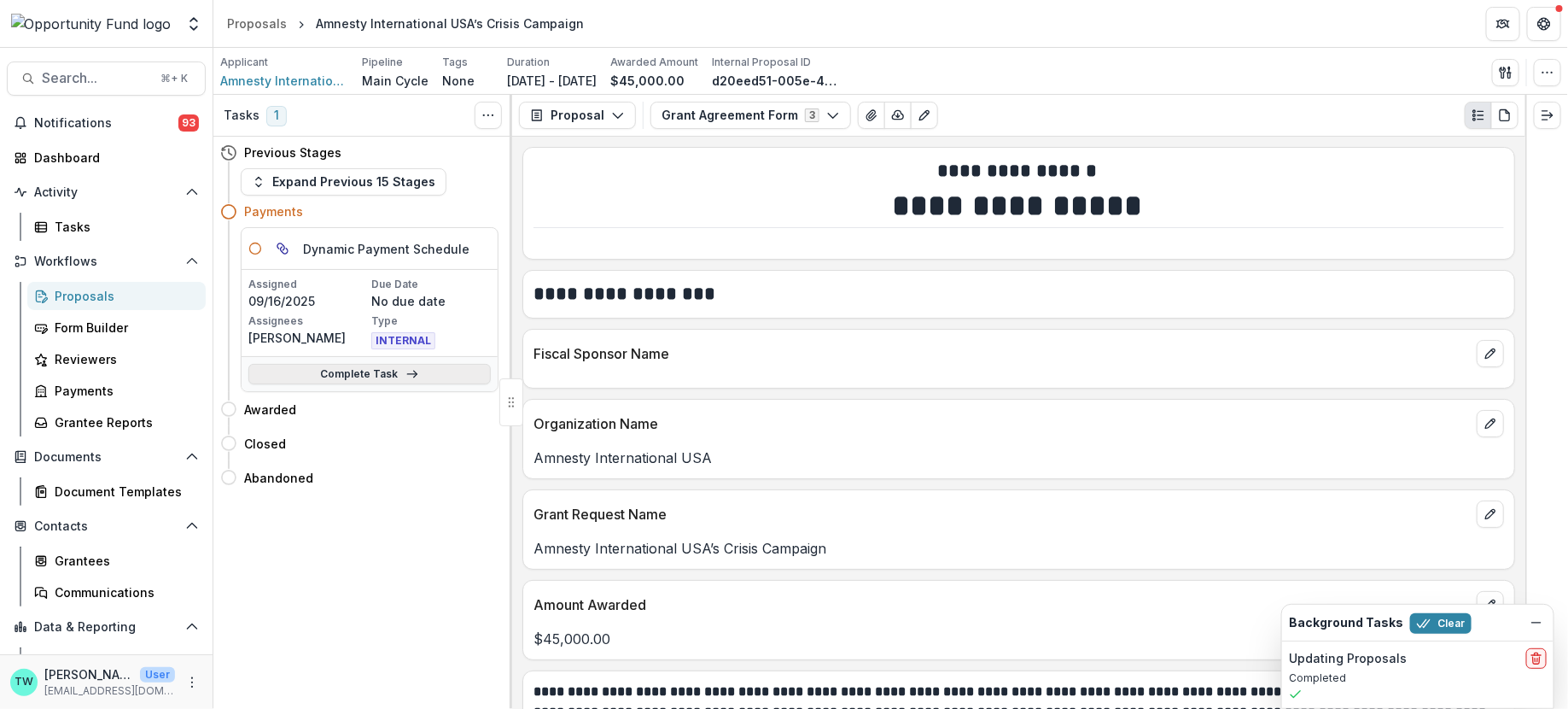
click at [347, 381] on link "Complete Task" at bounding box center [369, 374] width 242 height 21
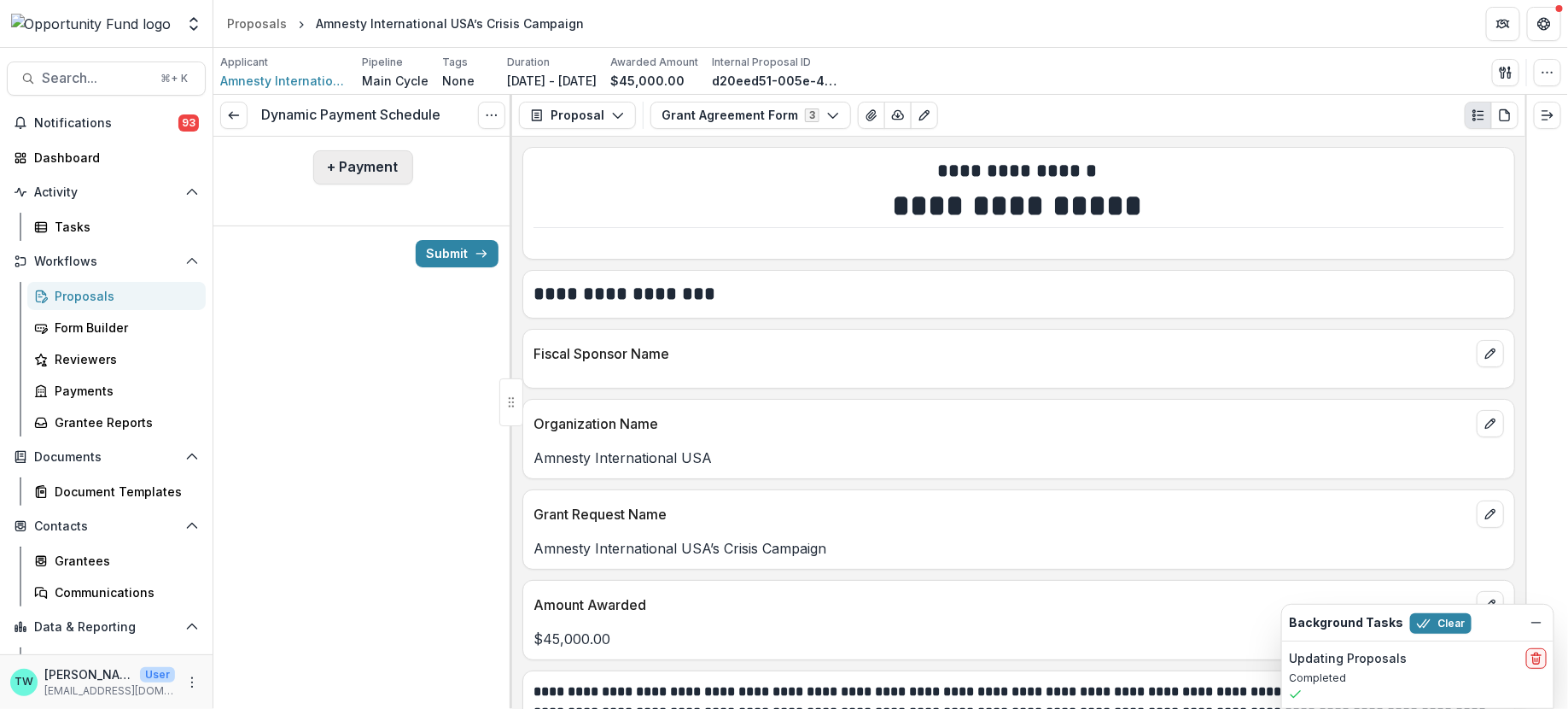
click at [373, 166] on button "+ Payment" at bounding box center [363, 168] width 100 height 34
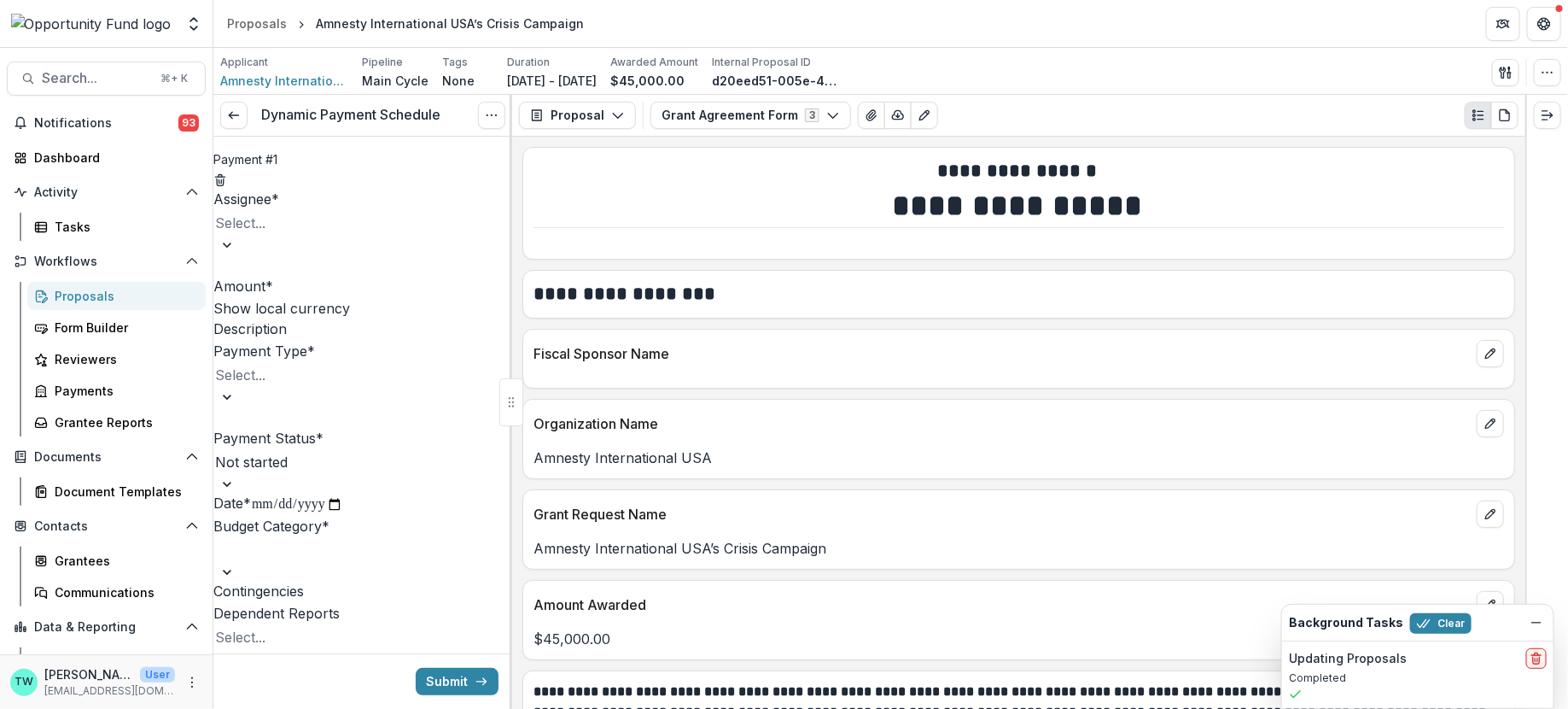
click at [348, 229] on div at bounding box center [281, 222] width 133 height 24
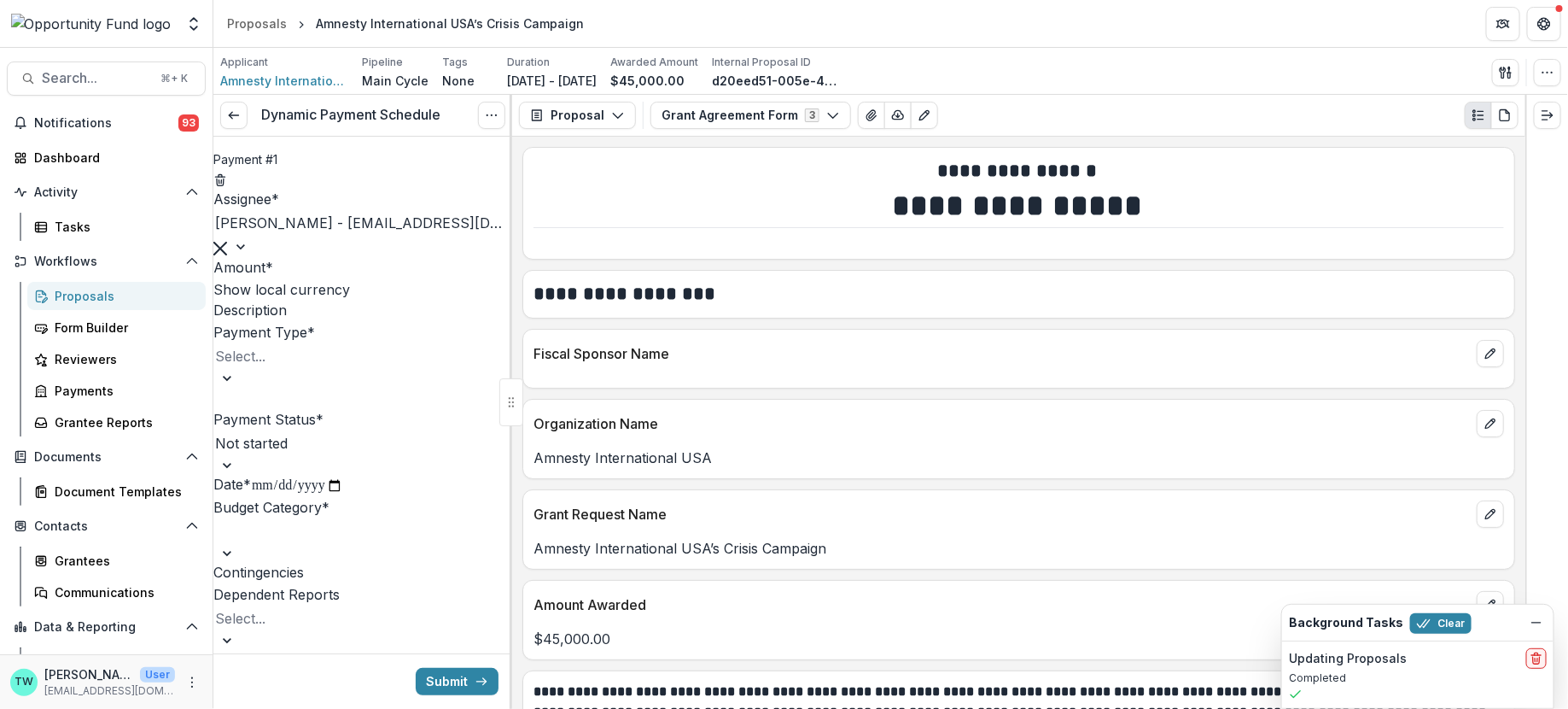
click at [336, 280] on input "Amount *" at bounding box center [341, 269] width 137 height 21
type input "*******"
click at [348, 369] on div at bounding box center [281, 356] width 133 height 24
click at [354, 708] on div "ACH" at bounding box center [784, 719] width 1568 height 21
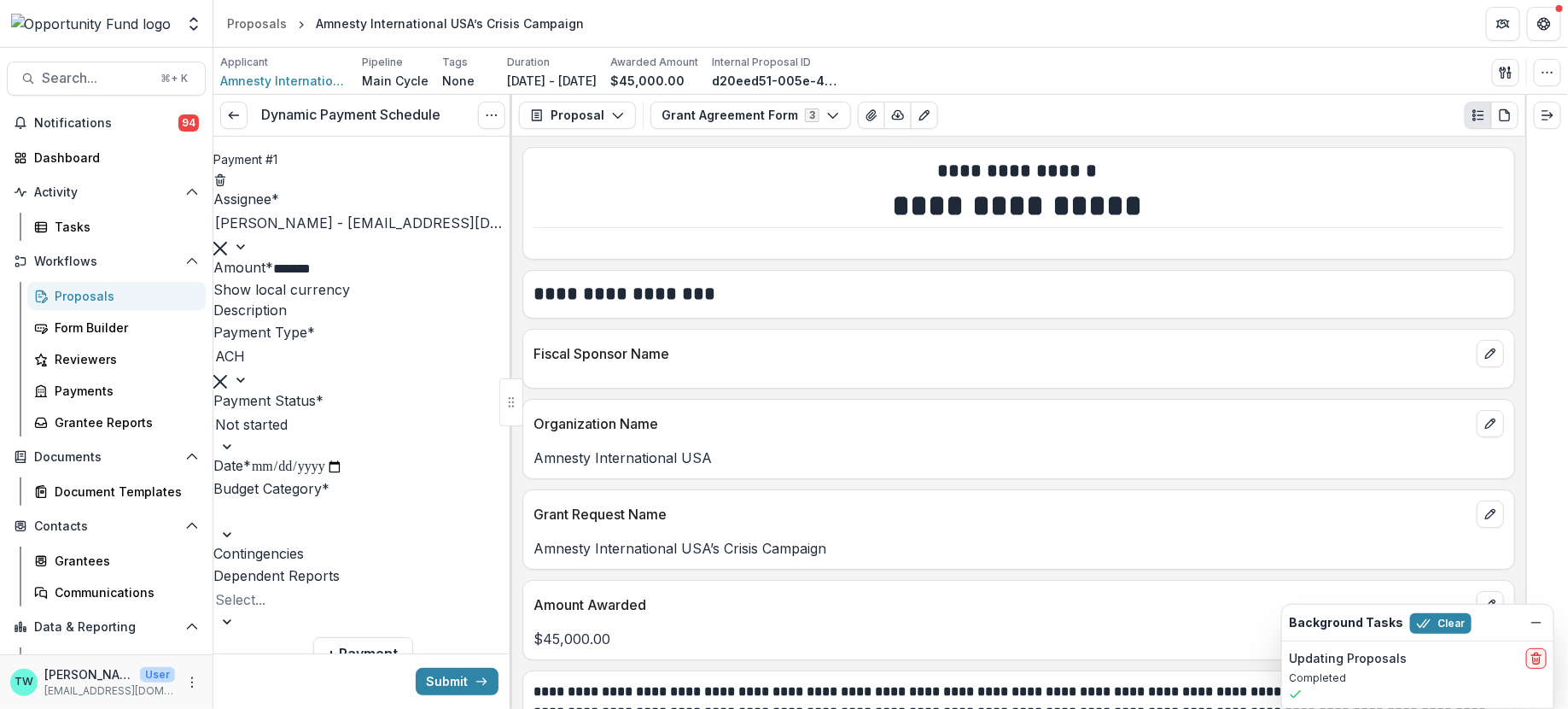
click at [322, 437] on div at bounding box center [269, 424] width 107 height 24
click at [326, 525] on div at bounding box center [271, 512] width 113 height 24
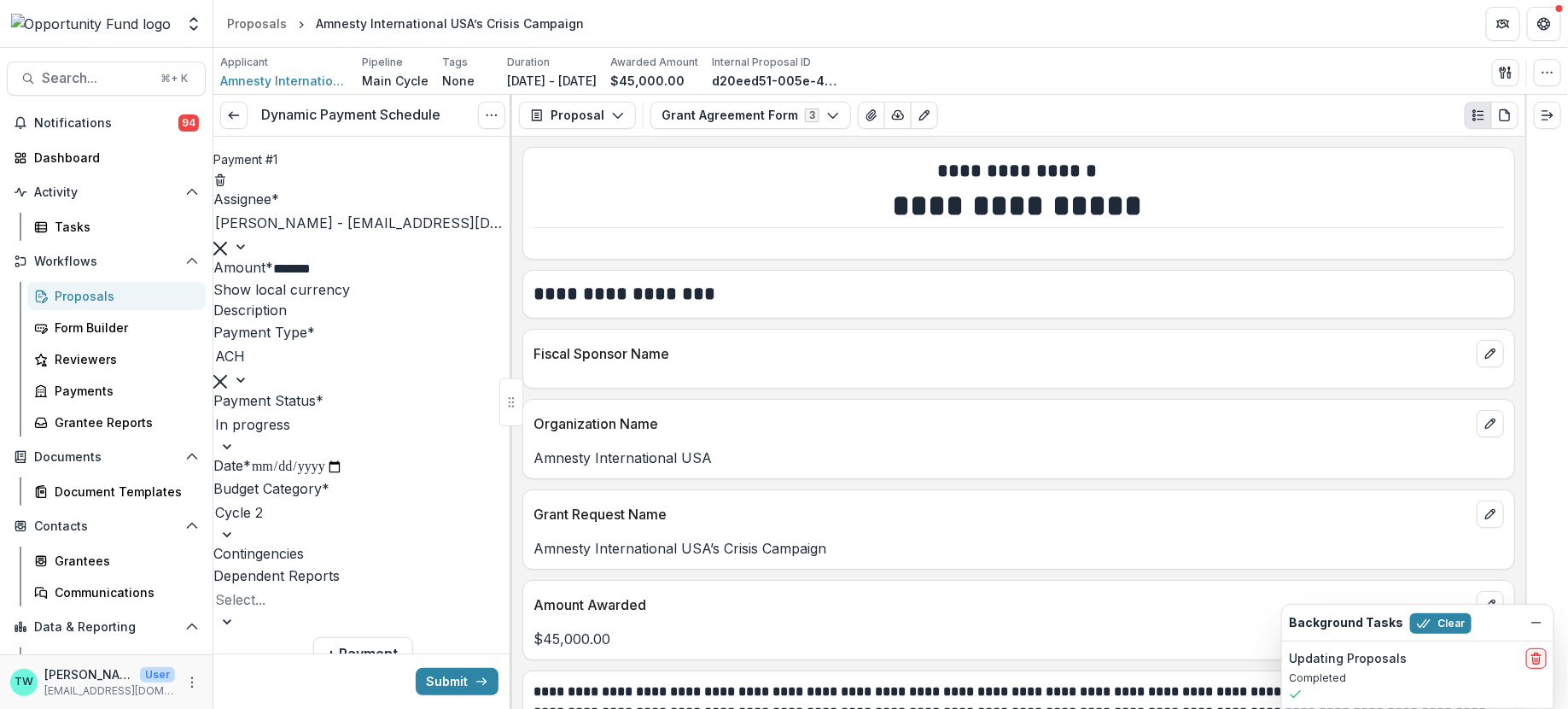
scroll to position [169, 0]
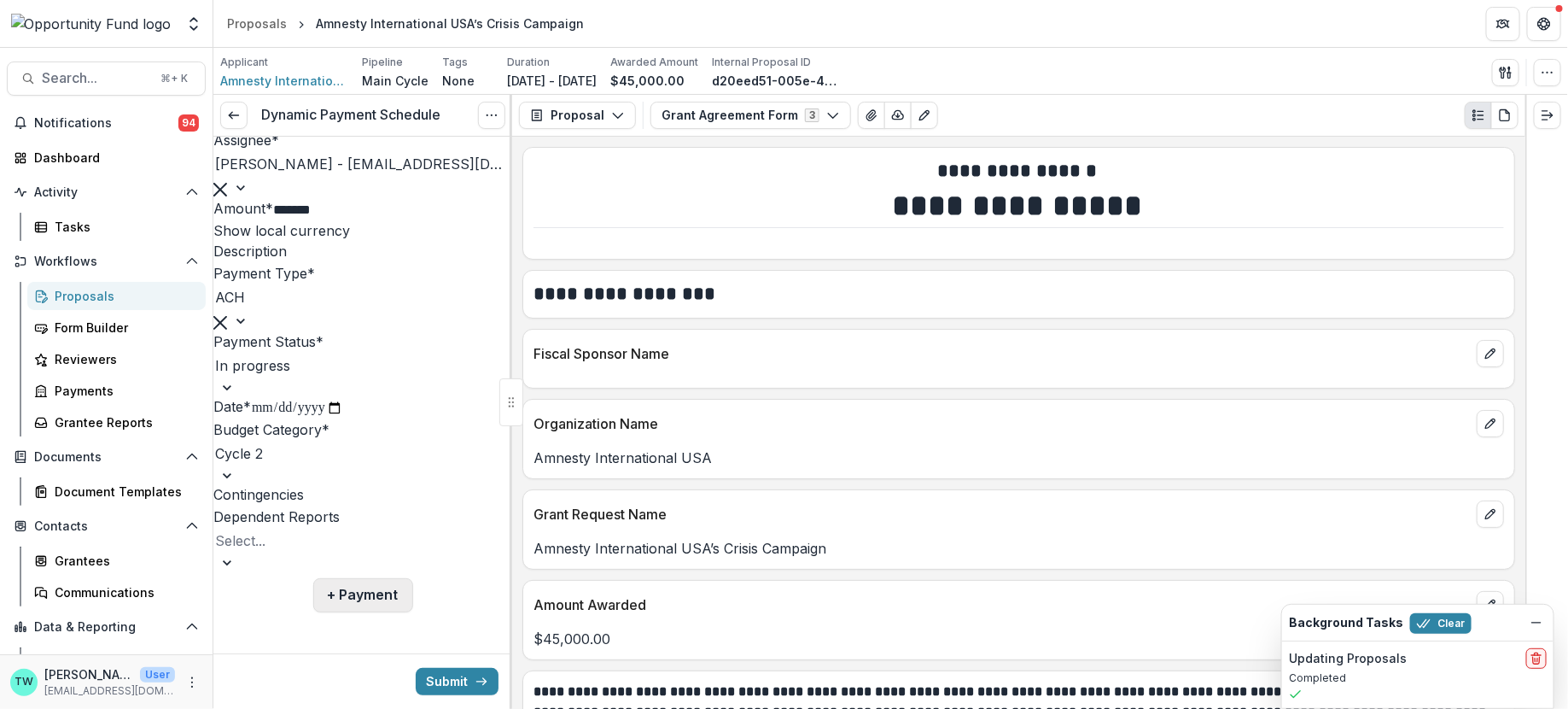
click at [352, 598] on button "+ Payment" at bounding box center [363, 596] width 100 height 34
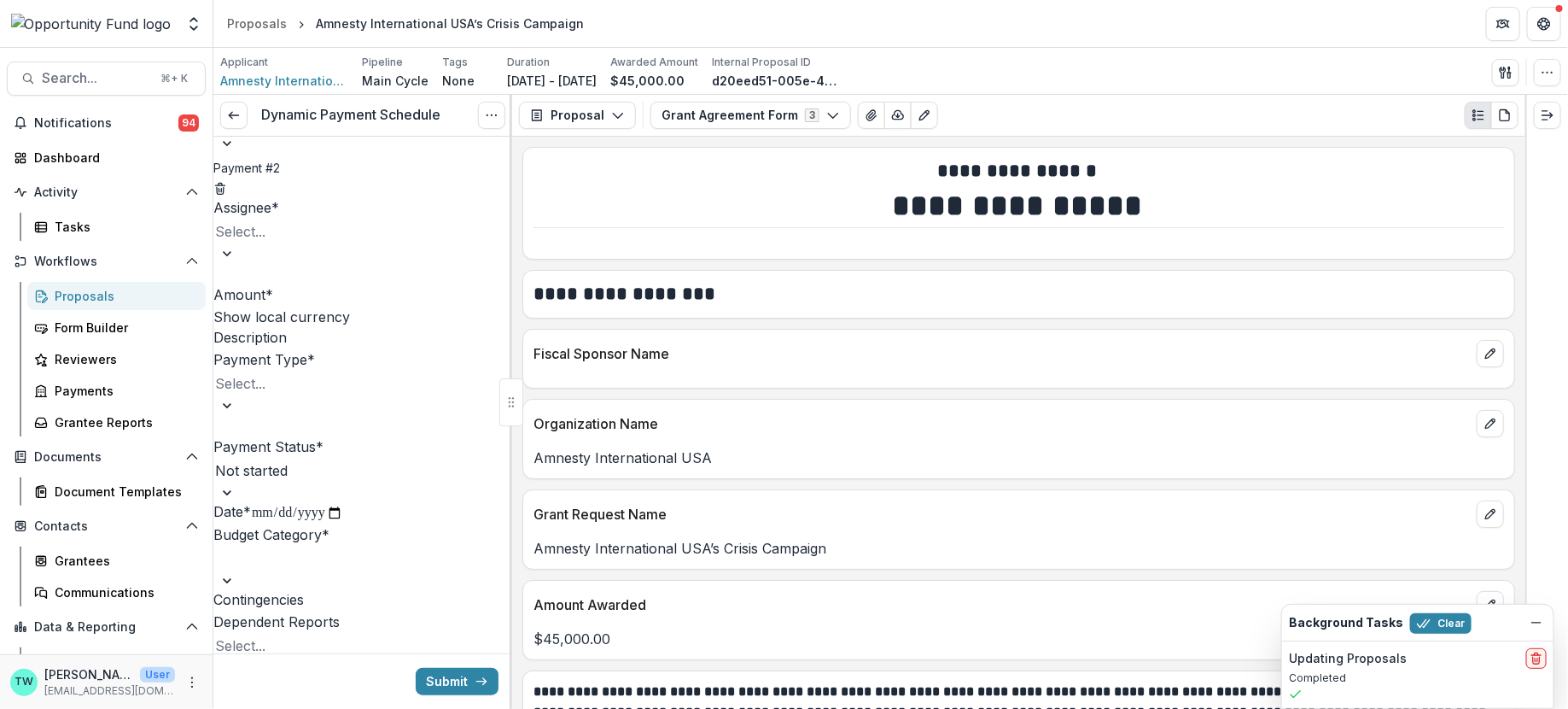
scroll to position [482, 0]
click at [322, 240] on div at bounding box center [281, 228] width 133 height 24
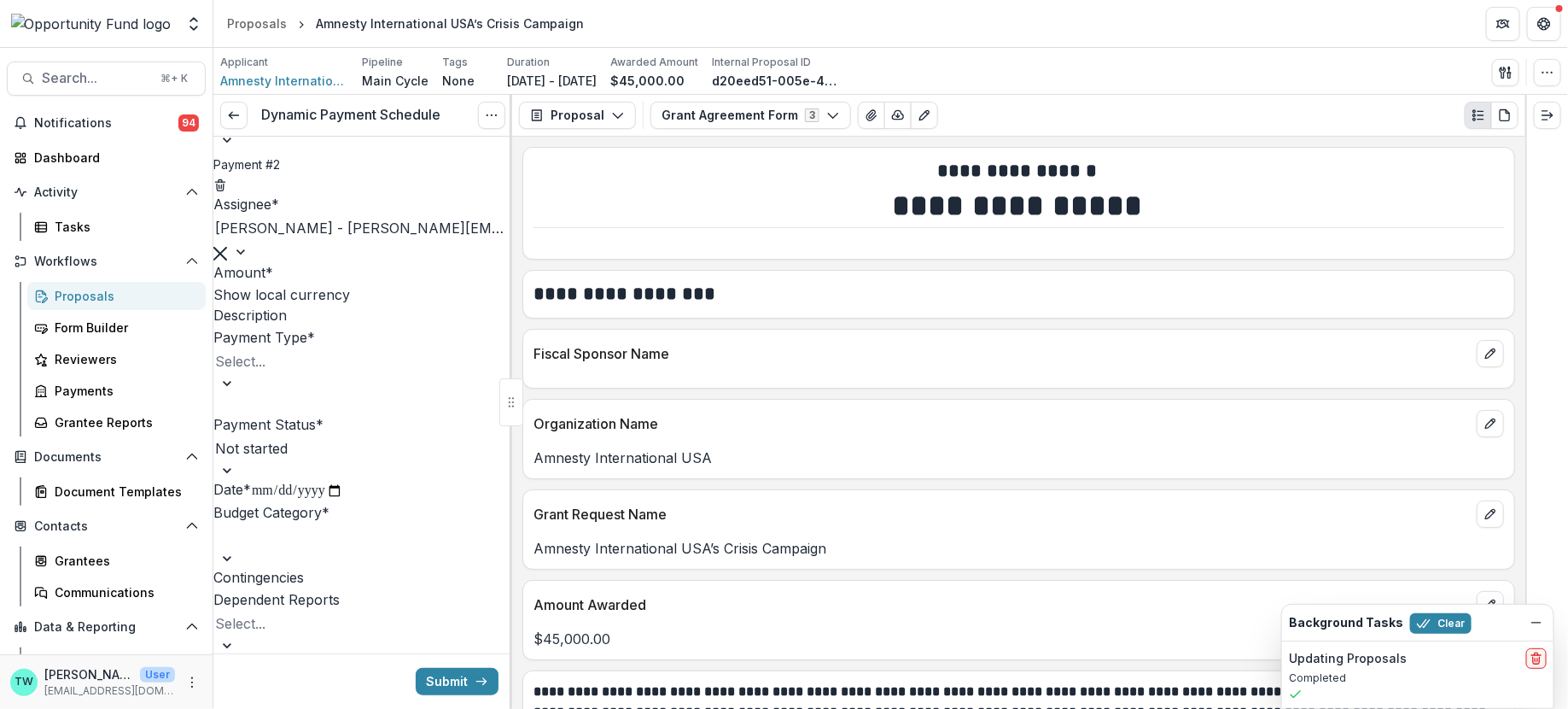
click at [302, 284] on input "Amount *" at bounding box center [341, 274] width 137 height 21
type input "*******"
click at [327, 373] on div at bounding box center [281, 361] width 133 height 24
click at [326, 327] on input "Description" at bounding box center [355, 317] width 137 height 21
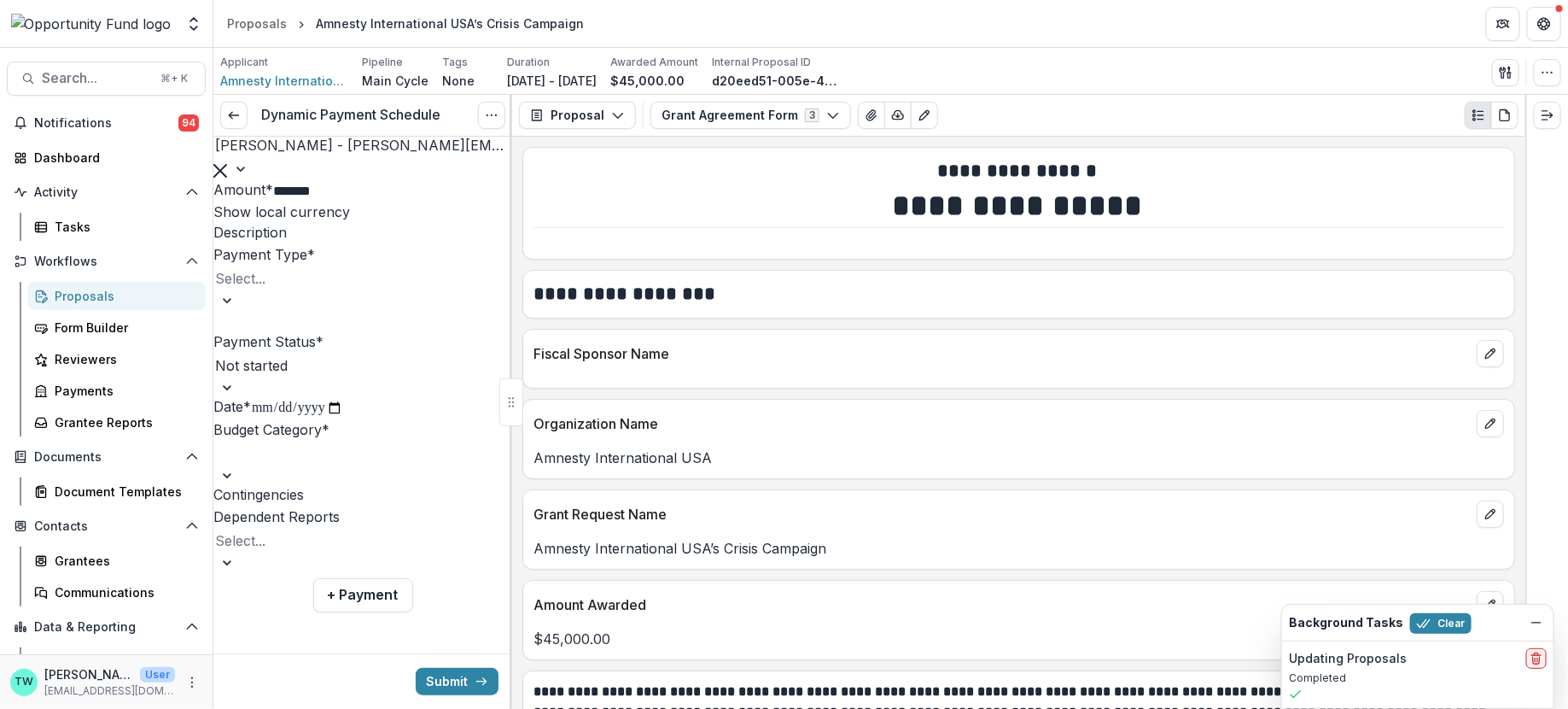
scroll to position [675, 0]
click at [304, 290] on div at bounding box center [281, 279] width 133 height 24
click at [298, 708] on div "ACH" at bounding box center [784, 719] width 1568 height 21
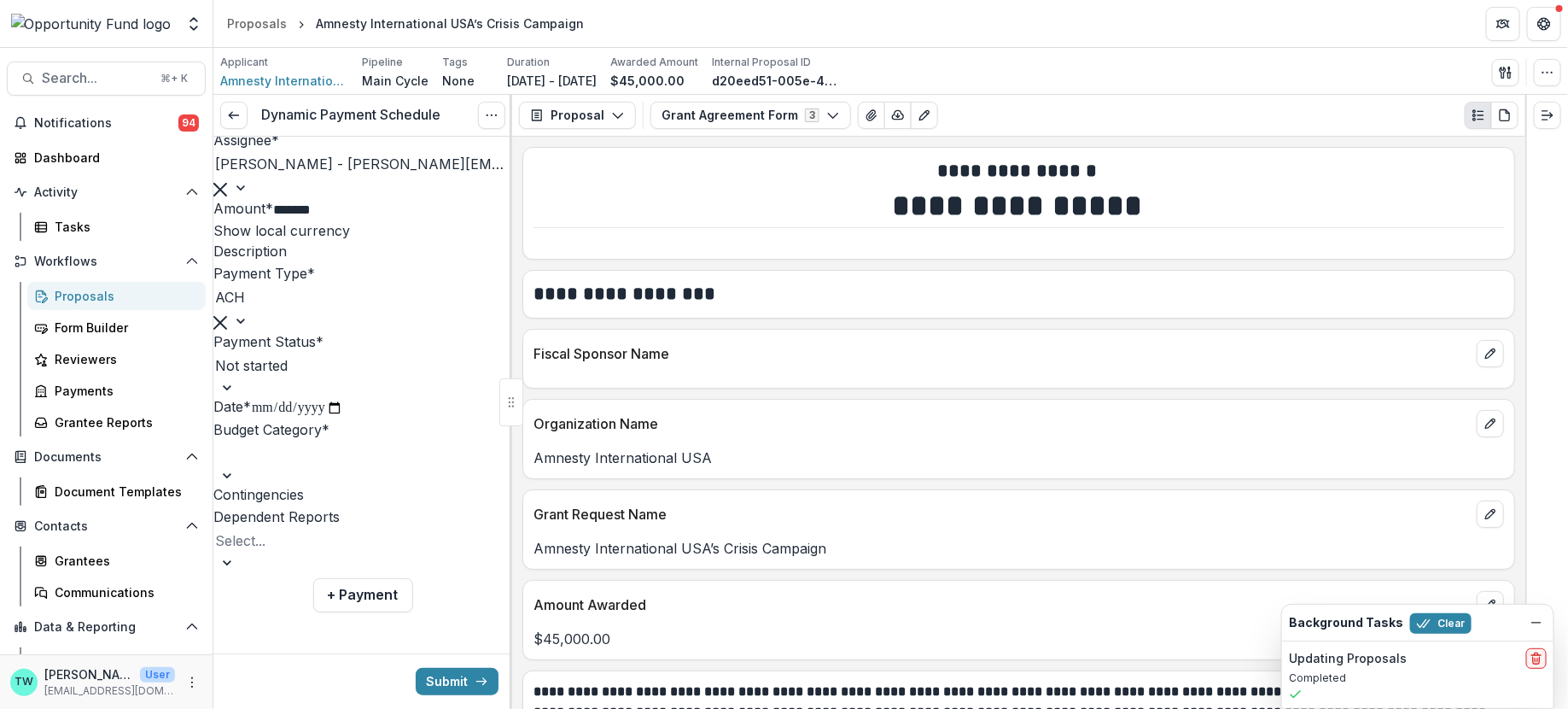
scroll to position [768, 0]
click at [317, 553] on div at bounding box center [276, 540] width 122 height 24
click at [307, 708] on p "Mid-Grant Report" at bounding box center [784, 719] width 1568 height 21
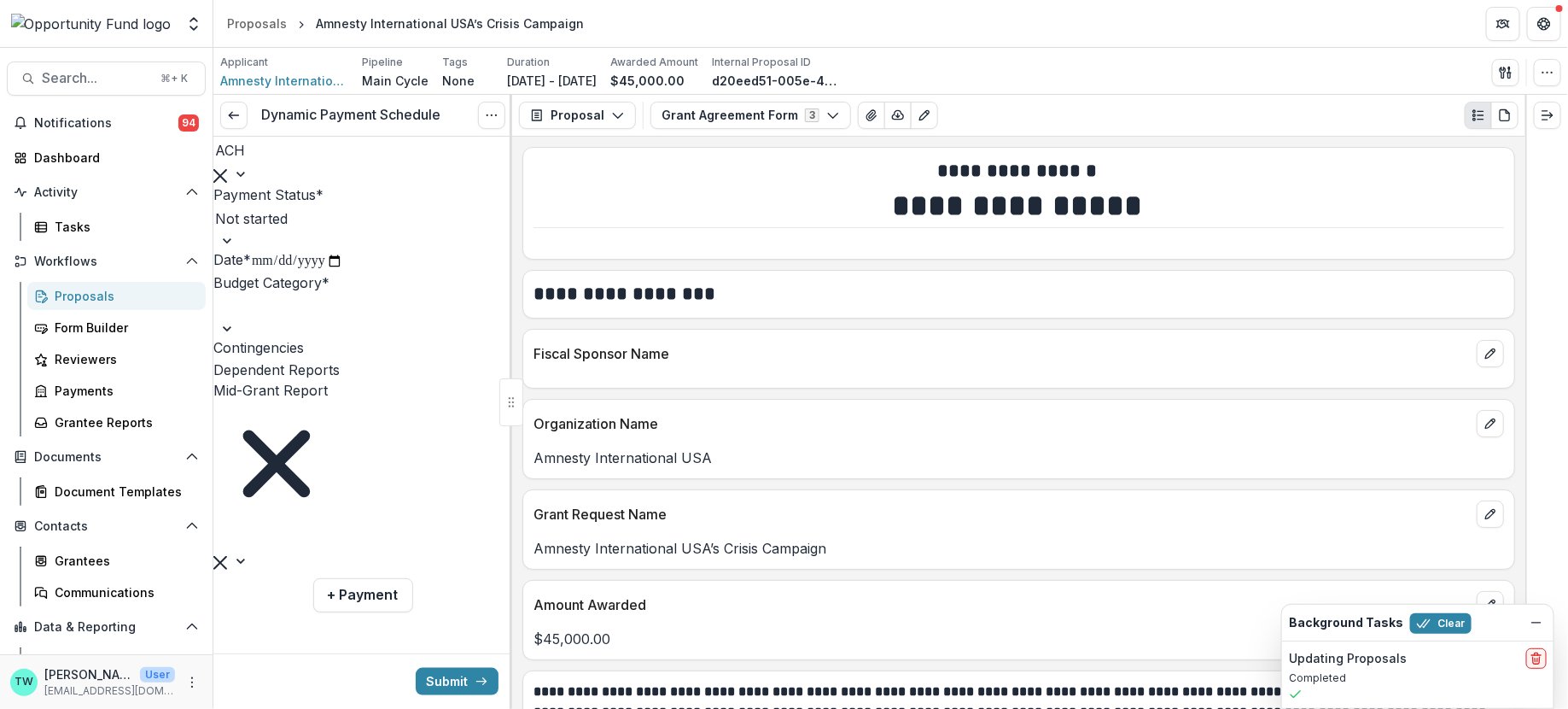
click at [255, 272] on input "**********" at bounding box center [298, 261] width 93 height 22
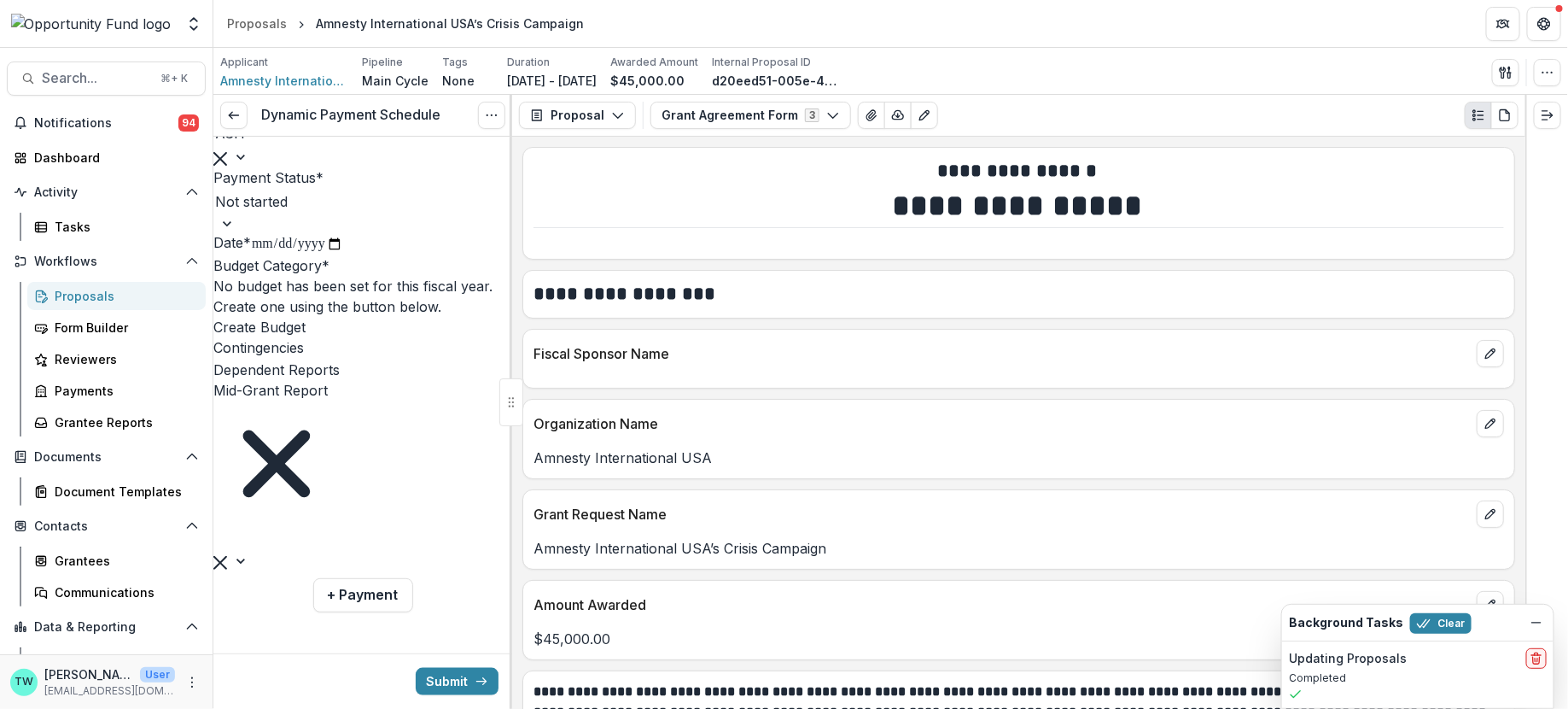
type input "**********"
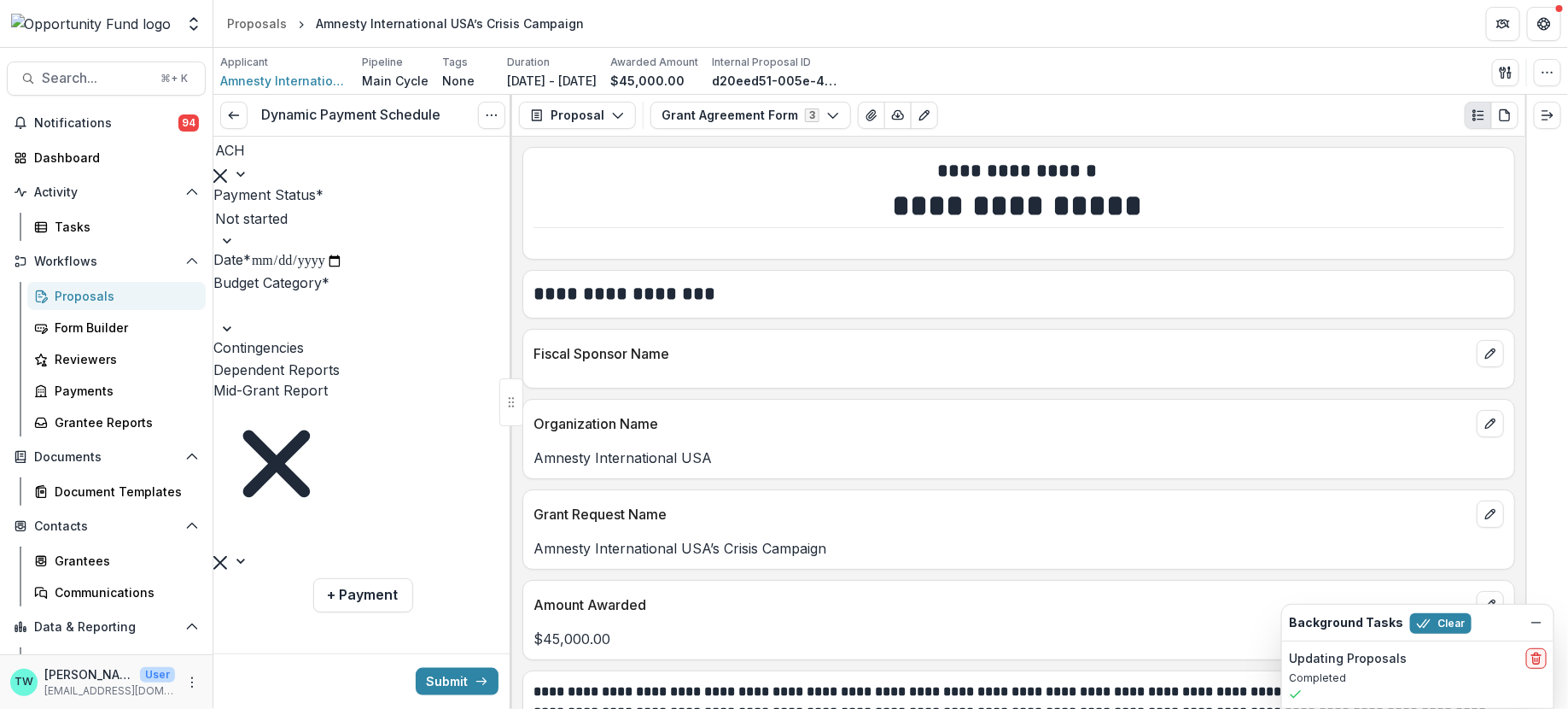
click at [321, 319] on div at bounding box center [271, 307] width 113 height 24
click at [366, 605] on button "+ Payment" at bounding box center [363, 596] width 100 height 34
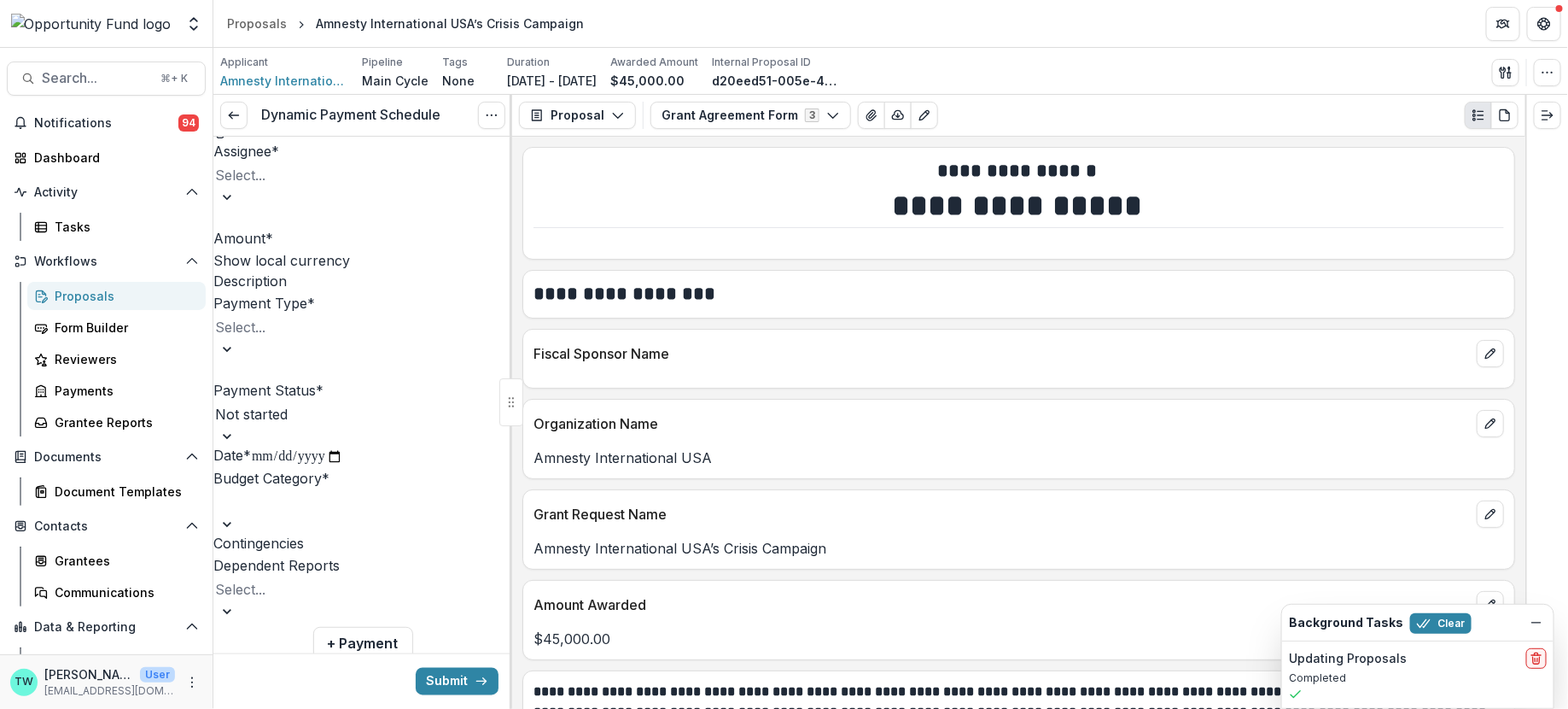
scroll to position [1187, 0]
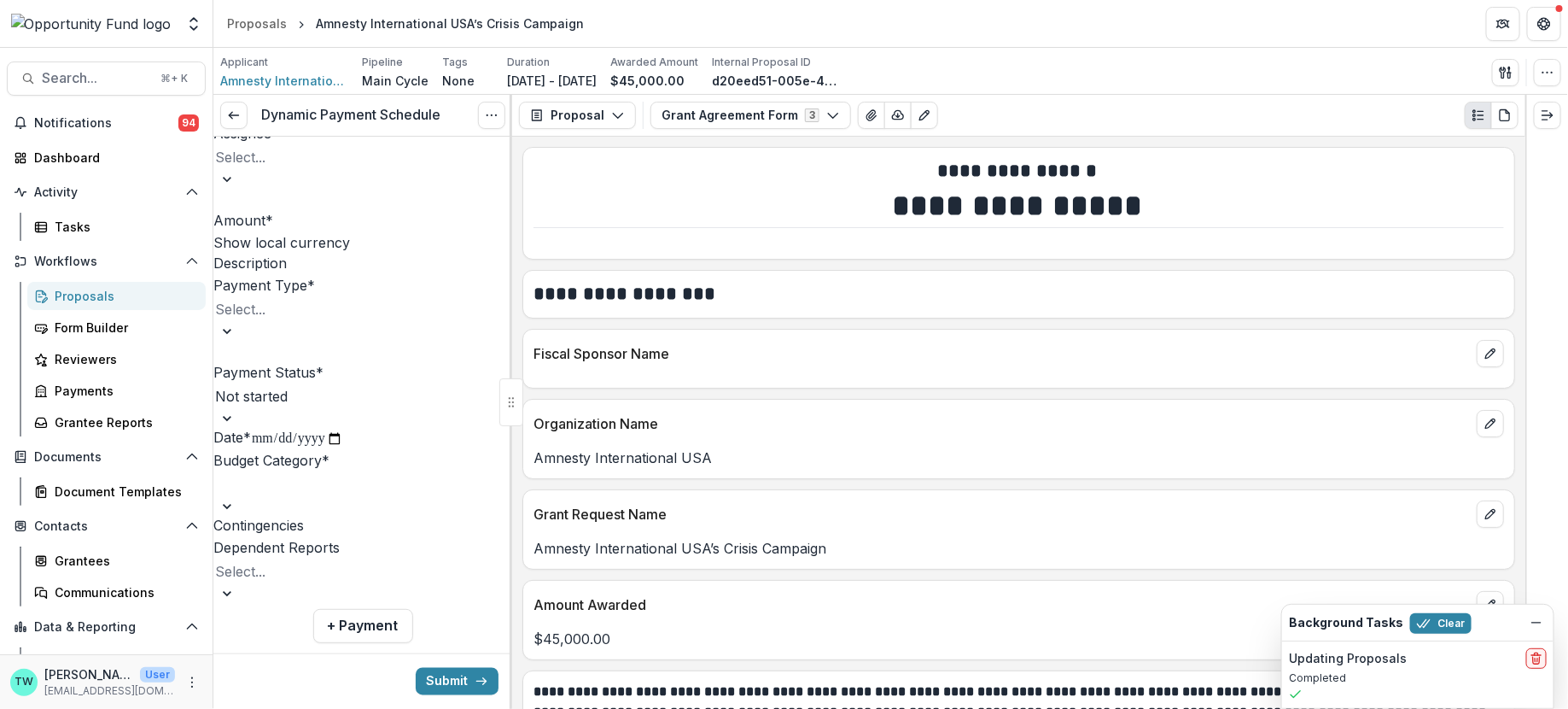
click at [342, 169] on div at bounding box center [281, 157] width 133 height 24
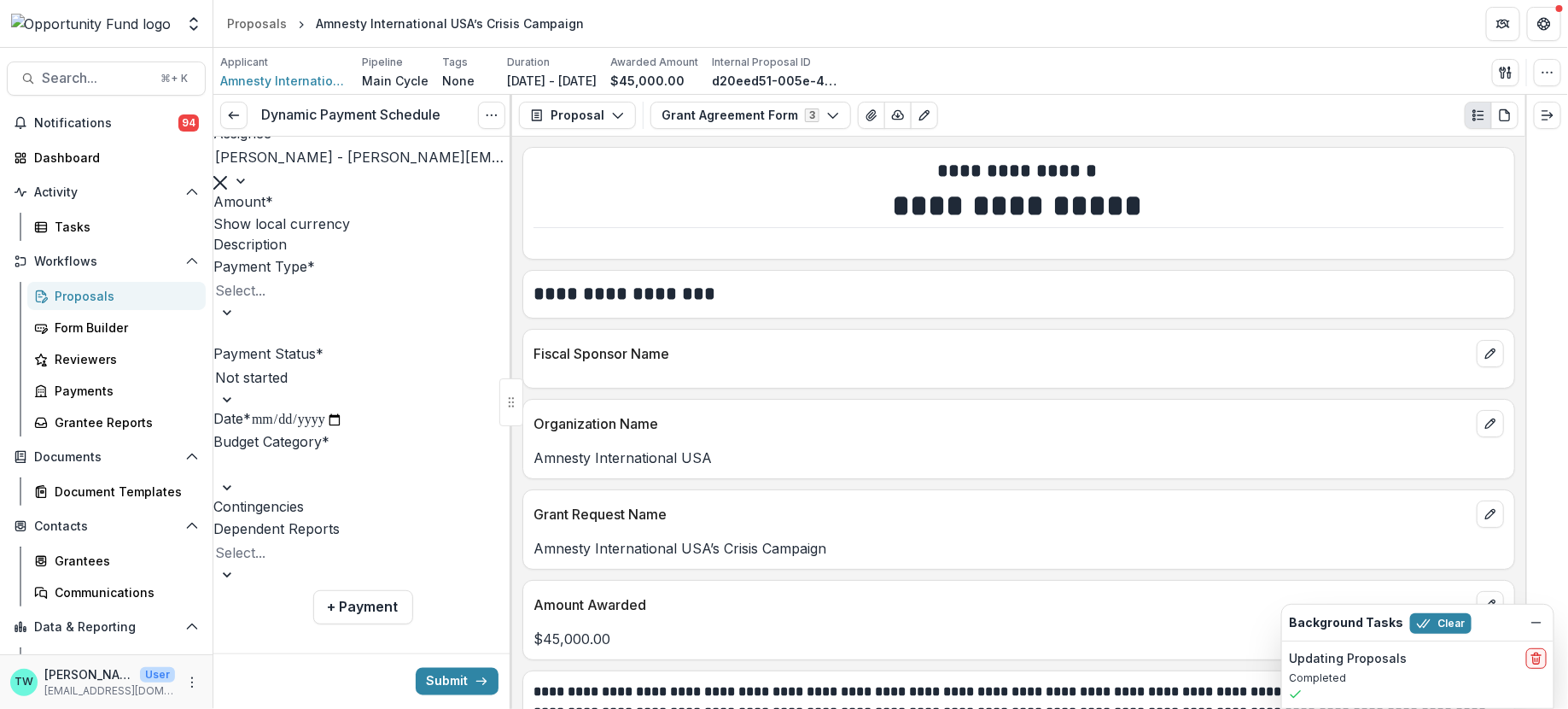
click at [294, 213] on input "Amount *" at bounding box center [341, 203] width 137 height 21
type input "*******"
click at [330, 302] on div at bounding box center [281, 290] width 133 height 24
click at [324, 708] on div "ACH" at bounding box center [784, 719] width 1568 height 21
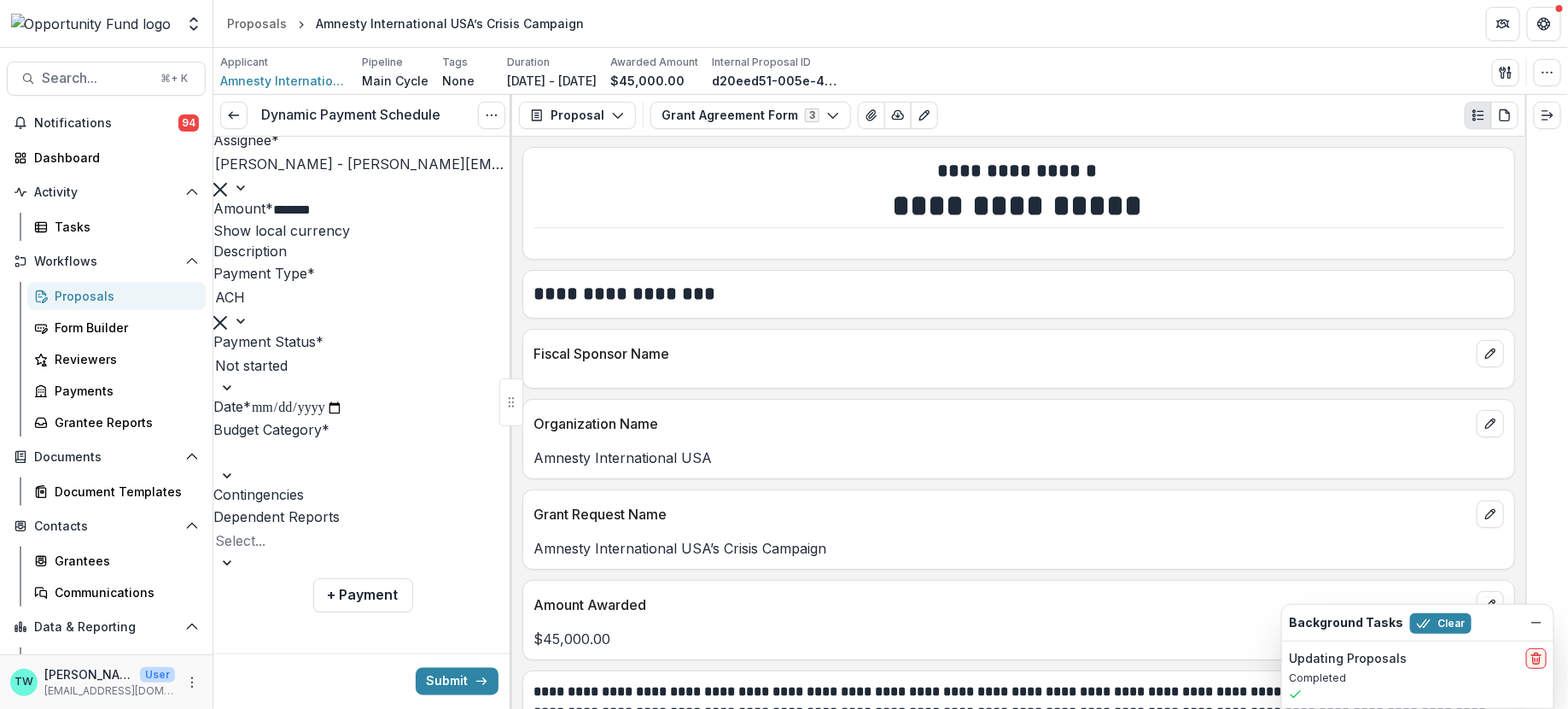
scroll to position [1264, 0]
click at [261, 419] on input "**********" at bounding box center [298, 409] width 93 height 22
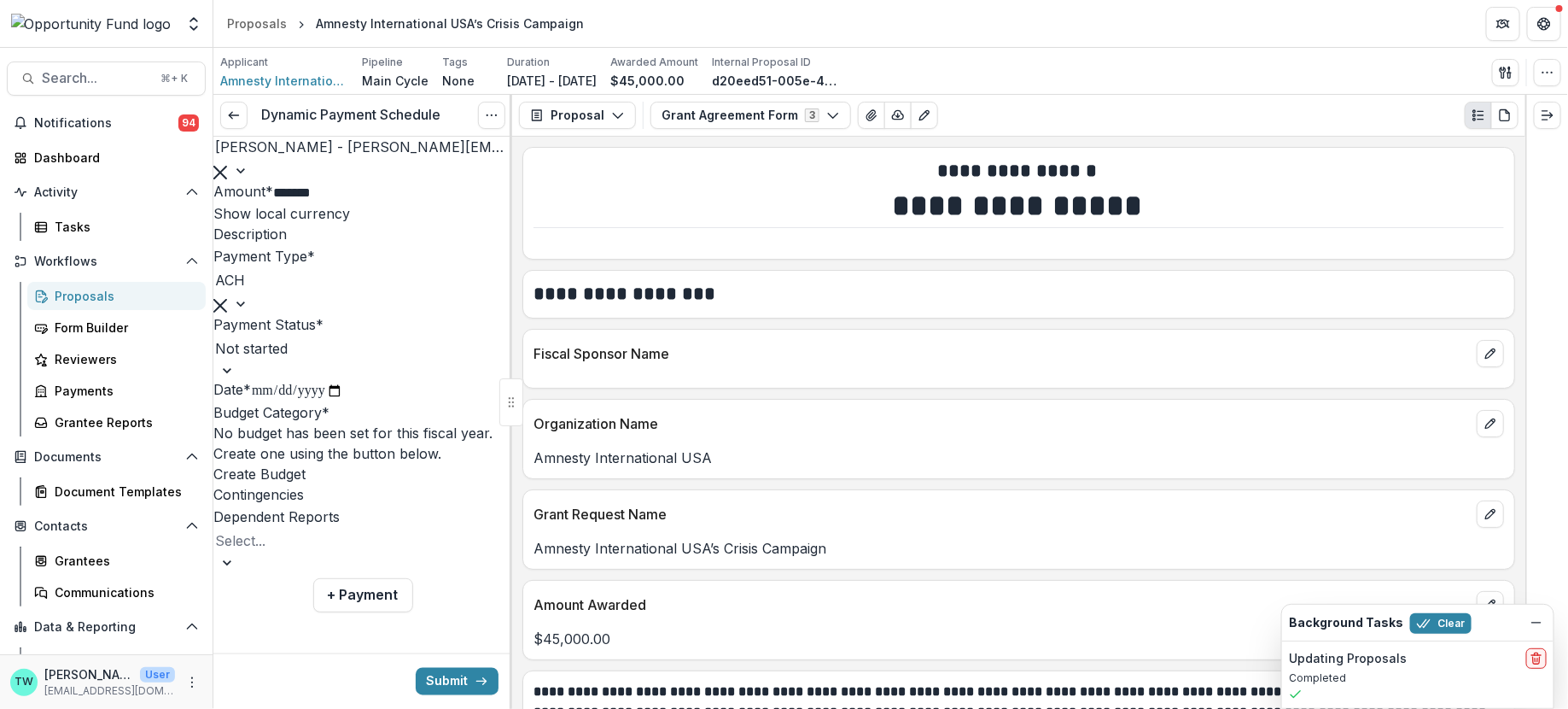
type input "**********"
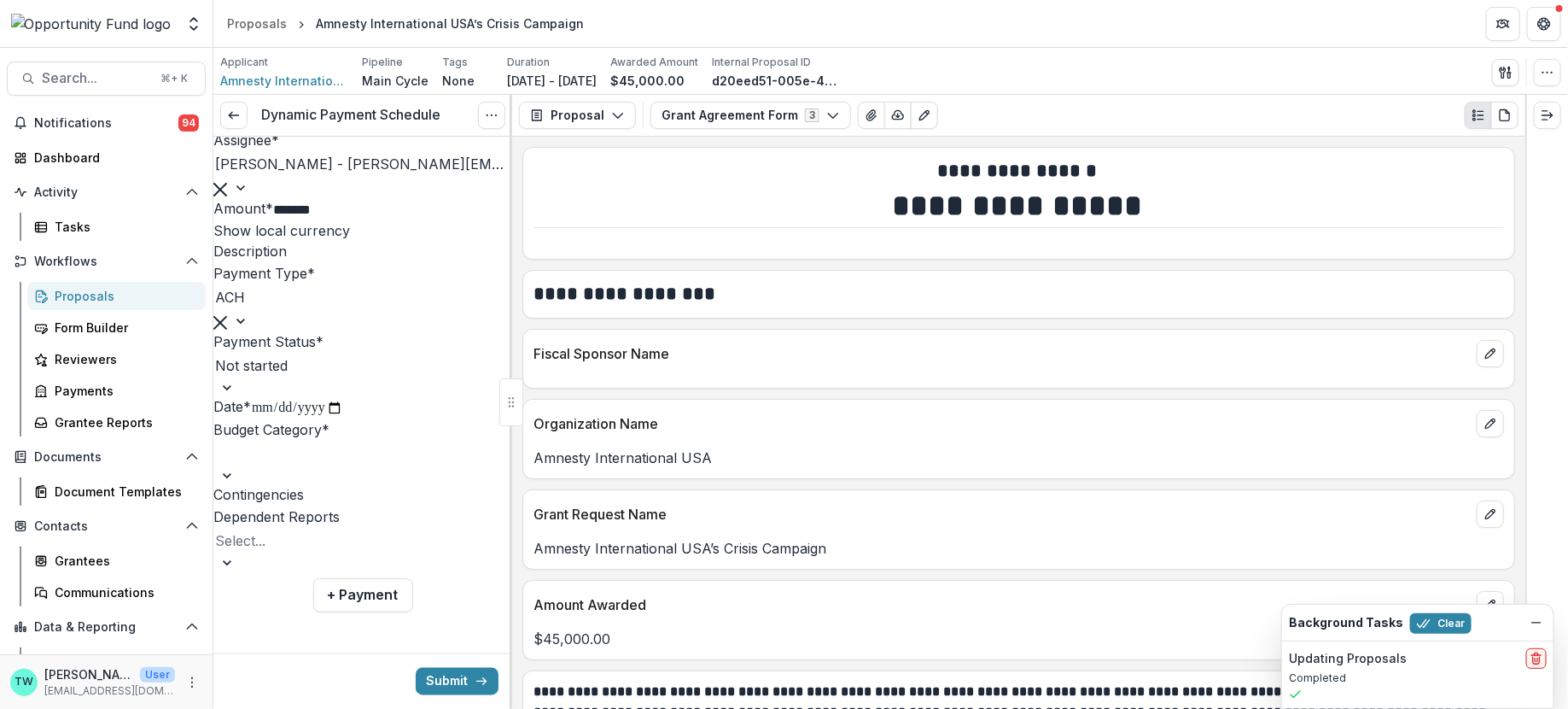
click at [328, 466] on div at bounding box center [271, 453] width 113 height 24
click at [338, 552] on div at bounding box center [276, 540] width 122 height 24
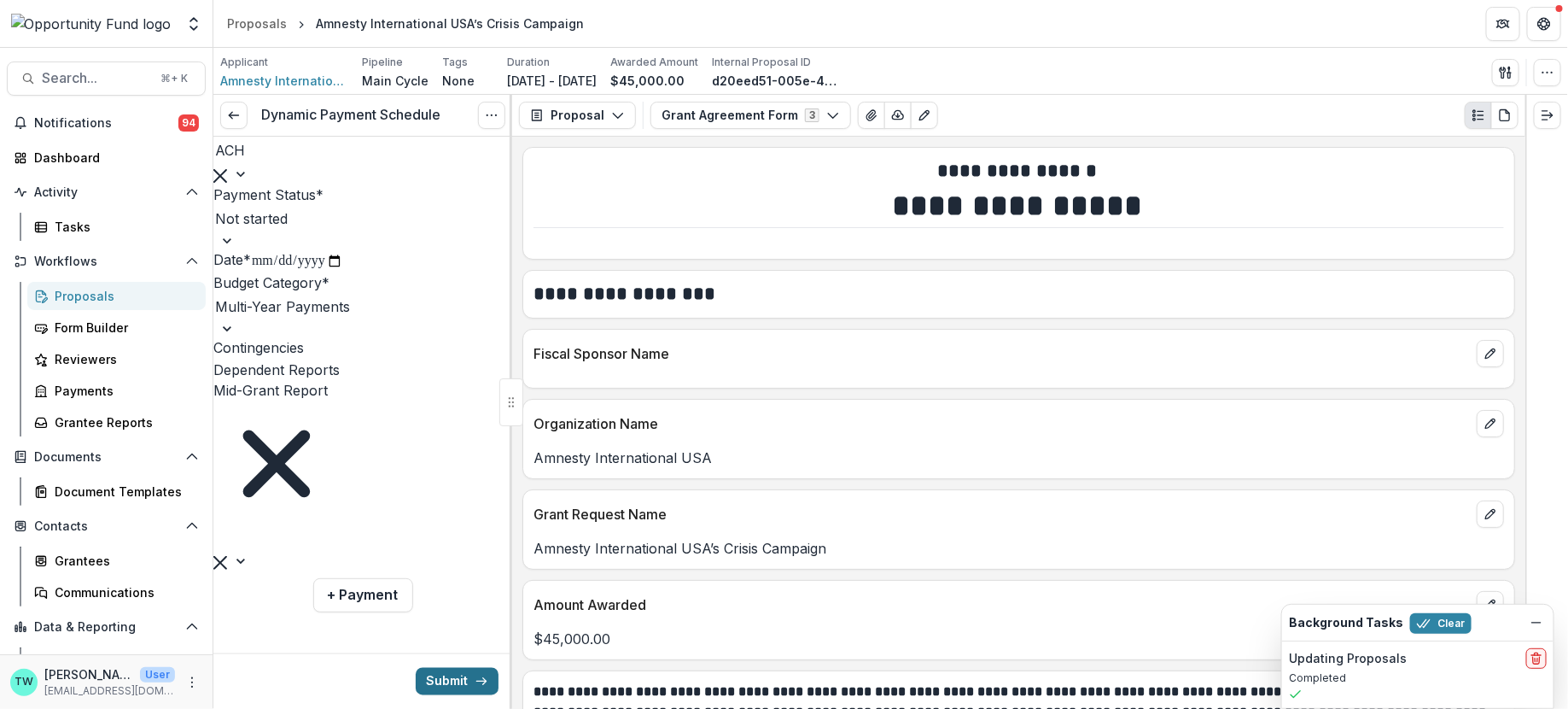
click at [447, 679] on button "Submit" at bounding box center [456, 682] width 83 height 27
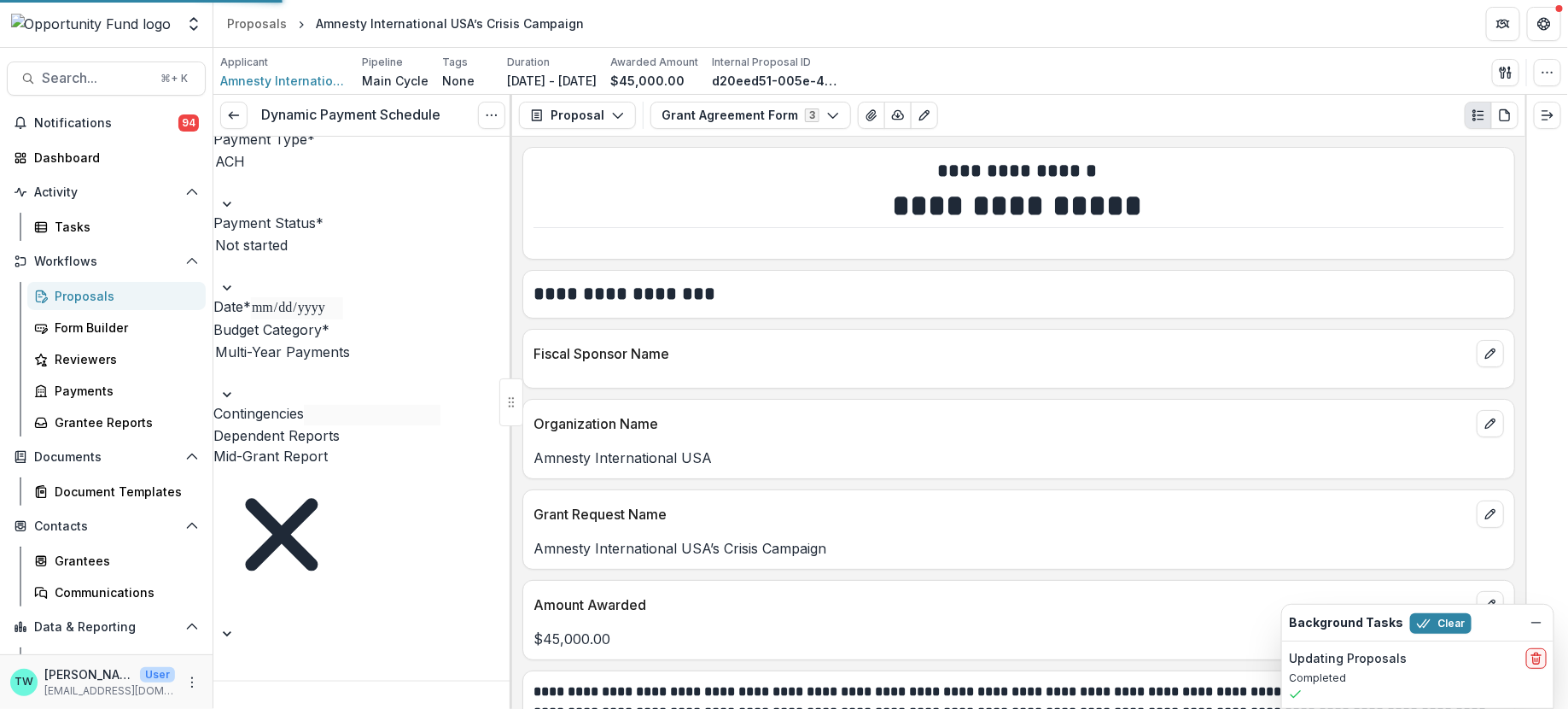
type input "*******"
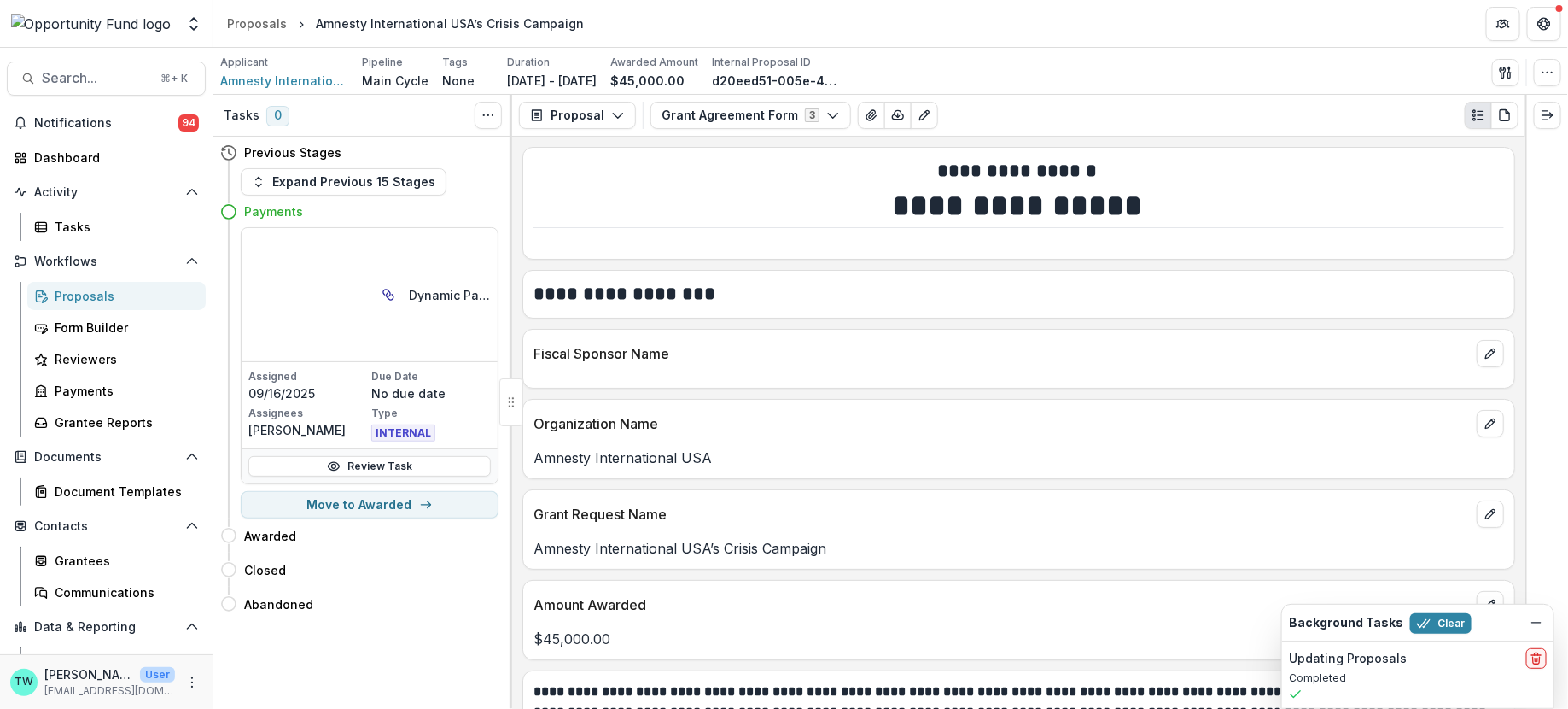
click at [103, 300] on div "Proposals" at bounding box center [122, 296] width 137 height 18
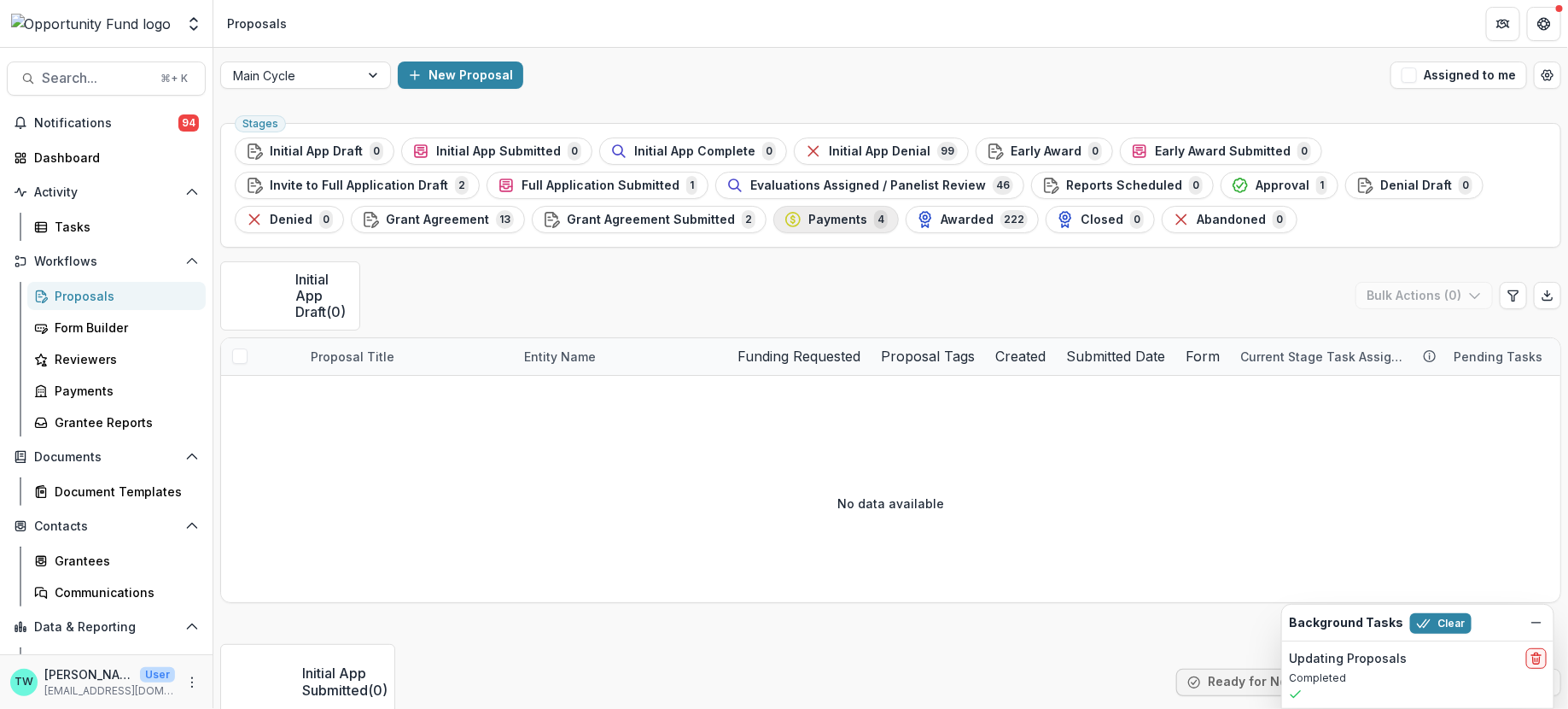
click at [808, 221] on span "Payments" at bounding box center [838, 220] width 59 height 15
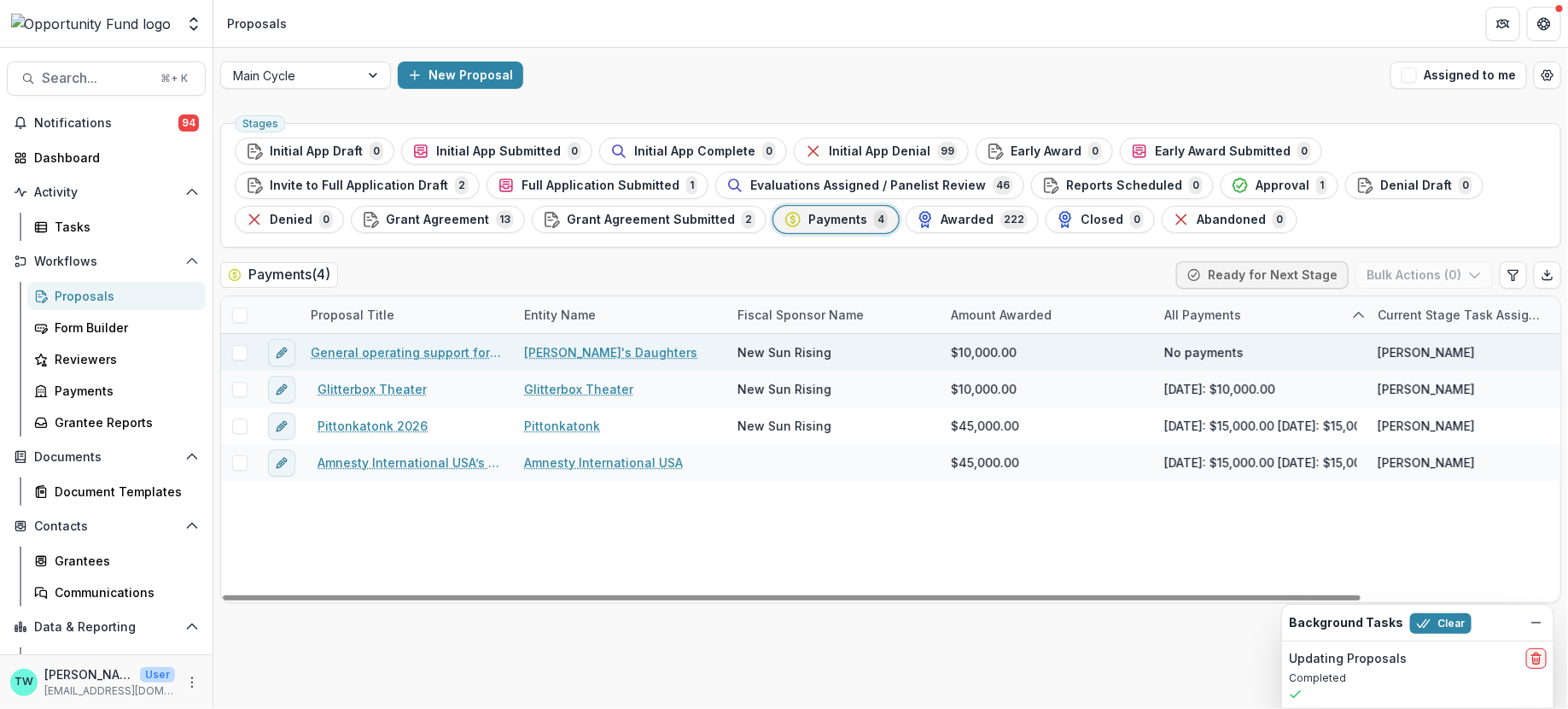
click at [408, 344] on link "General operating support for [PERSON_NAME]'s Daughters (primary) & support for…" at bounding box center [407, 352] width 193 height 18
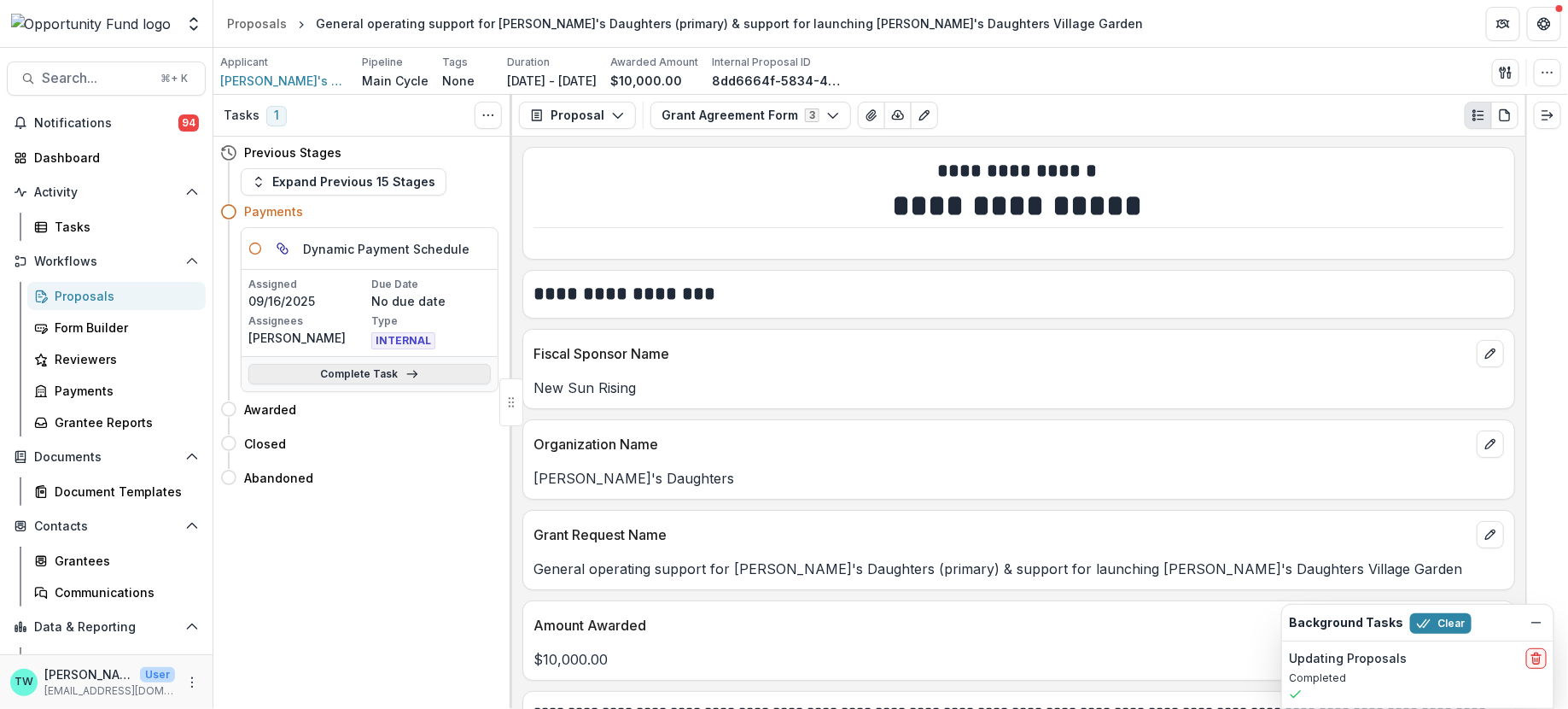
click at [390, 371] on link "Complete Task" at bounding box center [369, 374] width 242 height 21
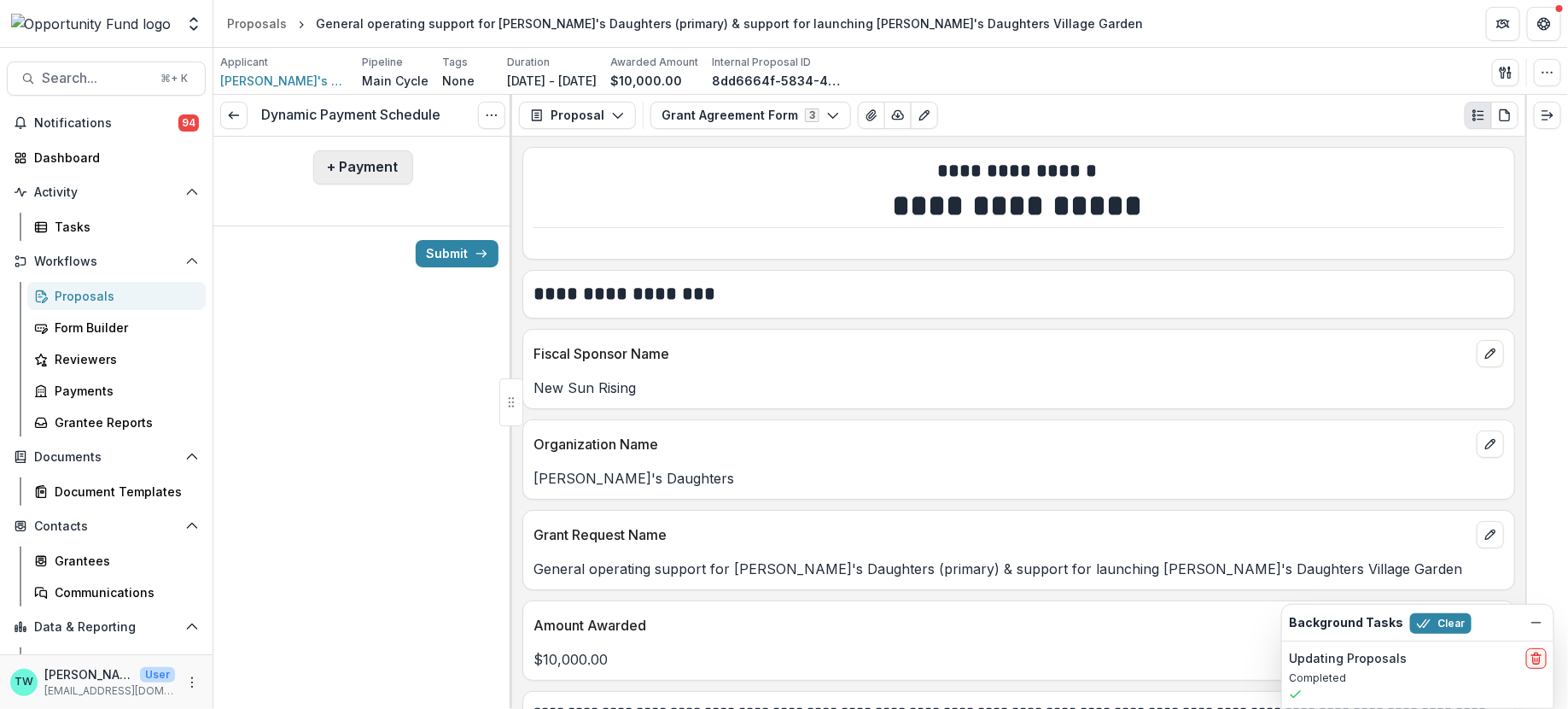
click at [369, 161] on button "+ Payment" at bounding box center [363, 168] width 100 height 34
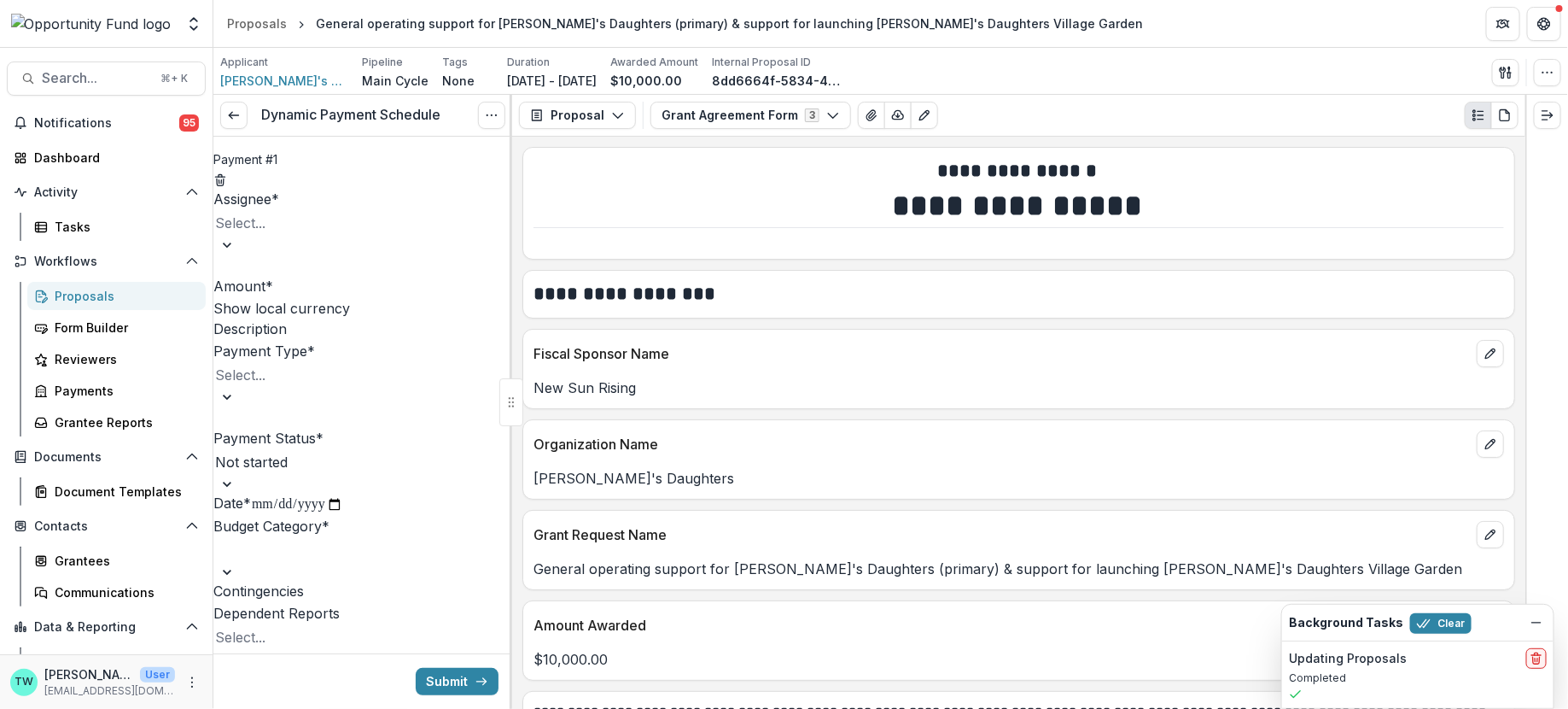
click at [339, 224] on div at bounding box center [281, 222] width 133 height 24
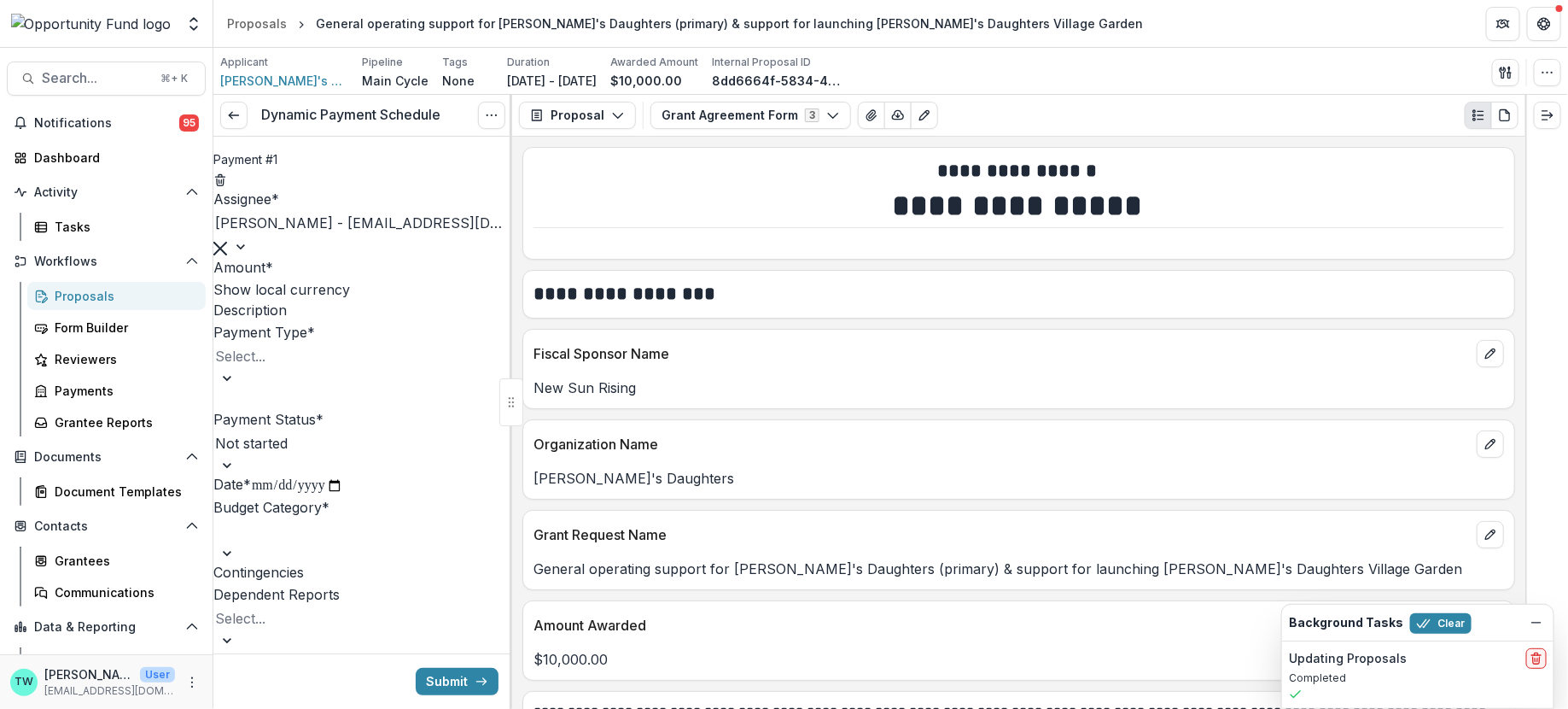
click at [332, 280] on input "Amount *" at bounding box center [341, 269] width 137 height 21
type input "*******"
click at [325, 440] on div "**********" at bounding box center [362, 419] width 299 height 460
click at [323, 369] on div at bounding box center [281, 356] width 133 height 24
click at [300, 708] on div "ACH" at bounding box center [784, 719] width 1568 height 21
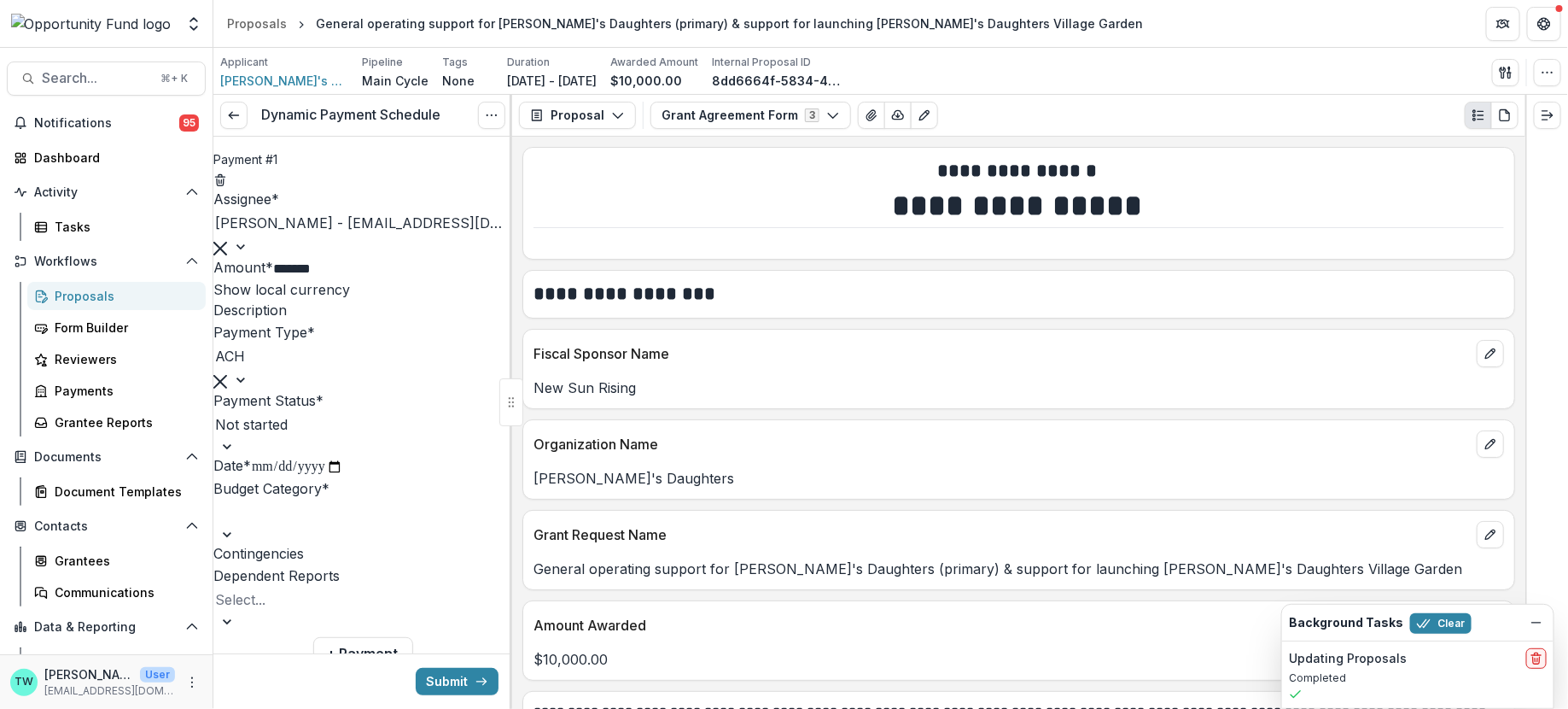
click at [298, 437] on div at bounding box center [269, 424] width 107 height 24
click at [298, 525] on div at bounding box center [271, 512] width 113 height 24
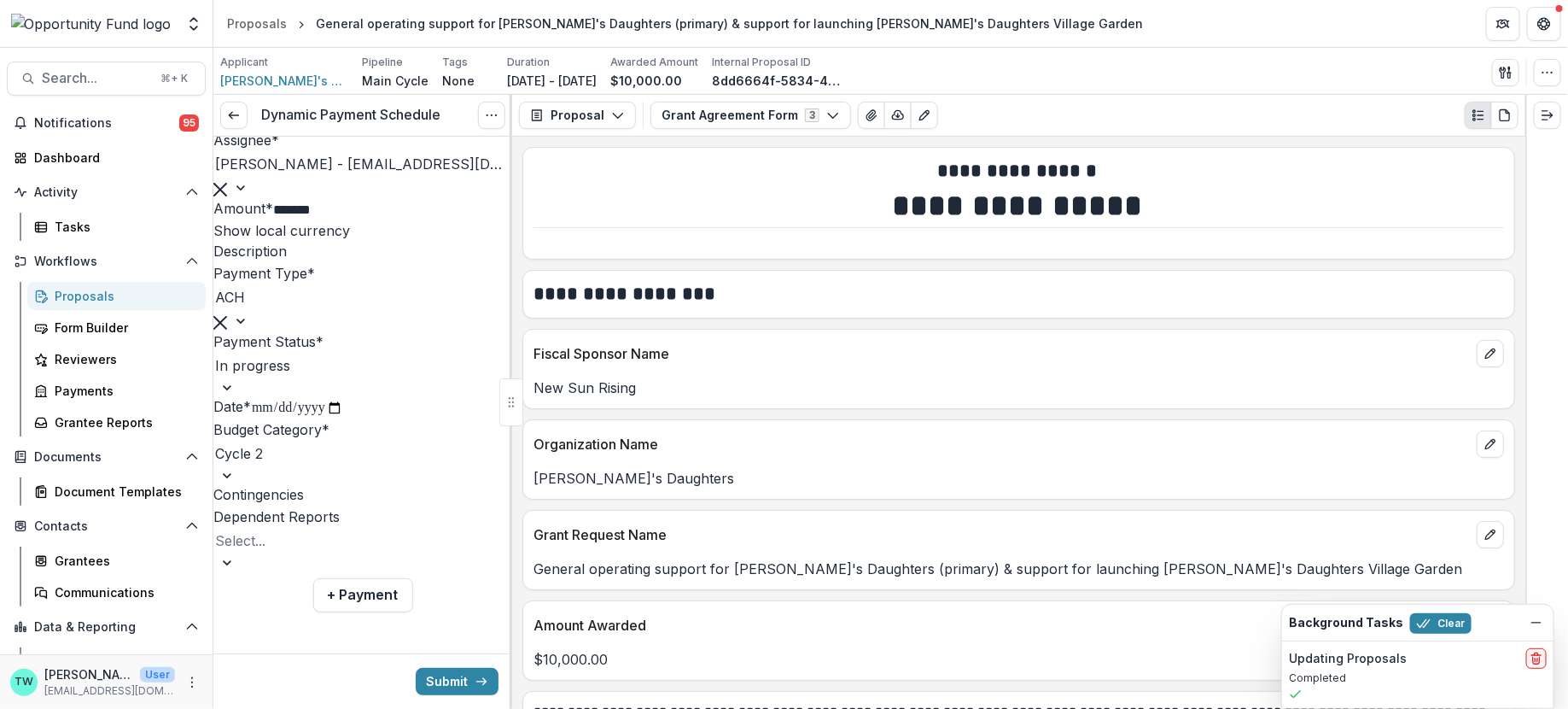
scroll to position [169, 0]
click at [455, 678] on button "Submit" at bounding box center [456, 682] width 83 height 27
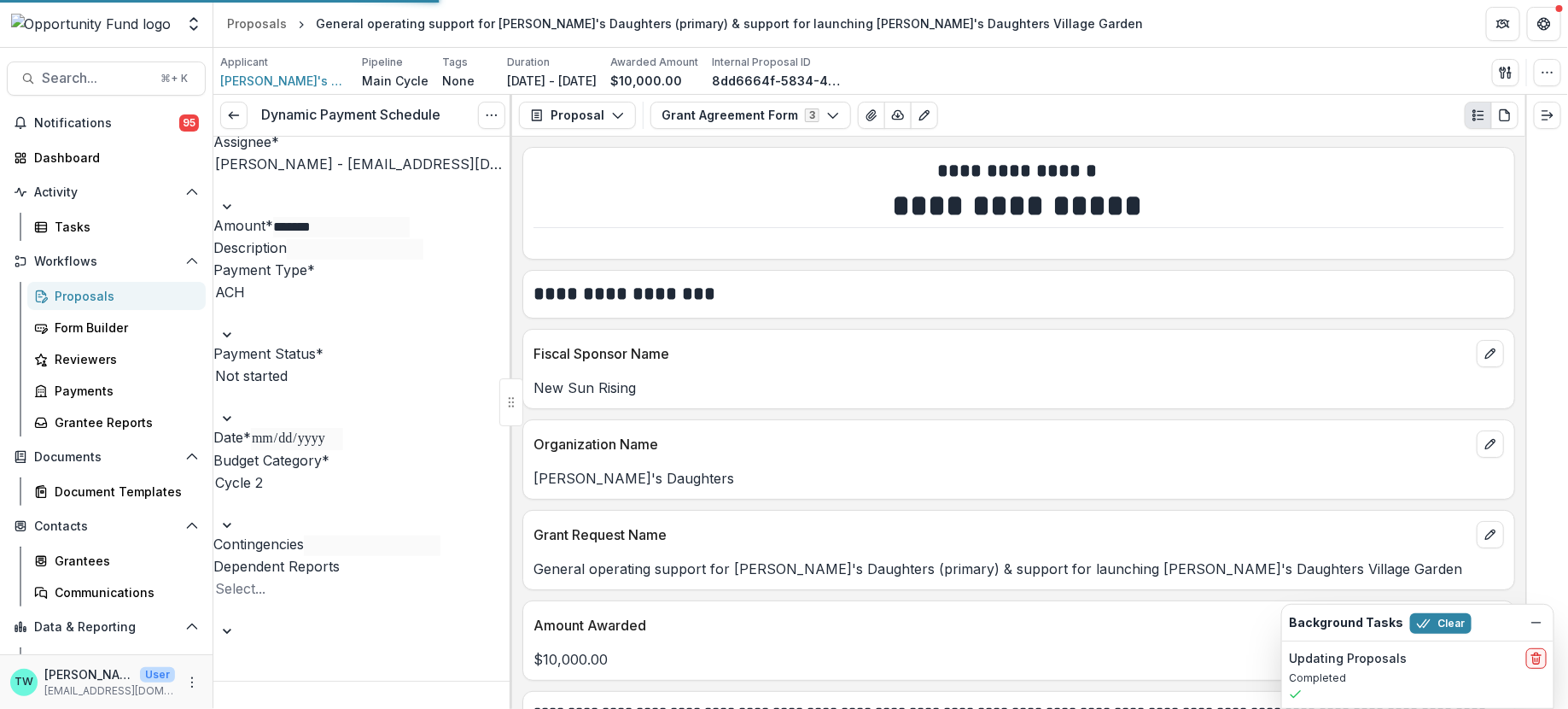
scroll to position [71, 0]
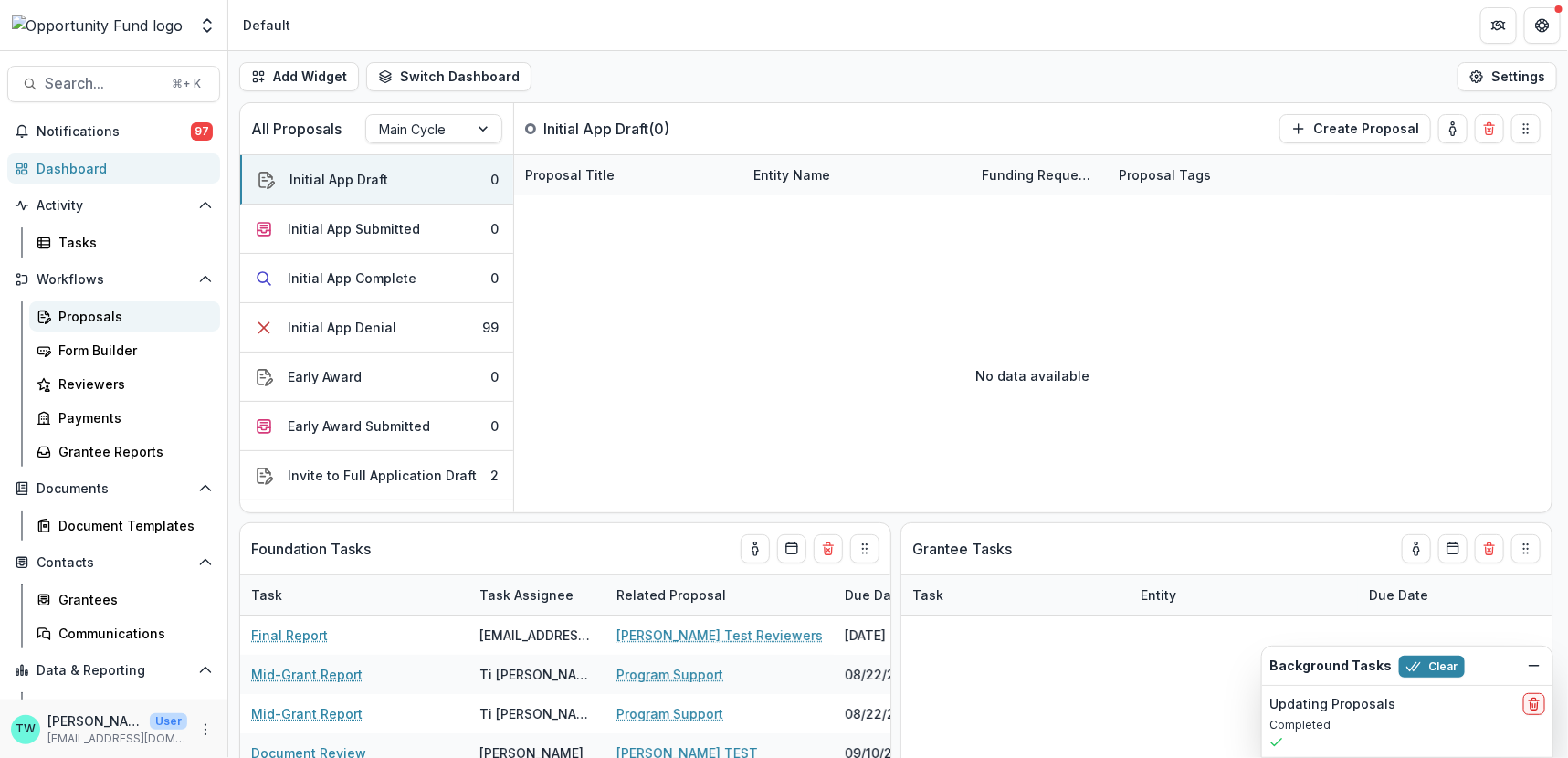
click at [105, 314] on div "Proposals" at bounding box center [131, 316] width 147 height 19
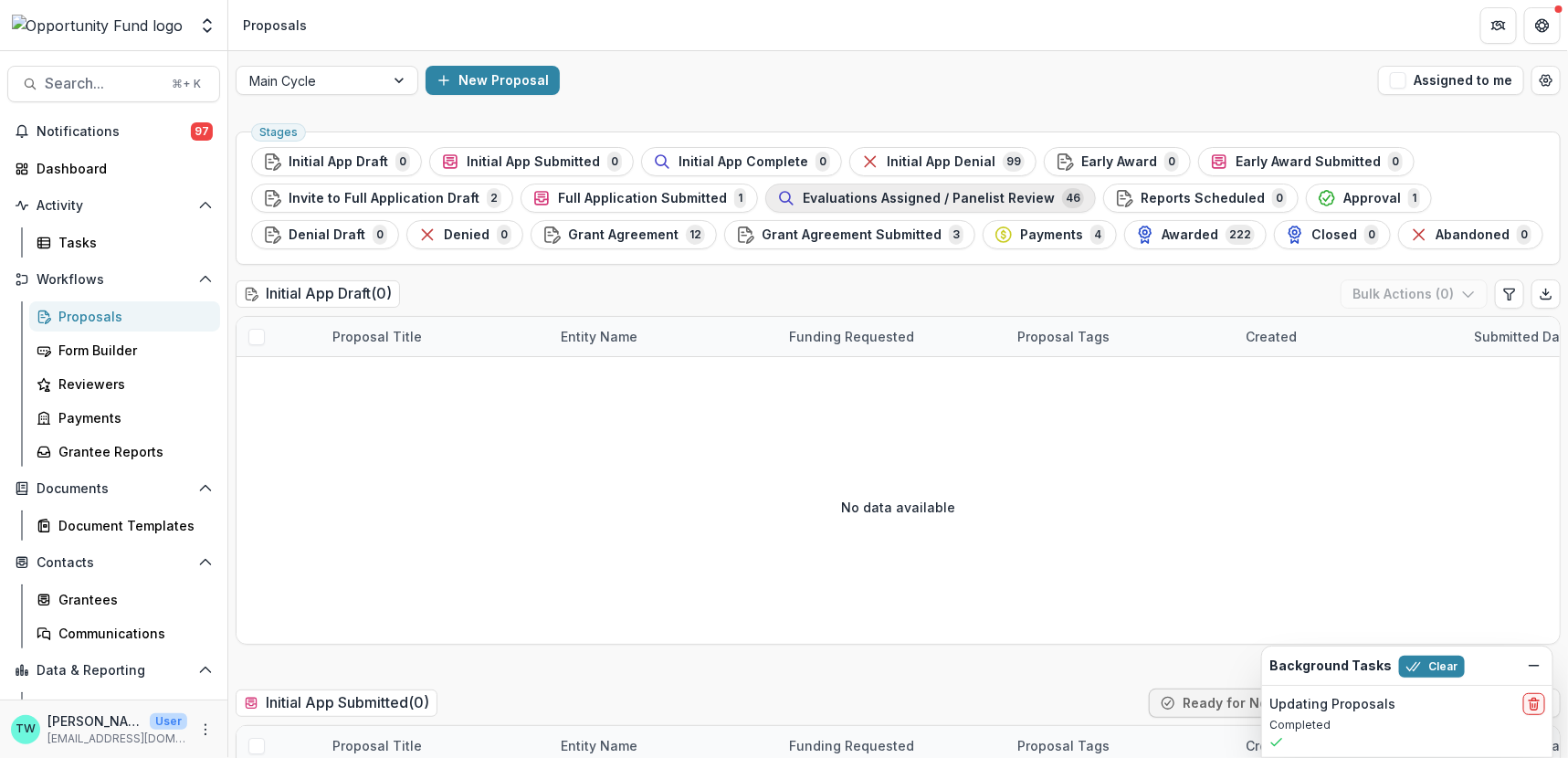
click at [814, 209] on button "Evaluations Assigned / Panelist Review 46" at bounding box center [931, 198] width 331 height 29
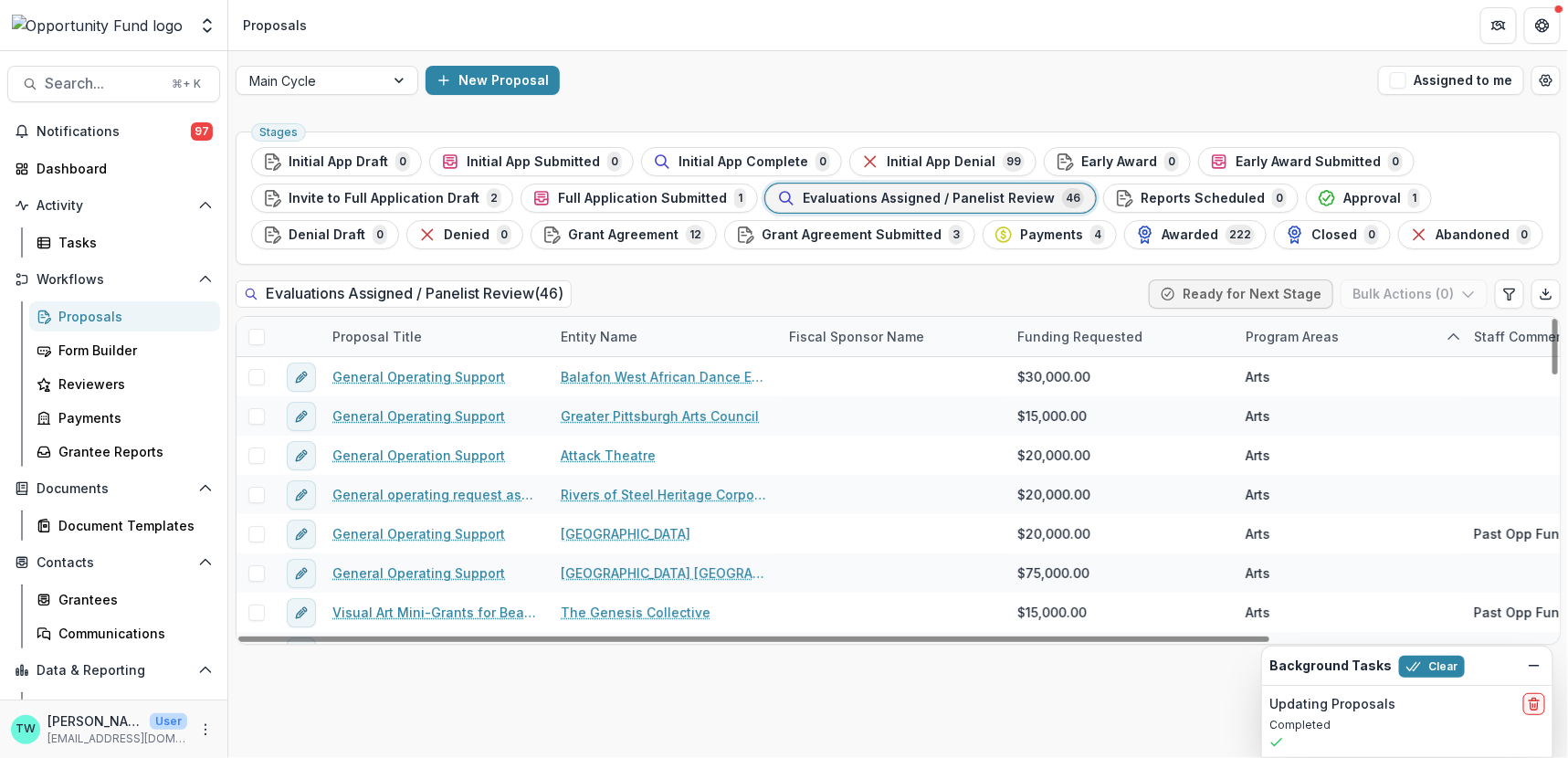
click at [660, 339] on div "Entity Name" at bounding box center [663, 337] width 228 height 39
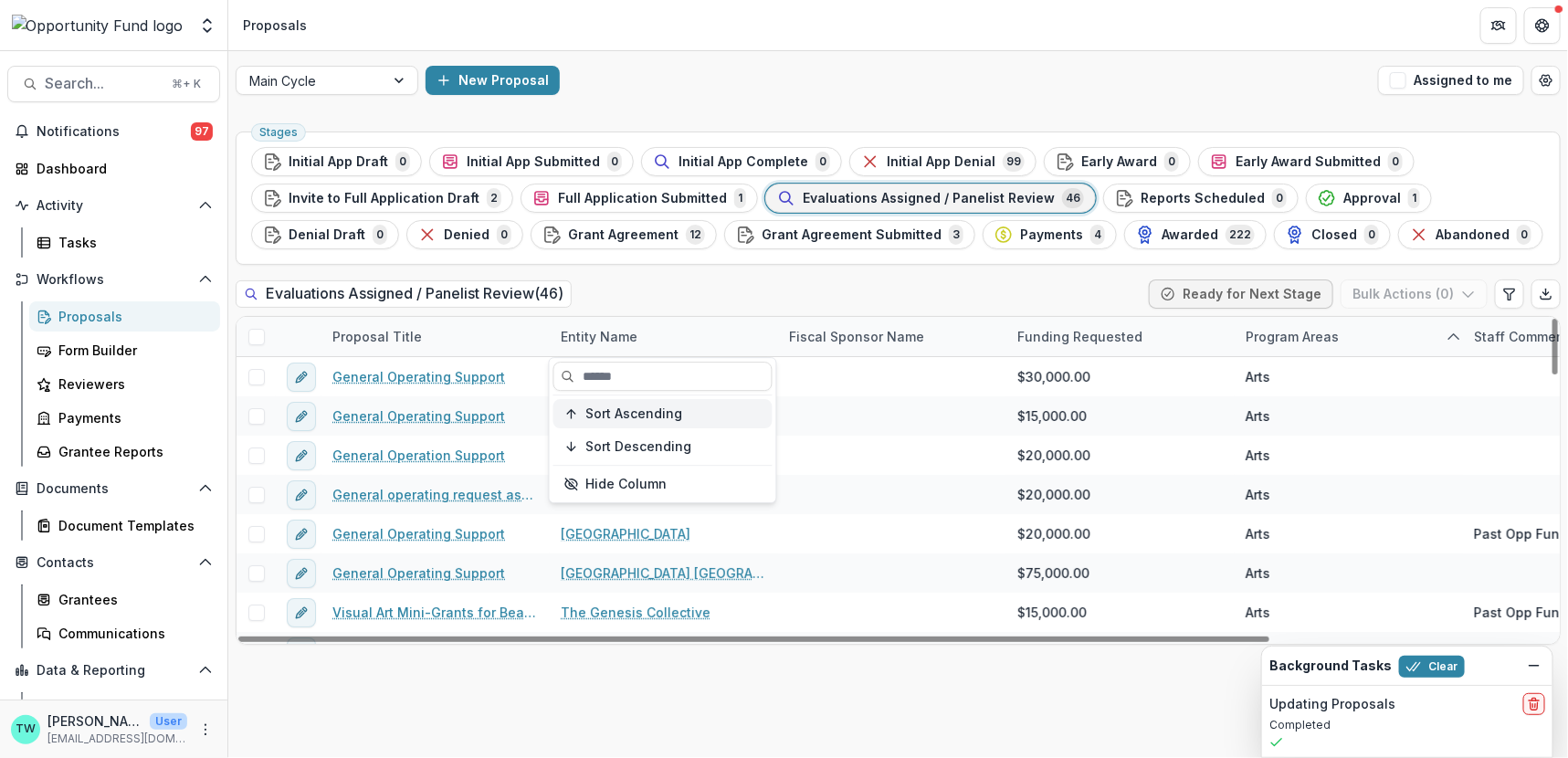
click at [637, 413] on span "Sort Ascending" at bounding box center [635, 414] width 97 height 16
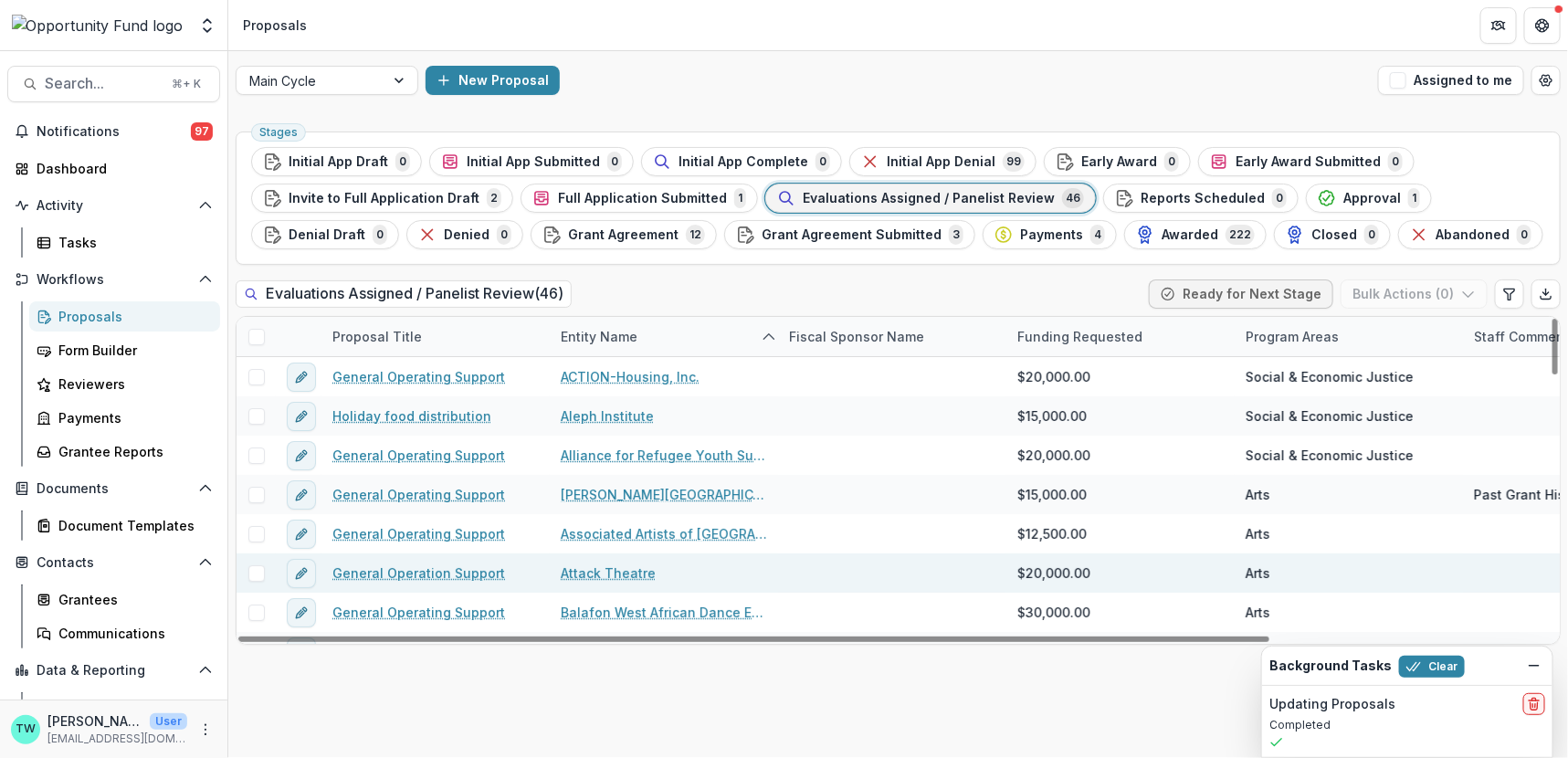
click at [639, 566] on link "Attack Theatre" at bounding box center [608, 574] width 95 height 19
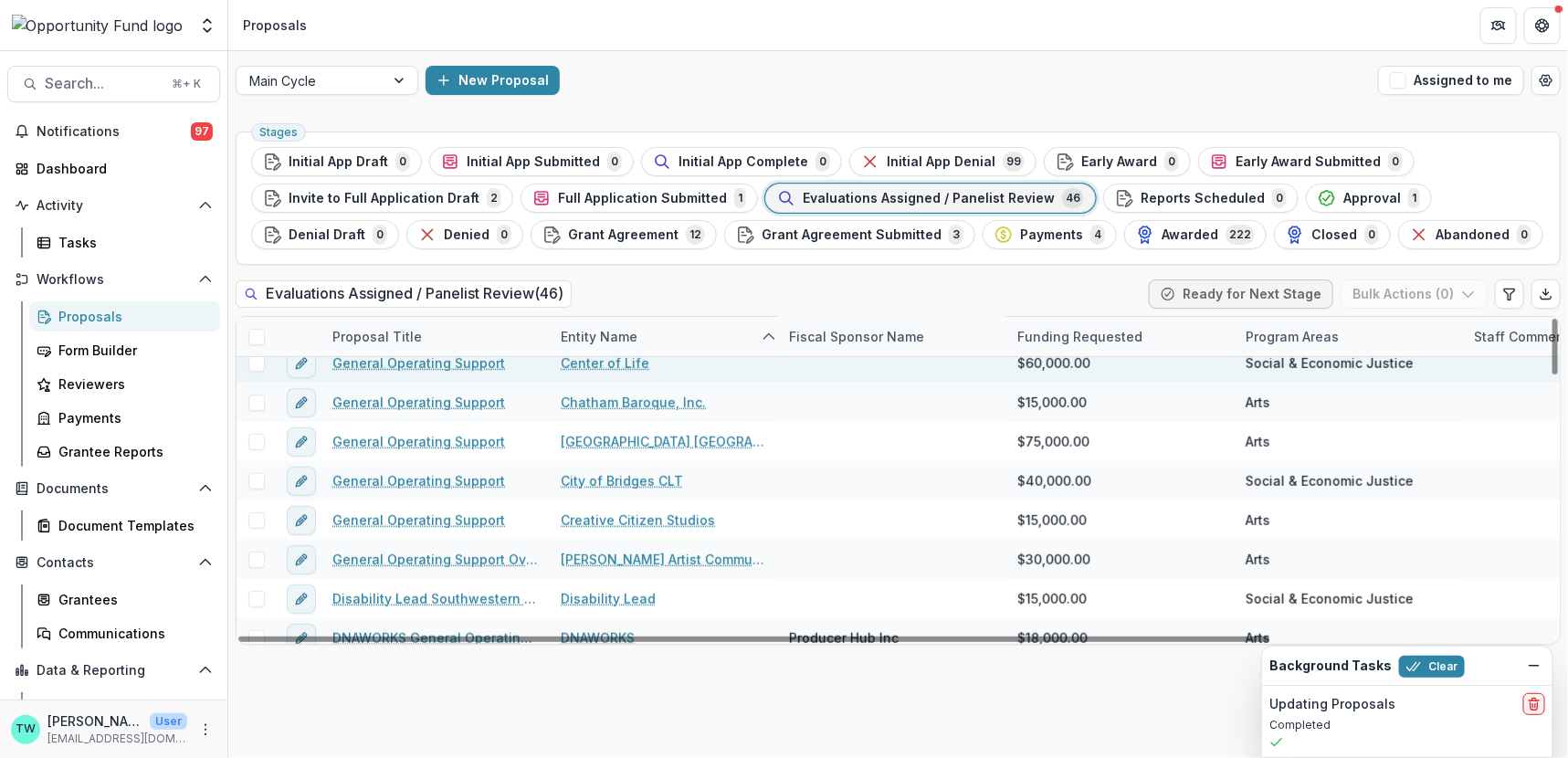
scroll to position [489, 0]
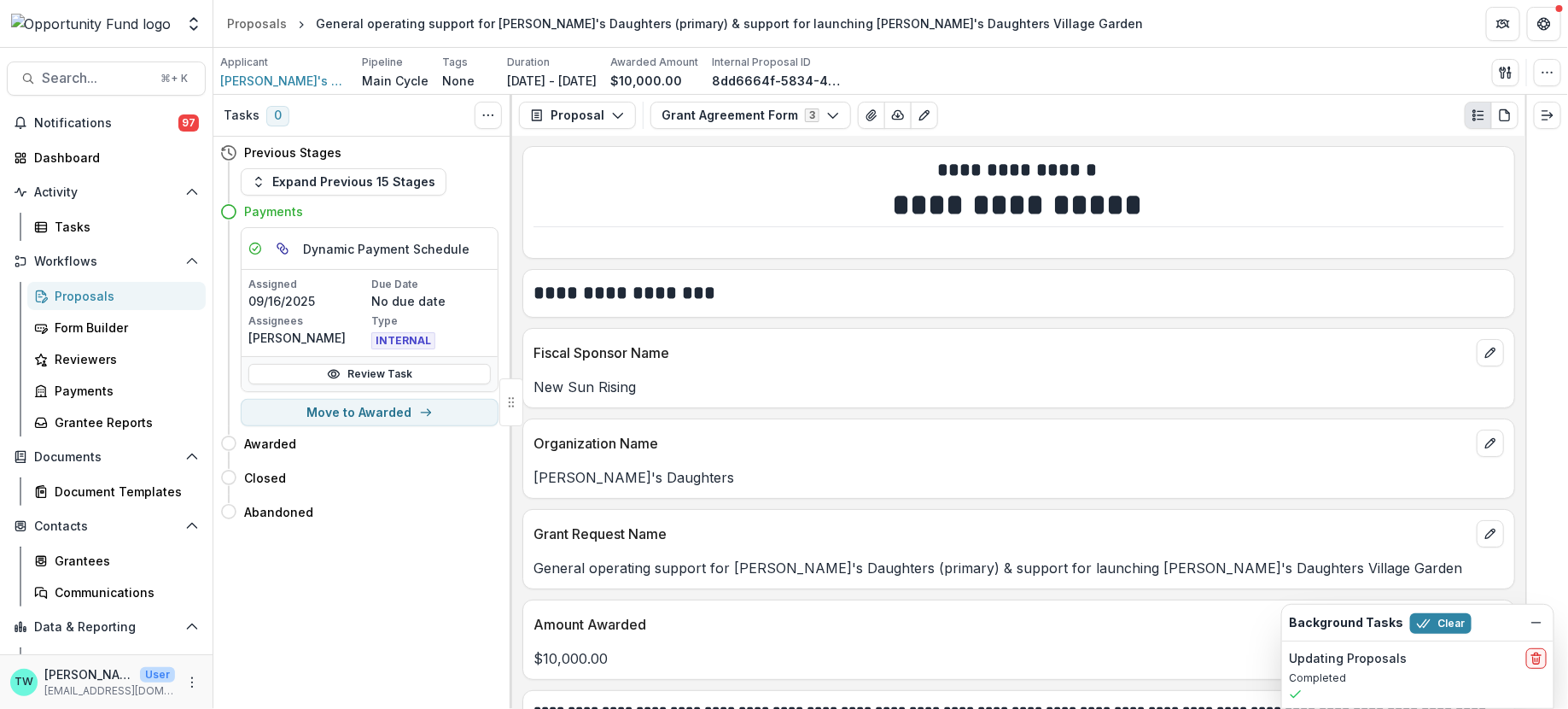
click at [79, 297] on div "Proposals" at bounding box center [122, 296] width 137 height 18
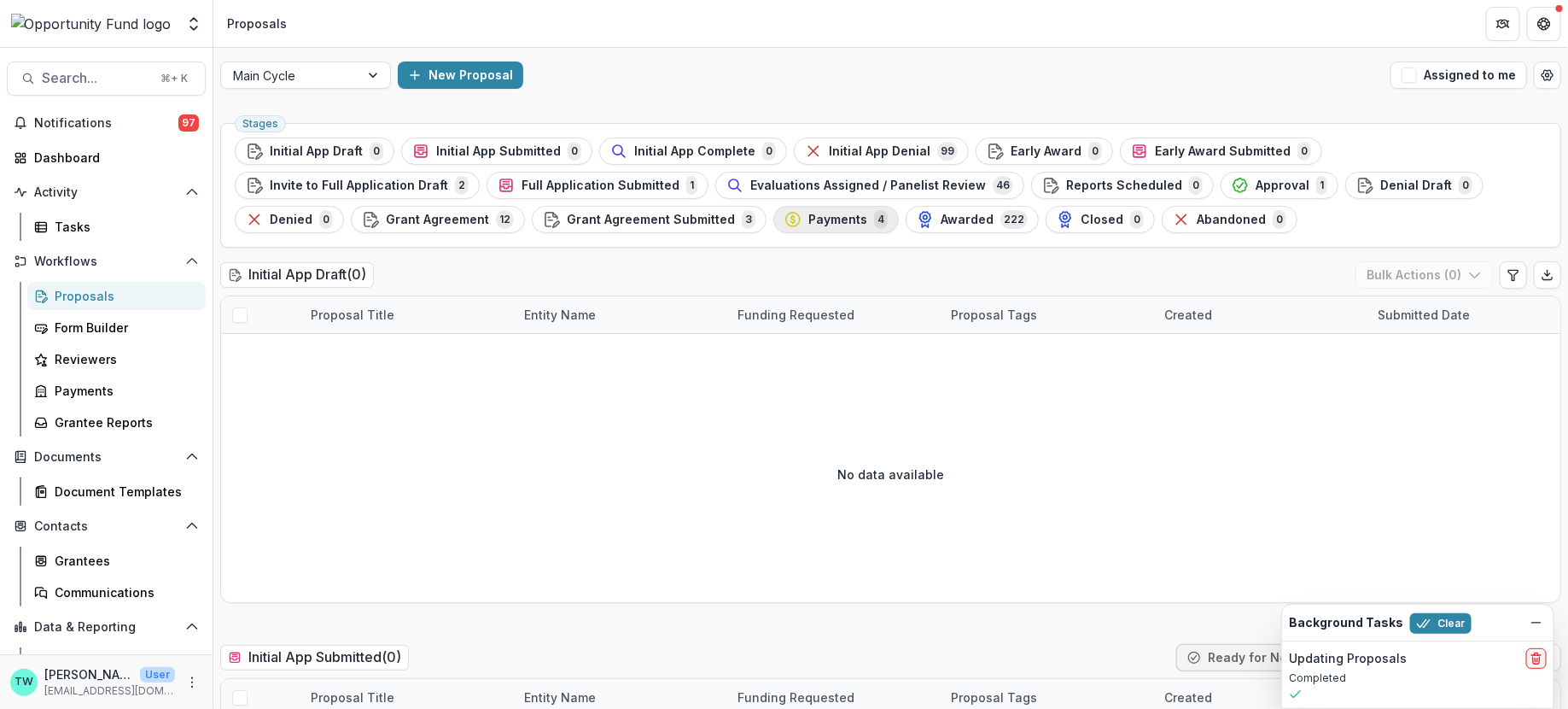
click at [808, 222] on span "Payments" at bounding box center [838, 220] width 59 height 15
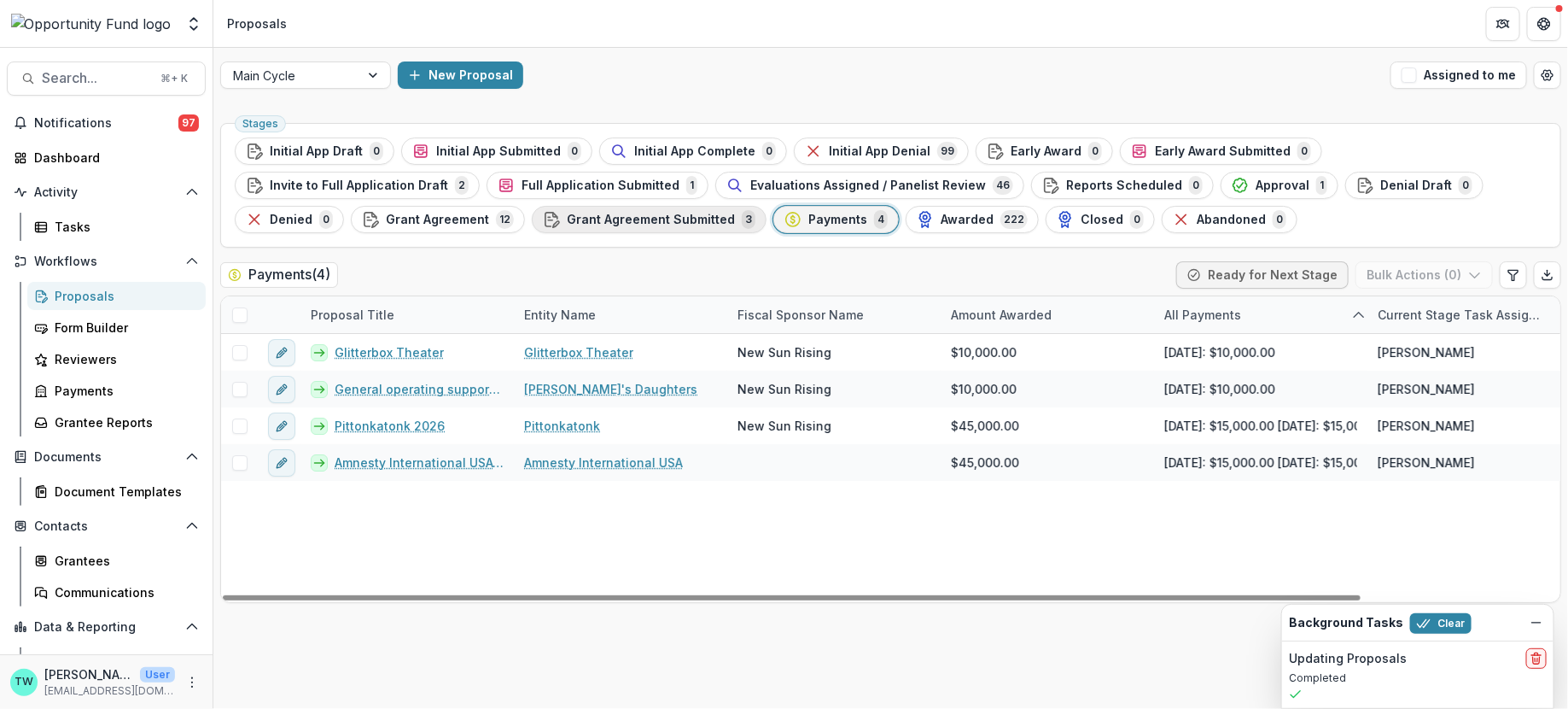
click at [567, 216] on span "Grant Agreement Submitted" at bounding box center [651, 220] width 168 height 15
